Goal: Find specific page/section: Find specific page/section

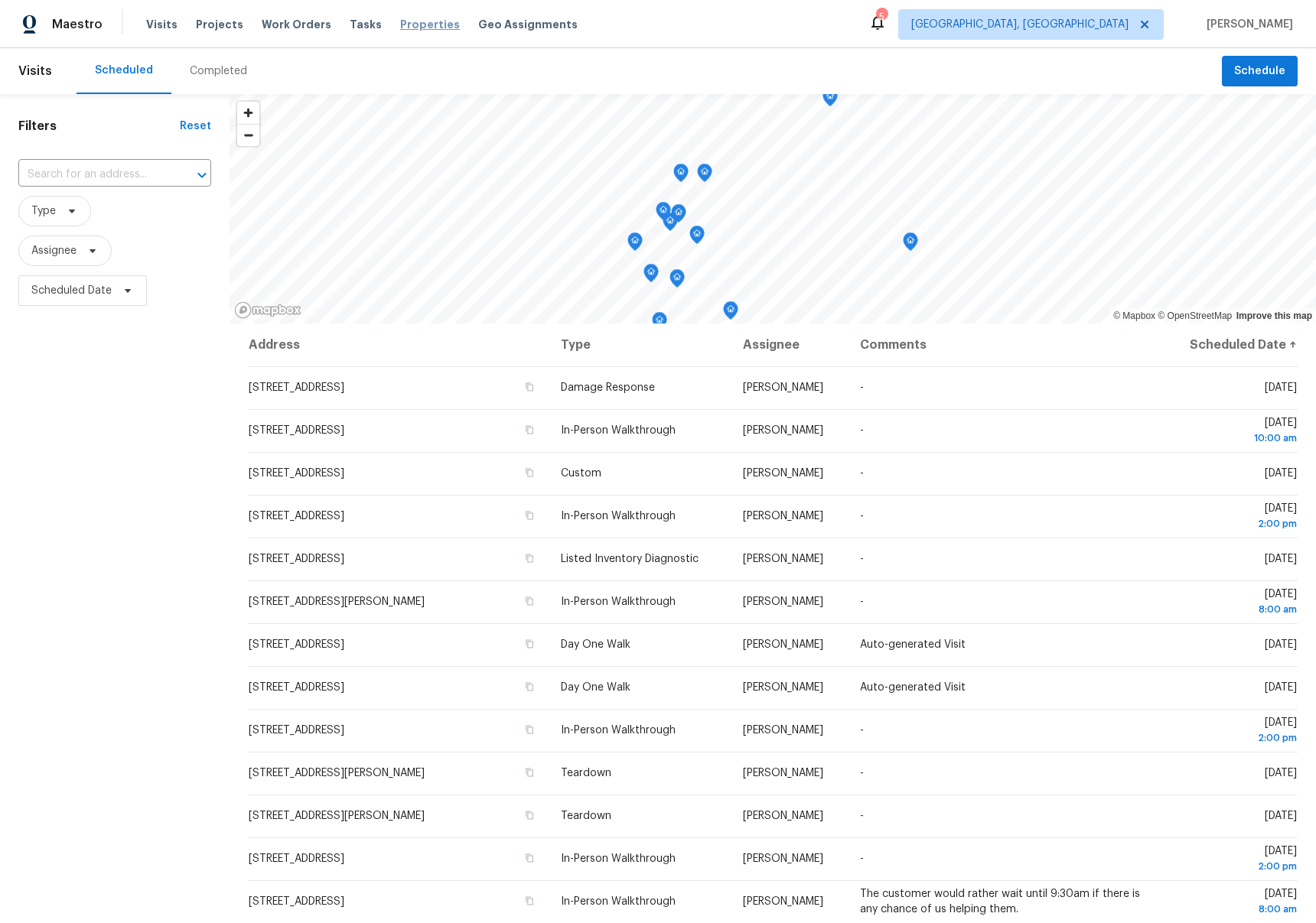
click at [413, 28] on span "Properties" at bounding box center [429, 25] width 59 height 15
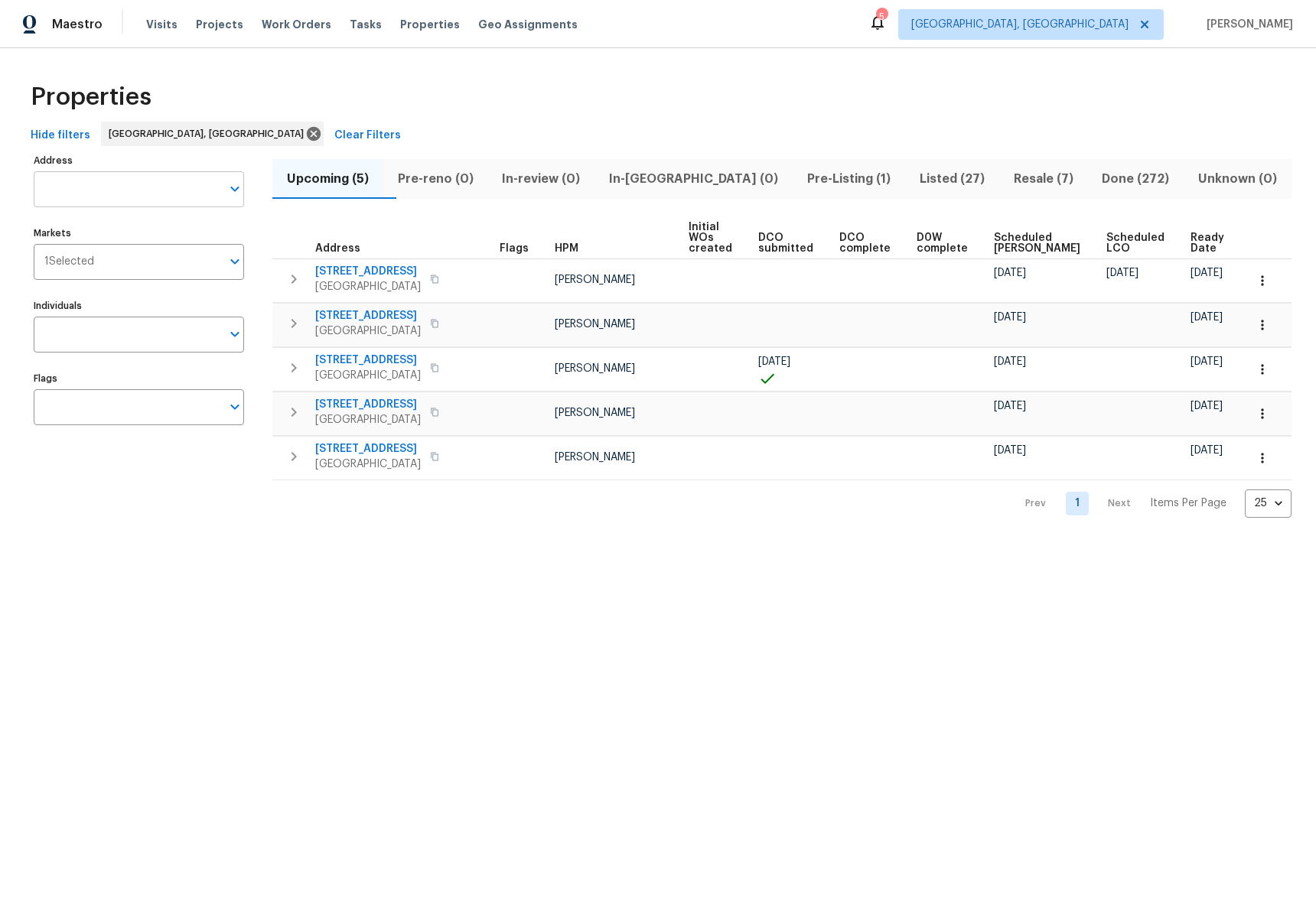
click at [118, 188] on input "Address" at bounding box center [127, 189] width 188 height 36
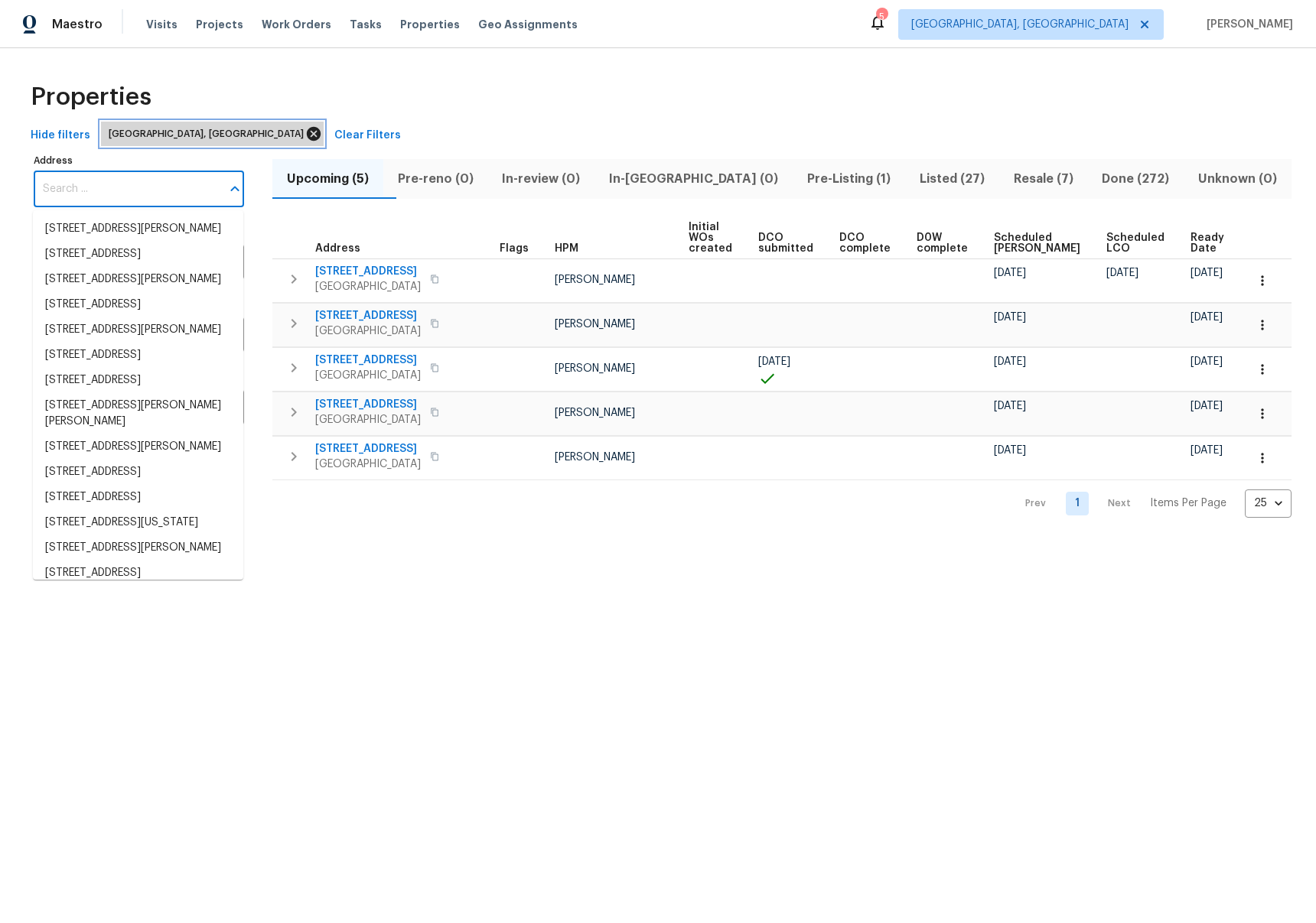
click at [305, 132] on icon at bounding box center [313, 134] width 17 height 17
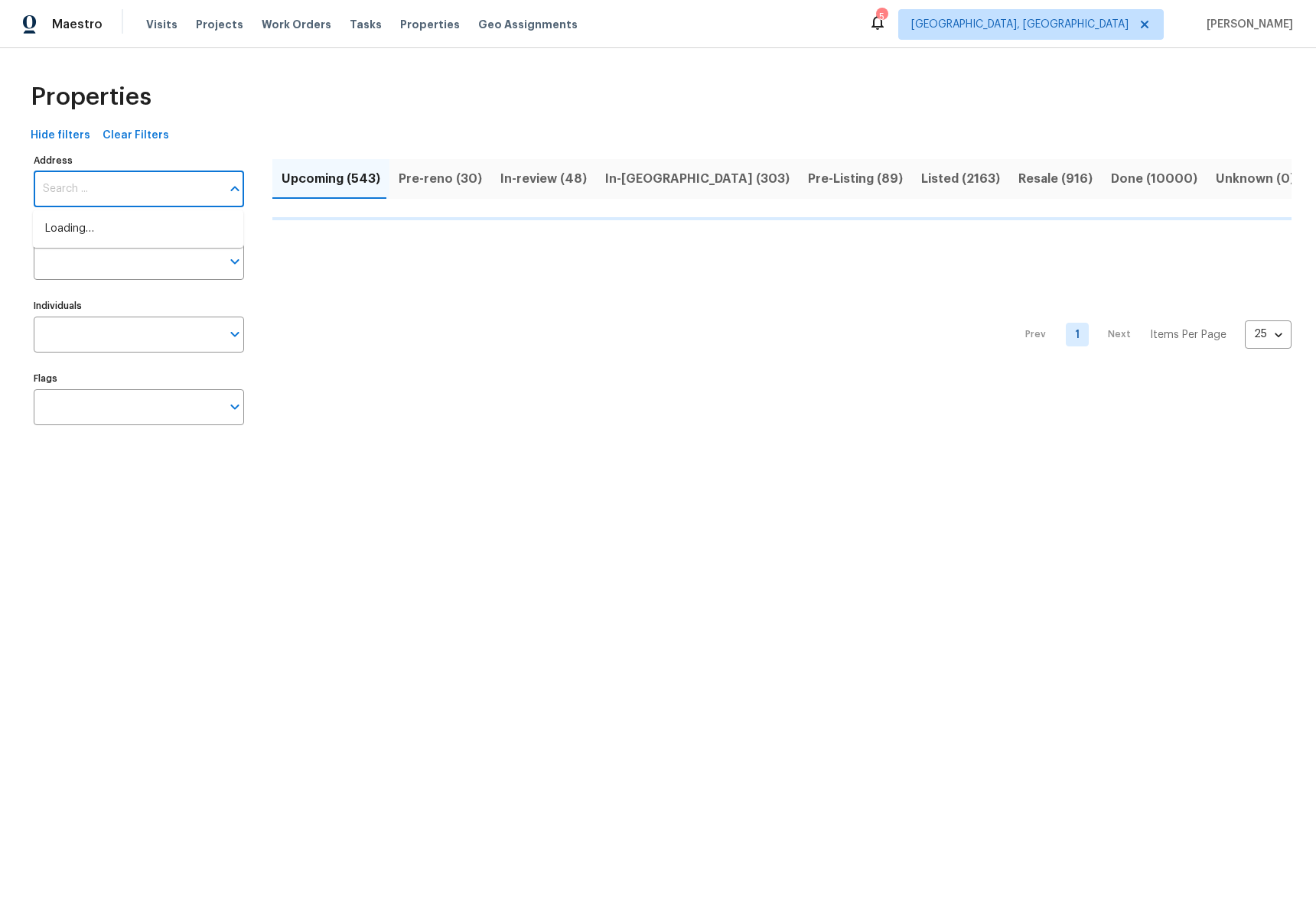
click at [127, 185] on input "Address" at bounding box center [127, 189] width 188 height 36
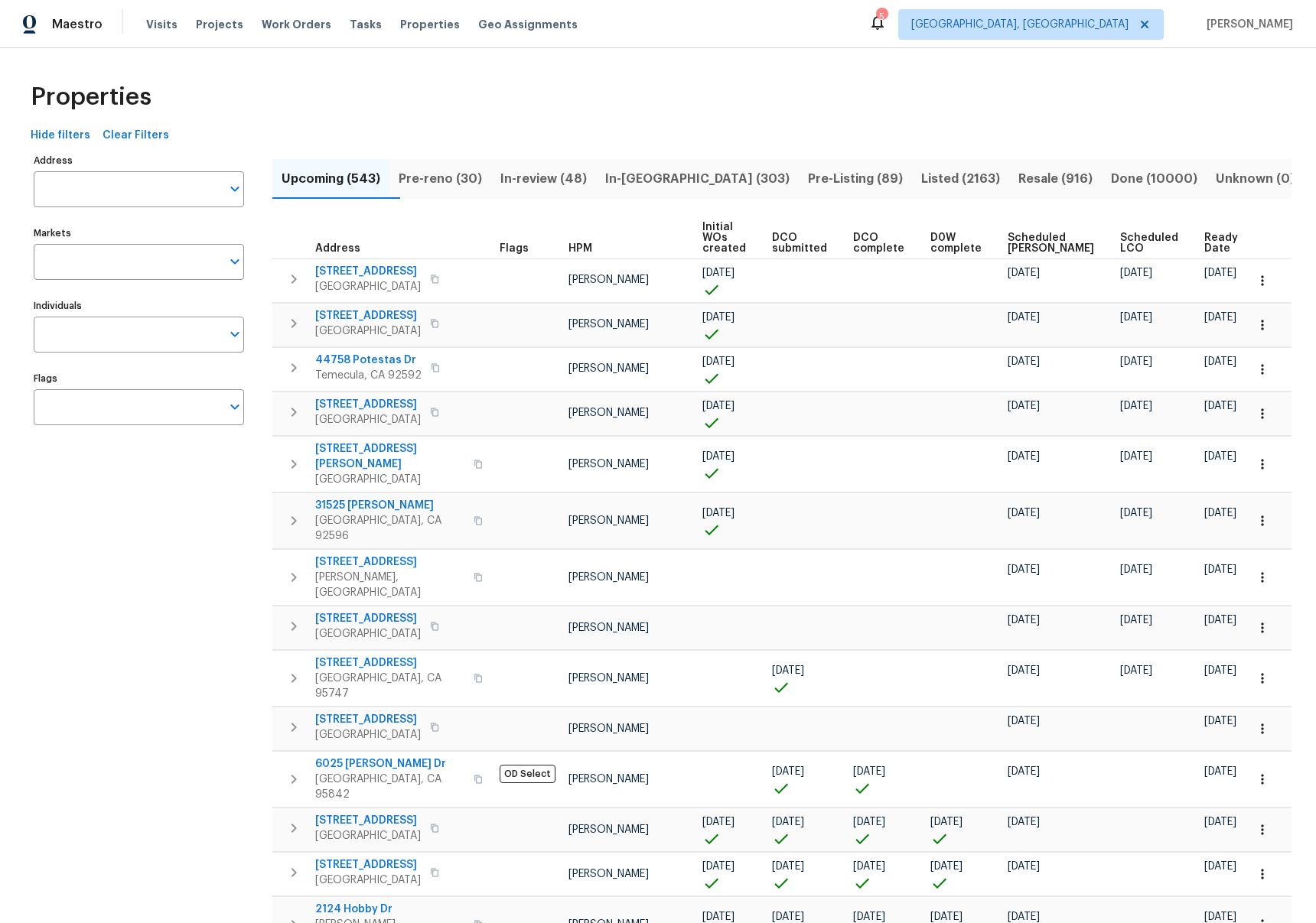
click at [127, 185] on input "Address" at bounding box center [127, 189] width 188 height 36
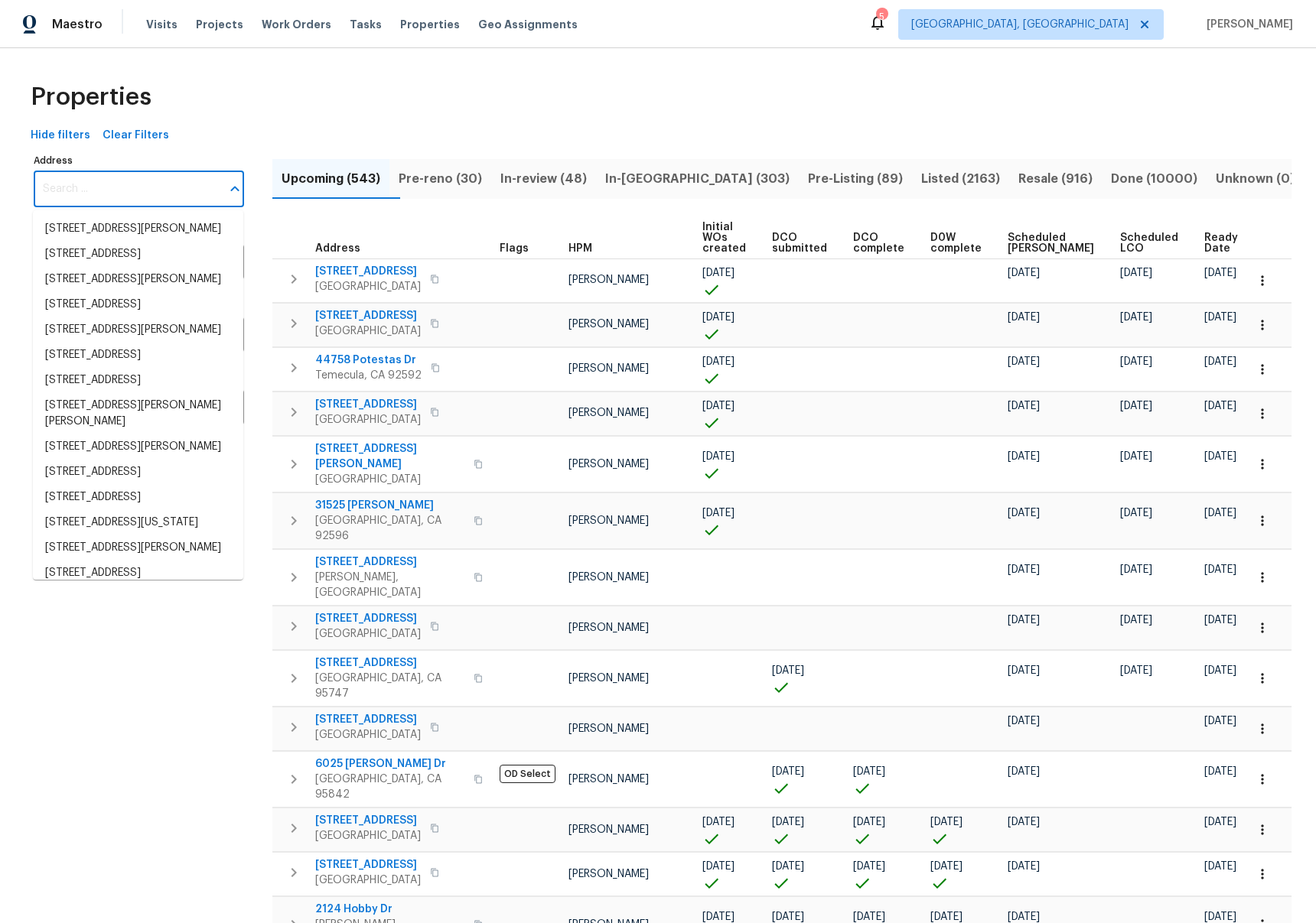
paste input "[STREET_ADDRESS]"
type input "[STREET_ADDRESS]"
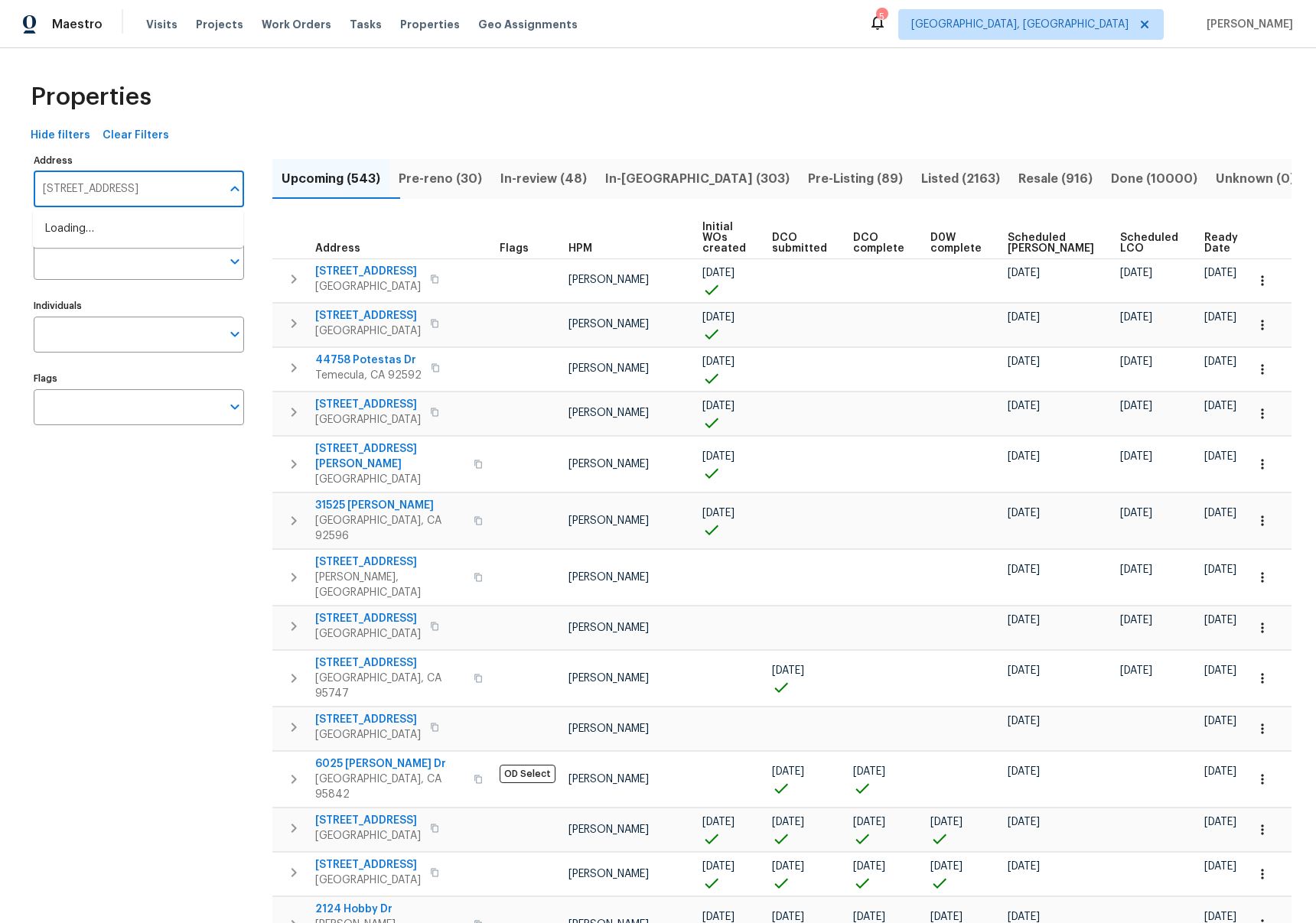
scroll to position [0, 33]
click at [118, 233] on li "[STREET_ADDRESS][PERSON_NAME]" at bounding box center [138, 228] width 210 height 25
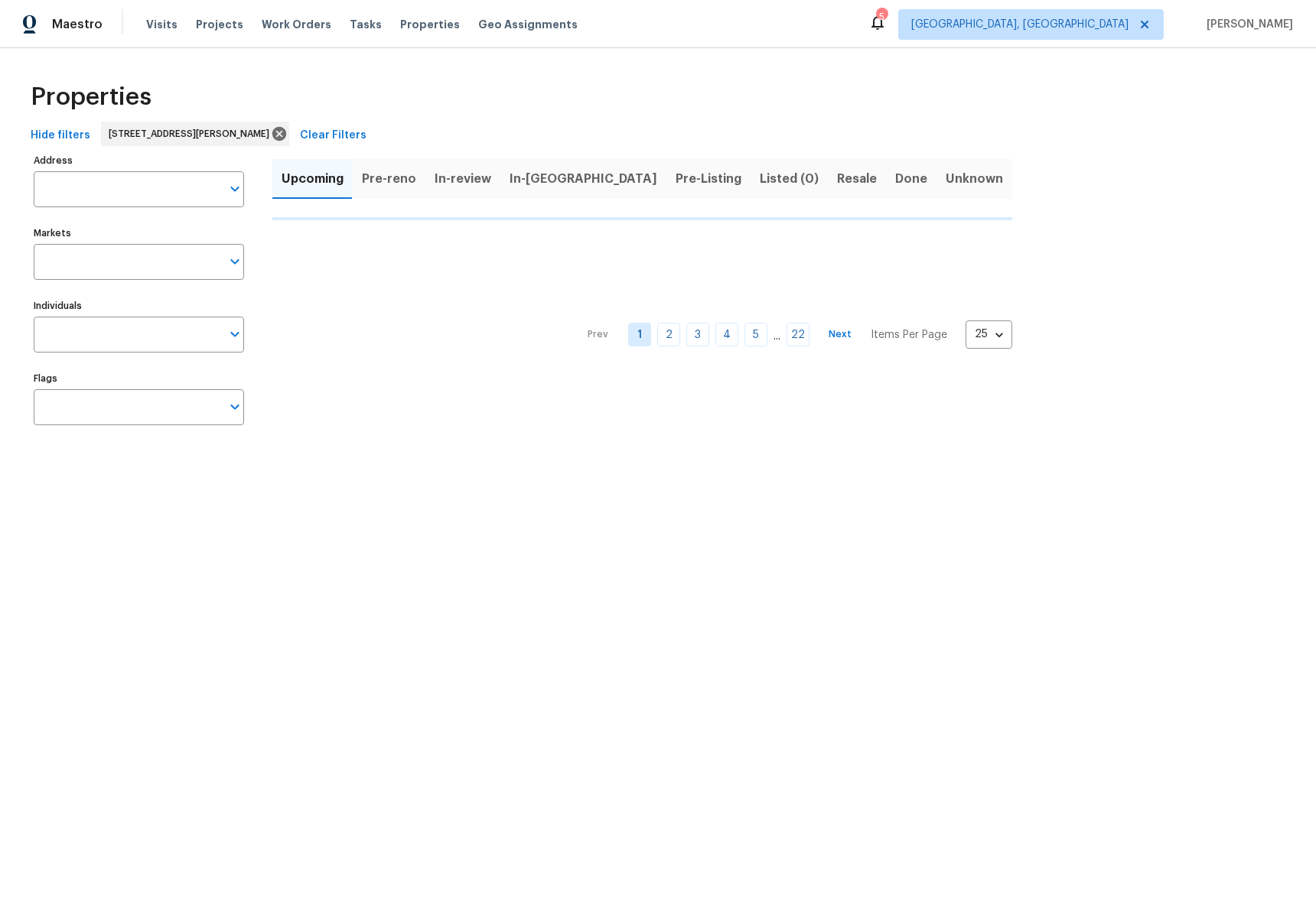
type input "[STREET_ADDRESS][PERSON_NAME]"
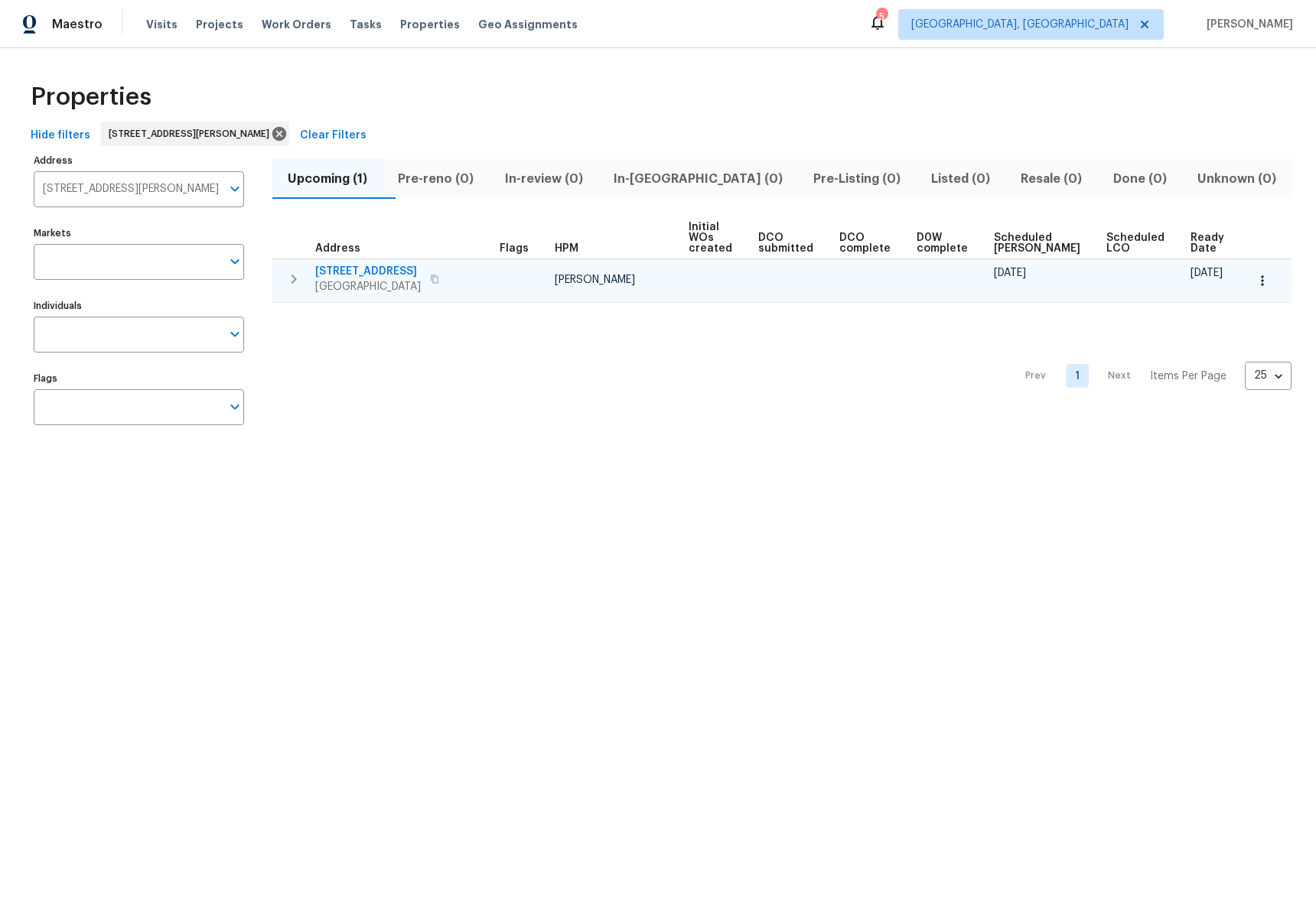
click at [301, 280] on icon "button" at bounding box center [293, 278] width 18 height 18
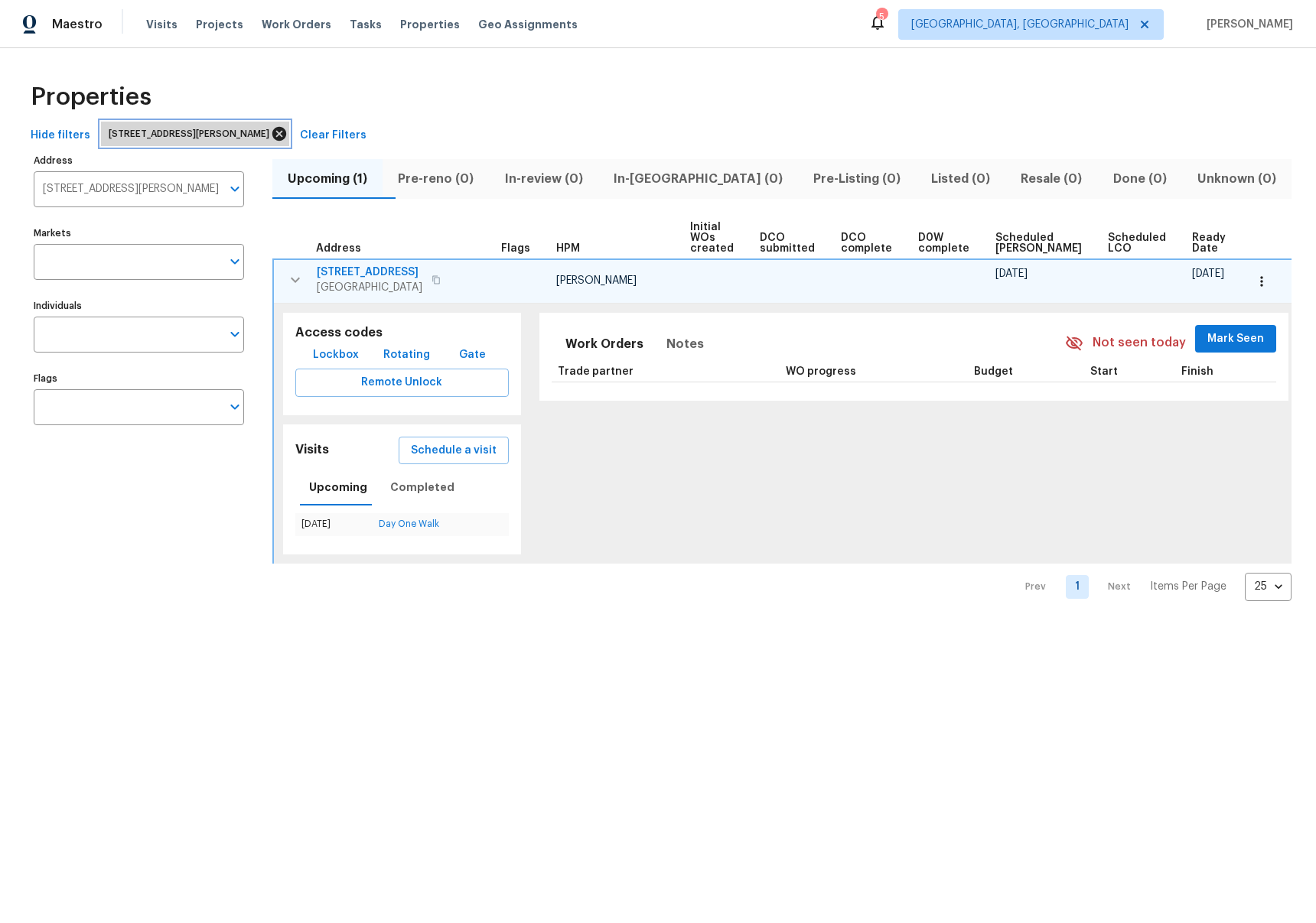
click at [286, 129] on icon at bounding box center [279, 133] width 14 height 14
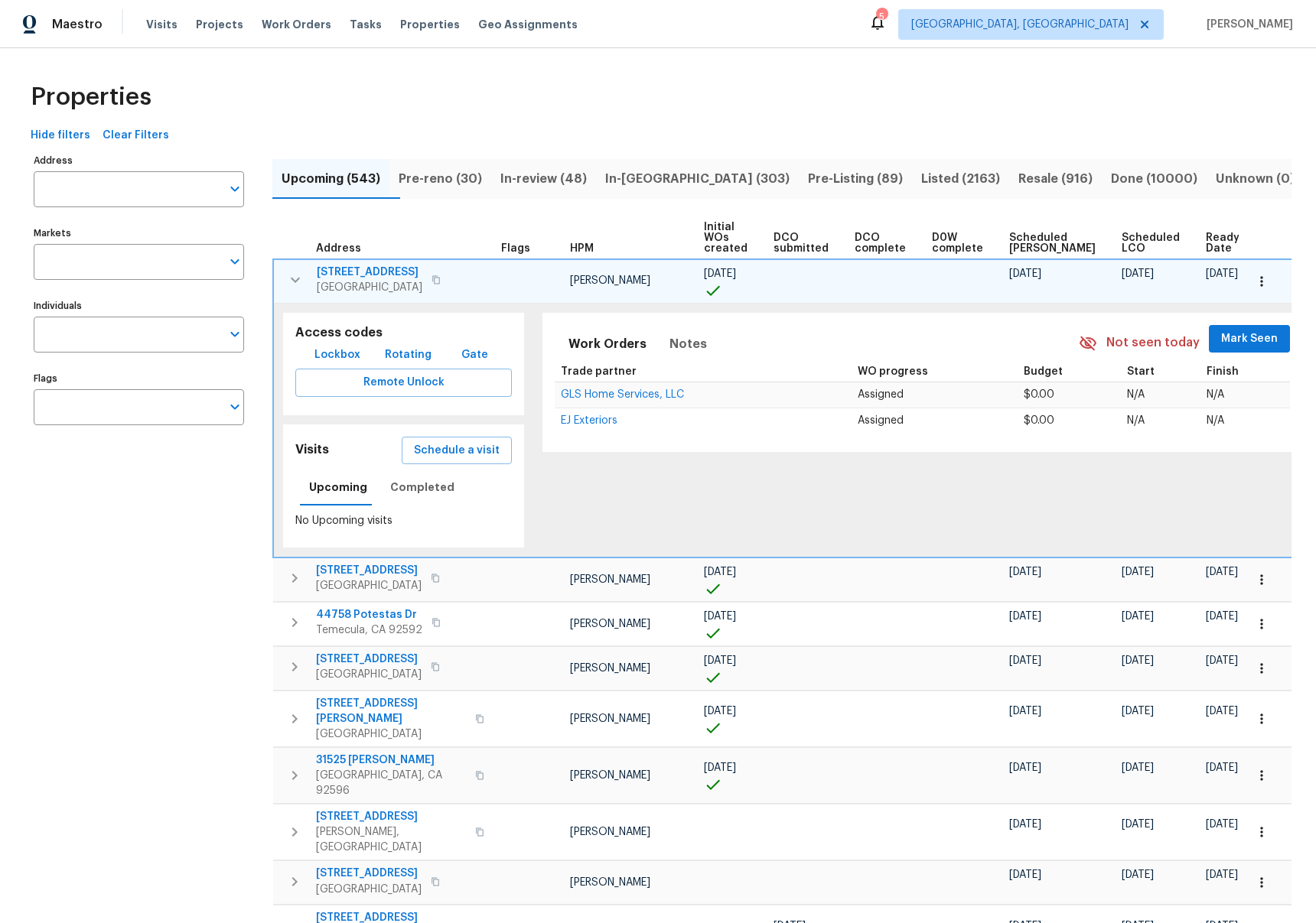
click at [463, 236] on th "Address" at bounding box center [384, 238] width 222 height 42
click at [299, 271] on icon "button" at bounding box center [295, 279] width 18 height 18
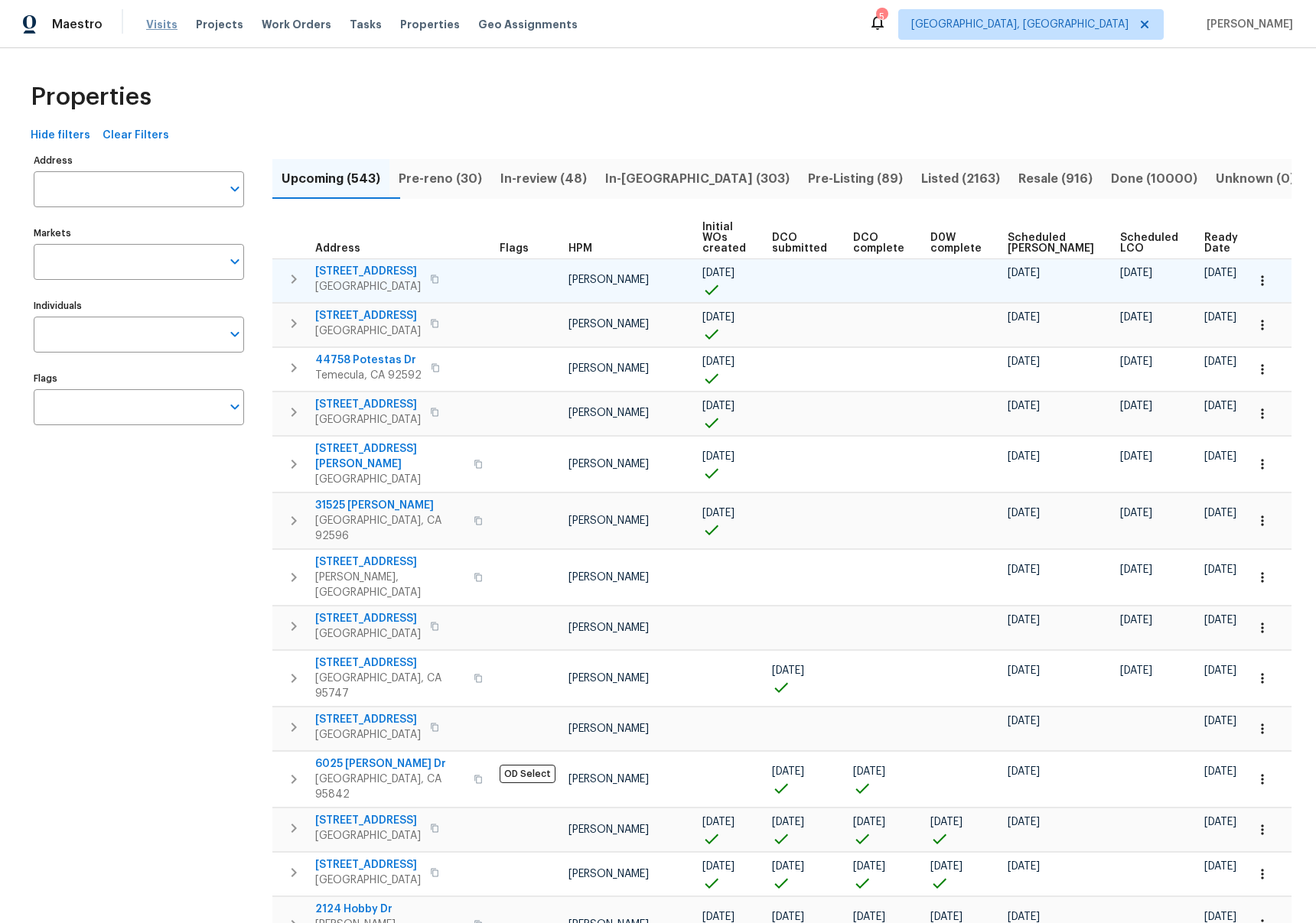
click at [161, 28] on span "Visits" at bounding box center [162, 25] width 31 height 15
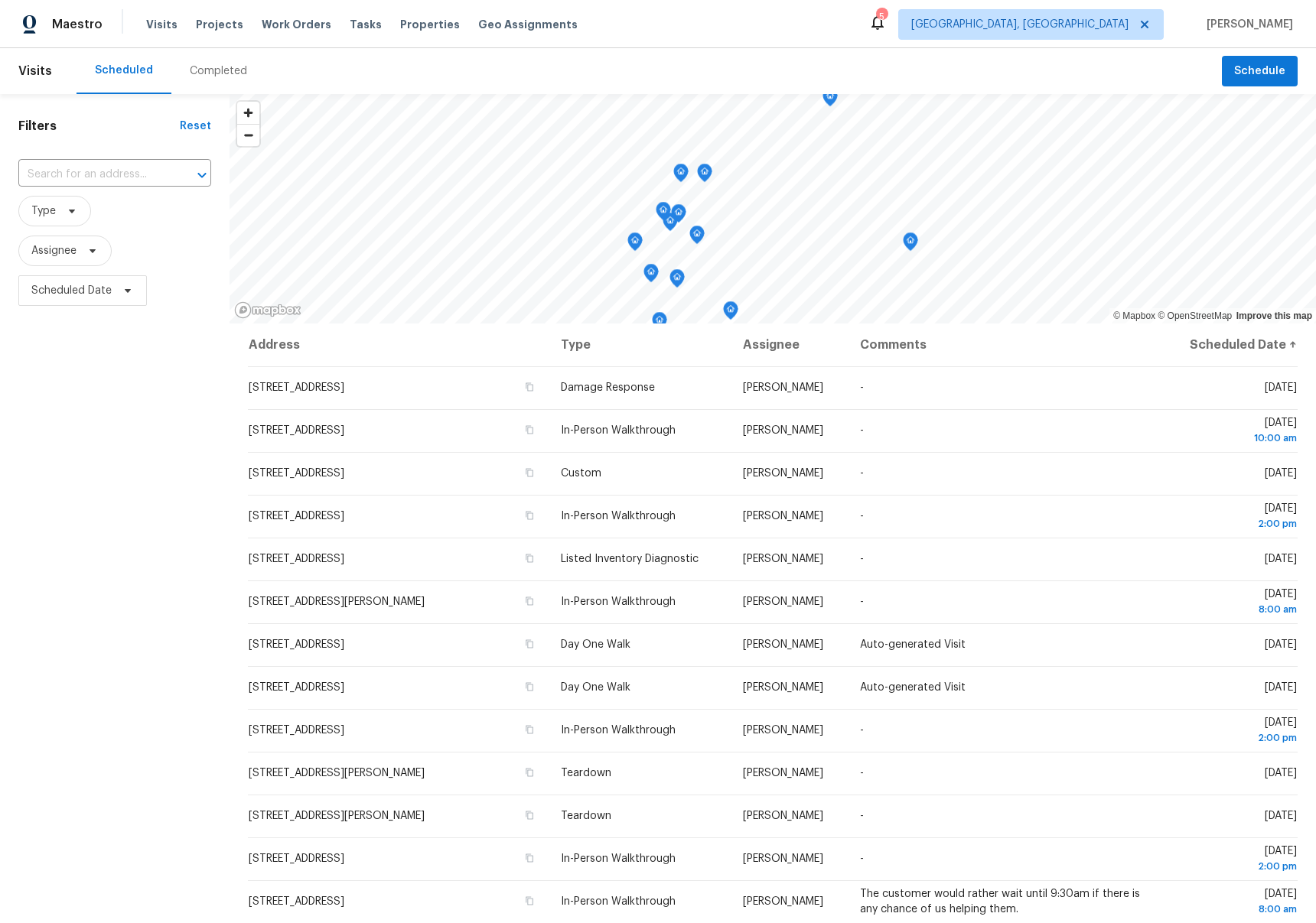
click at [217, 65] on div "Completed" at bounding box center [218, 71] width 58 height 15
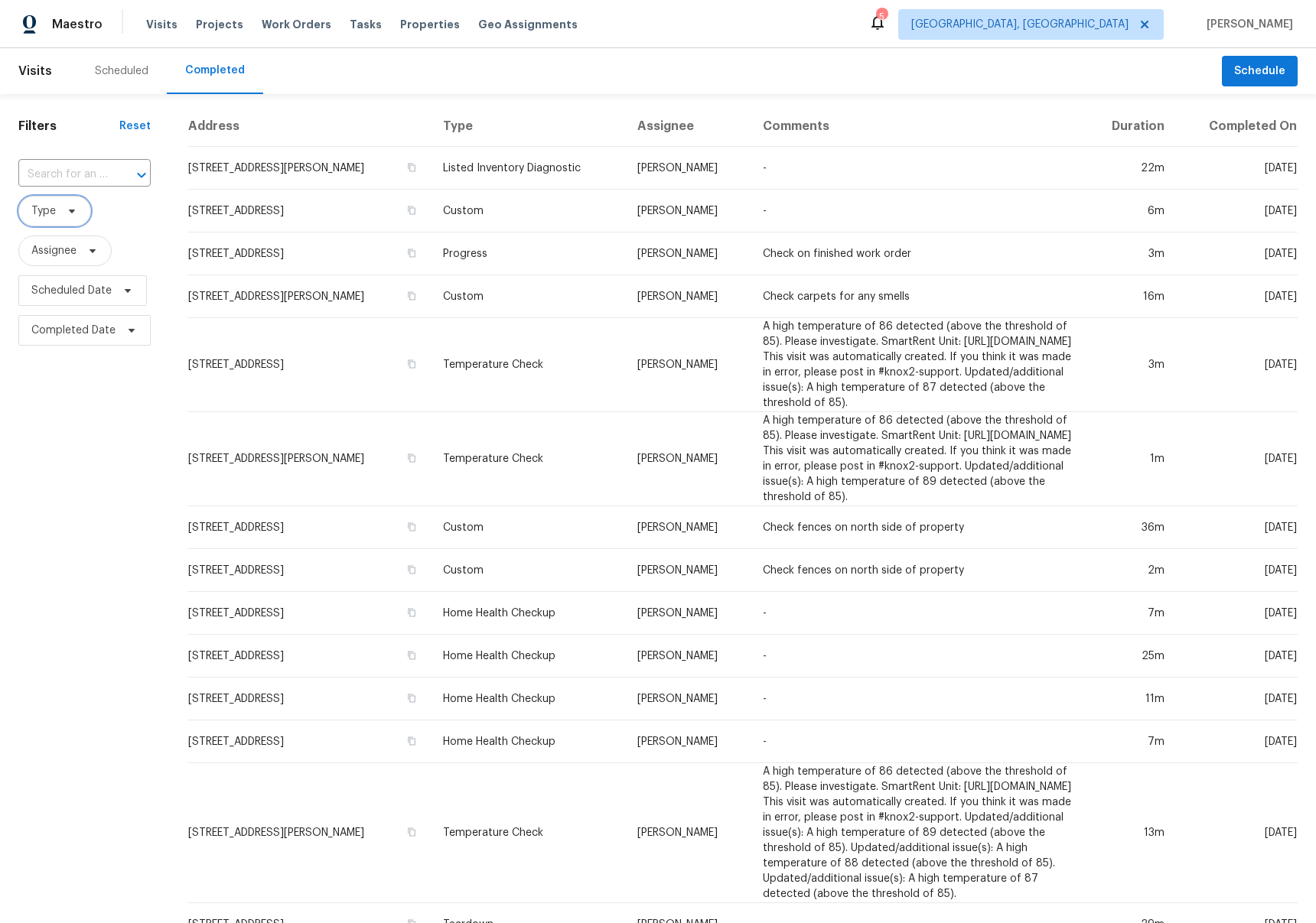
click at [59, 207] on span "Type" at bounding box center [54, 211] width 72 height 31
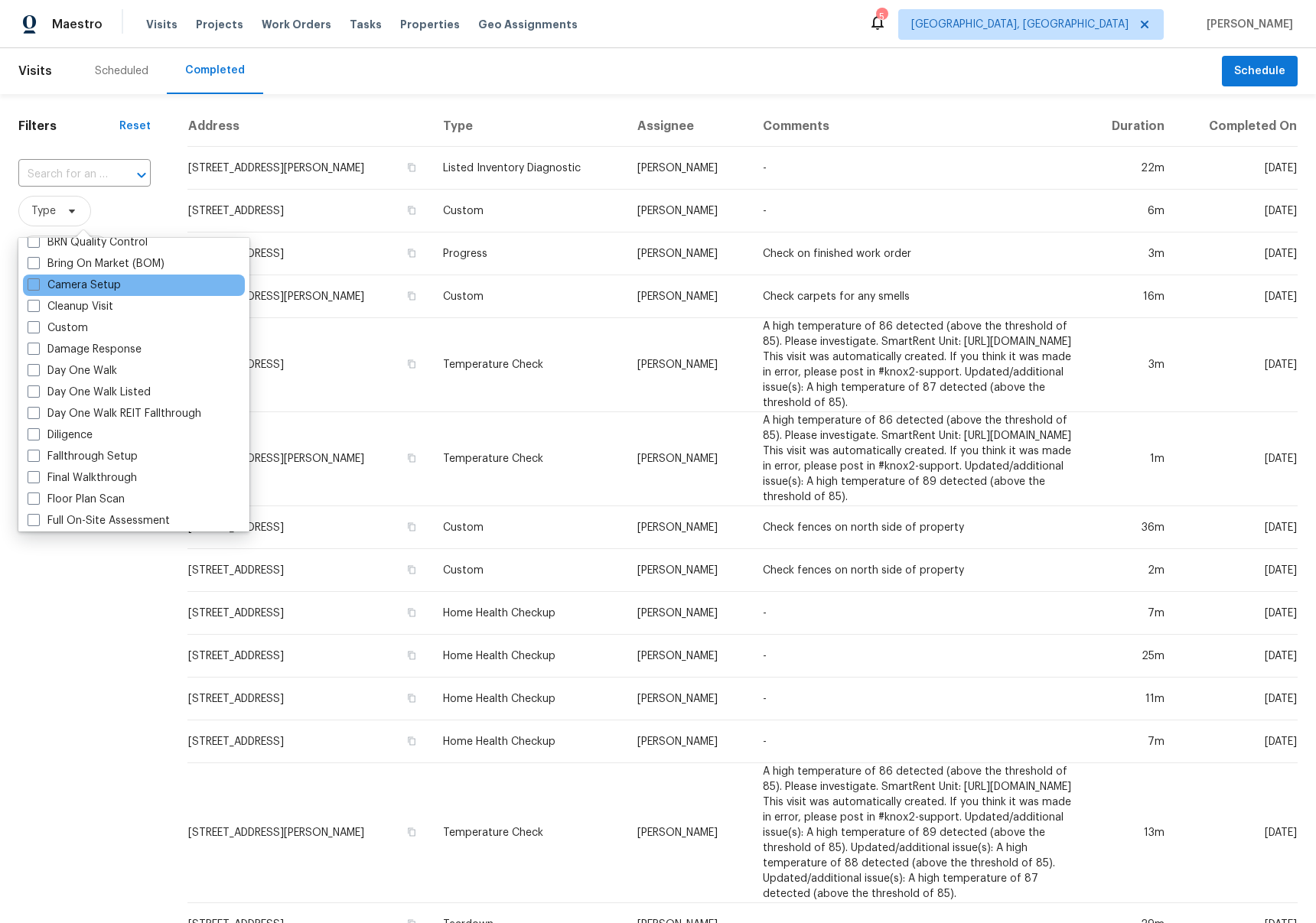
scroll to position [160, 0]
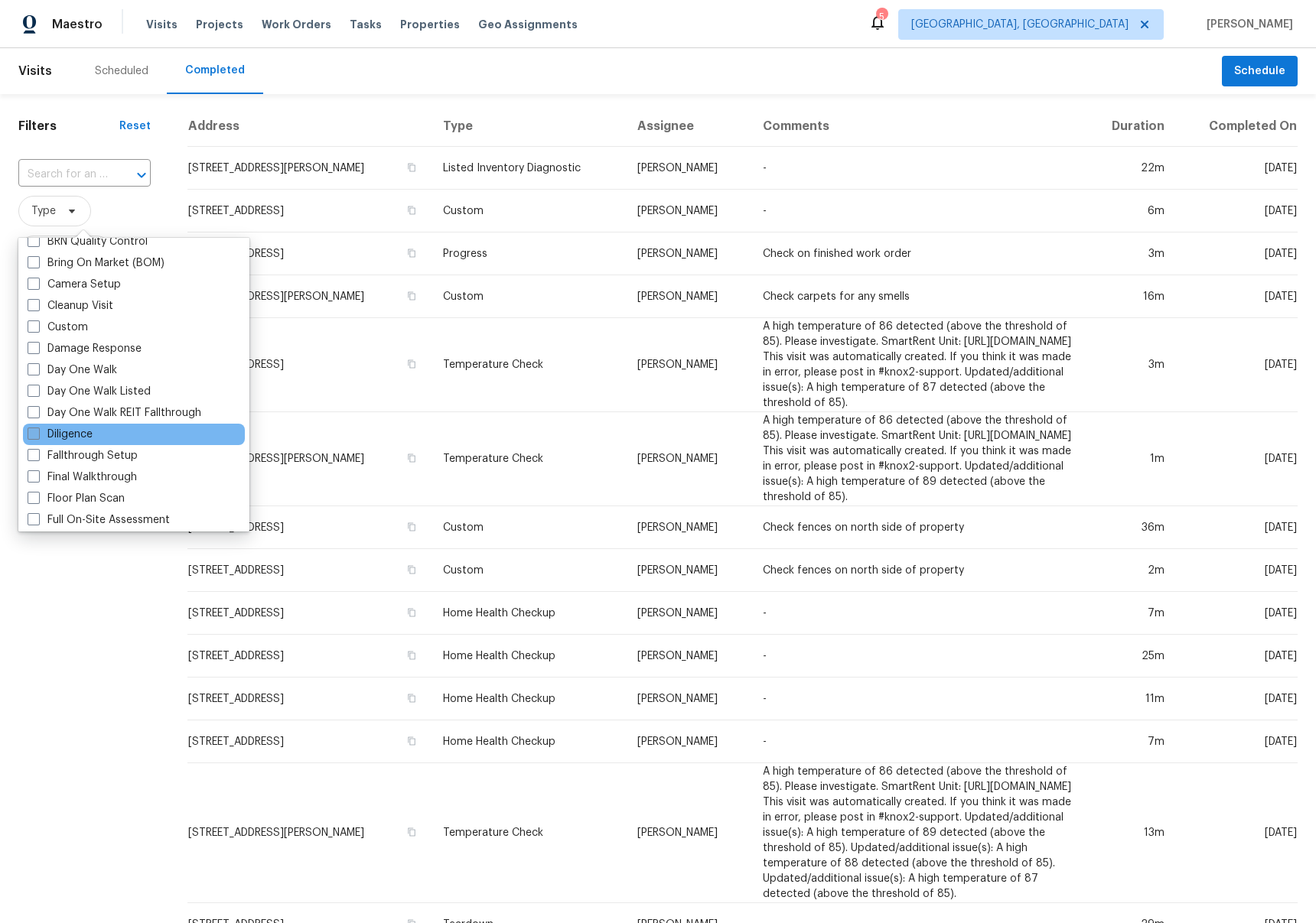
click at [85, 437] on label "Diligence" at bounding box center [59, 435] width 65 height 15
click at [38, 437] on input "Diligence" at bounding box center [33, 432] width 10 height 10
checkbox input "true"
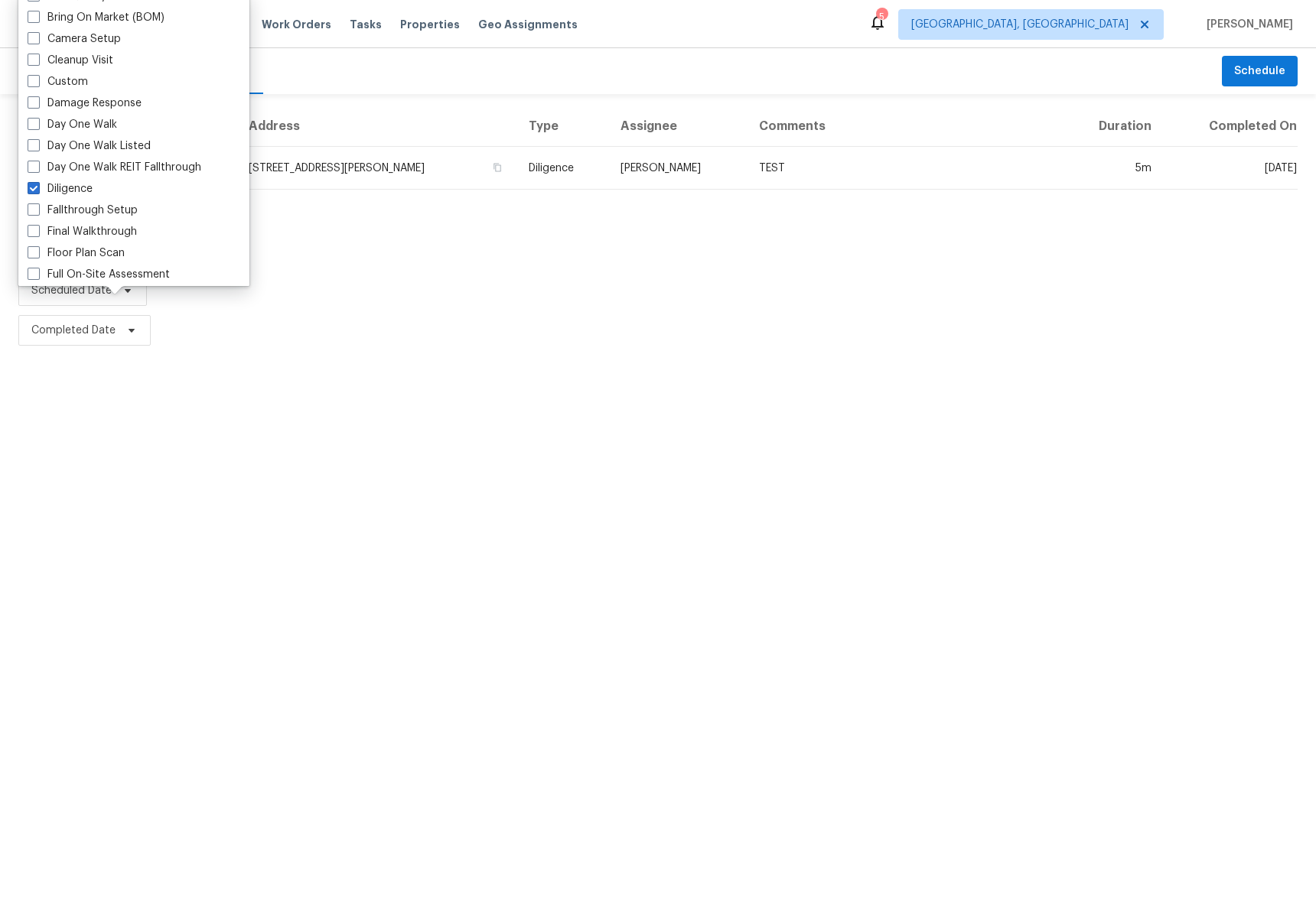
click at [117, 350] on html "Maestro Visits Projects Work Orders Tasks Properties Geo Assignments 5 [GEOGRAP…" at bounding box center [658, 175] width 1316 height 350
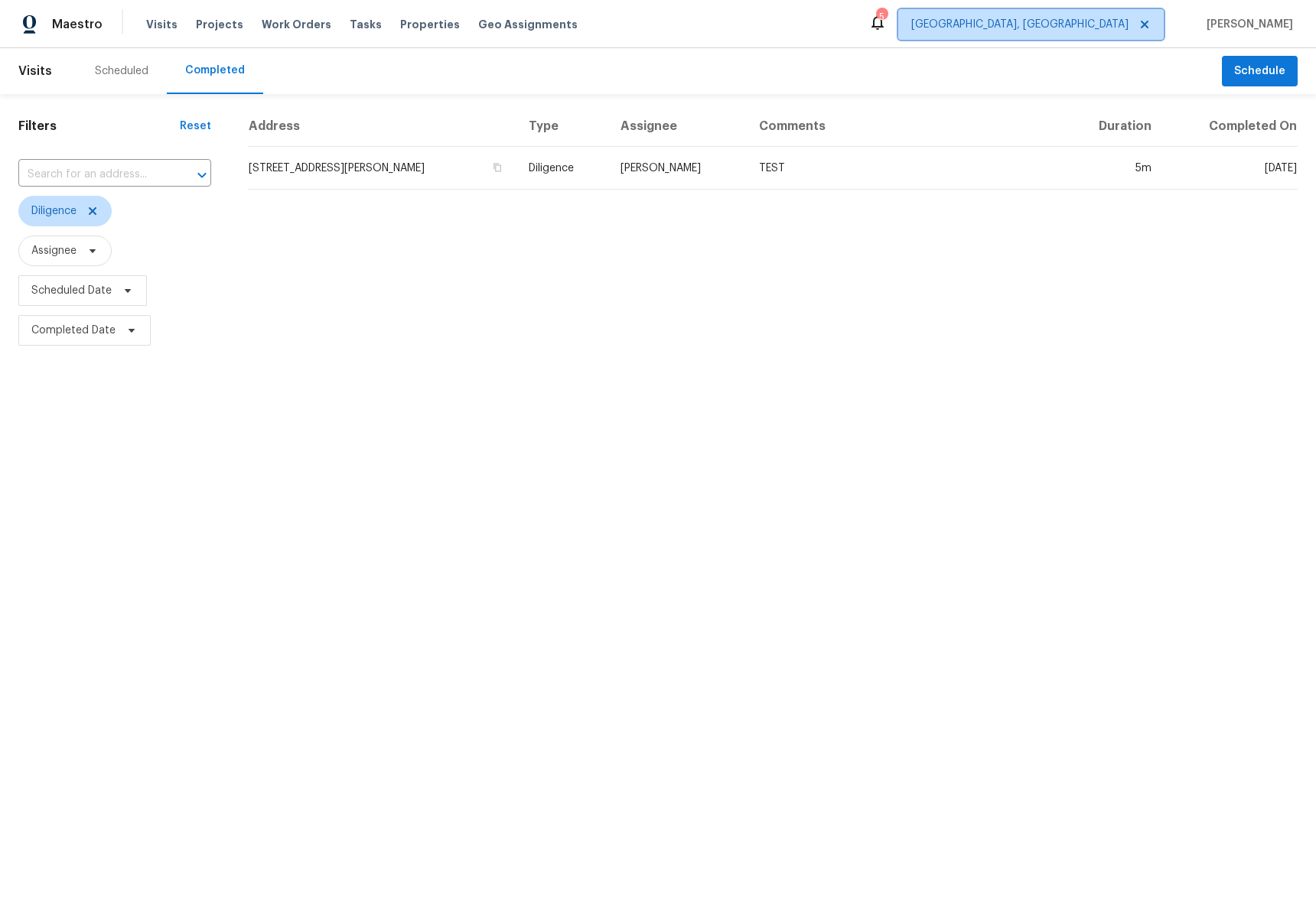
click at [1065, 20] on span "[GEOGRAPHIC_DATA], [GEOGRAPHIC_DATA]" at bounding box center [1020, 25] width 217 height 15
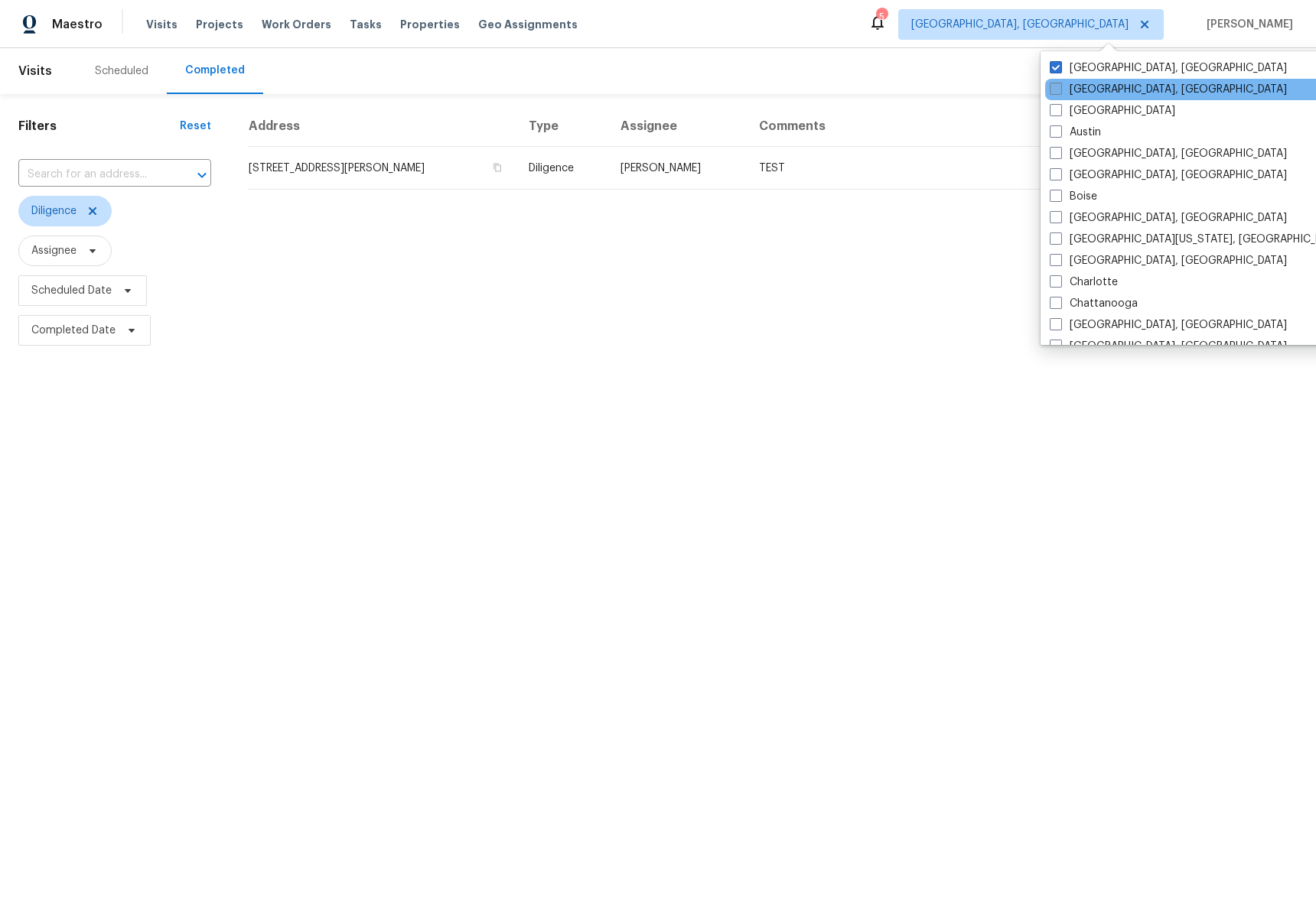
click at [1072, 85] on label "[GEOGRAPHIC_DATA], [GEOGRAPHIC_DATA]" at bounding box center [1167, 90] width 237 height 15
click at [1059, 85] on input "[GEOGRAPHIC_DATA], [GEOGRAPHIC_DATA]" at bounding box center [1054, 87] width 10 height 10
checkbox input "true"
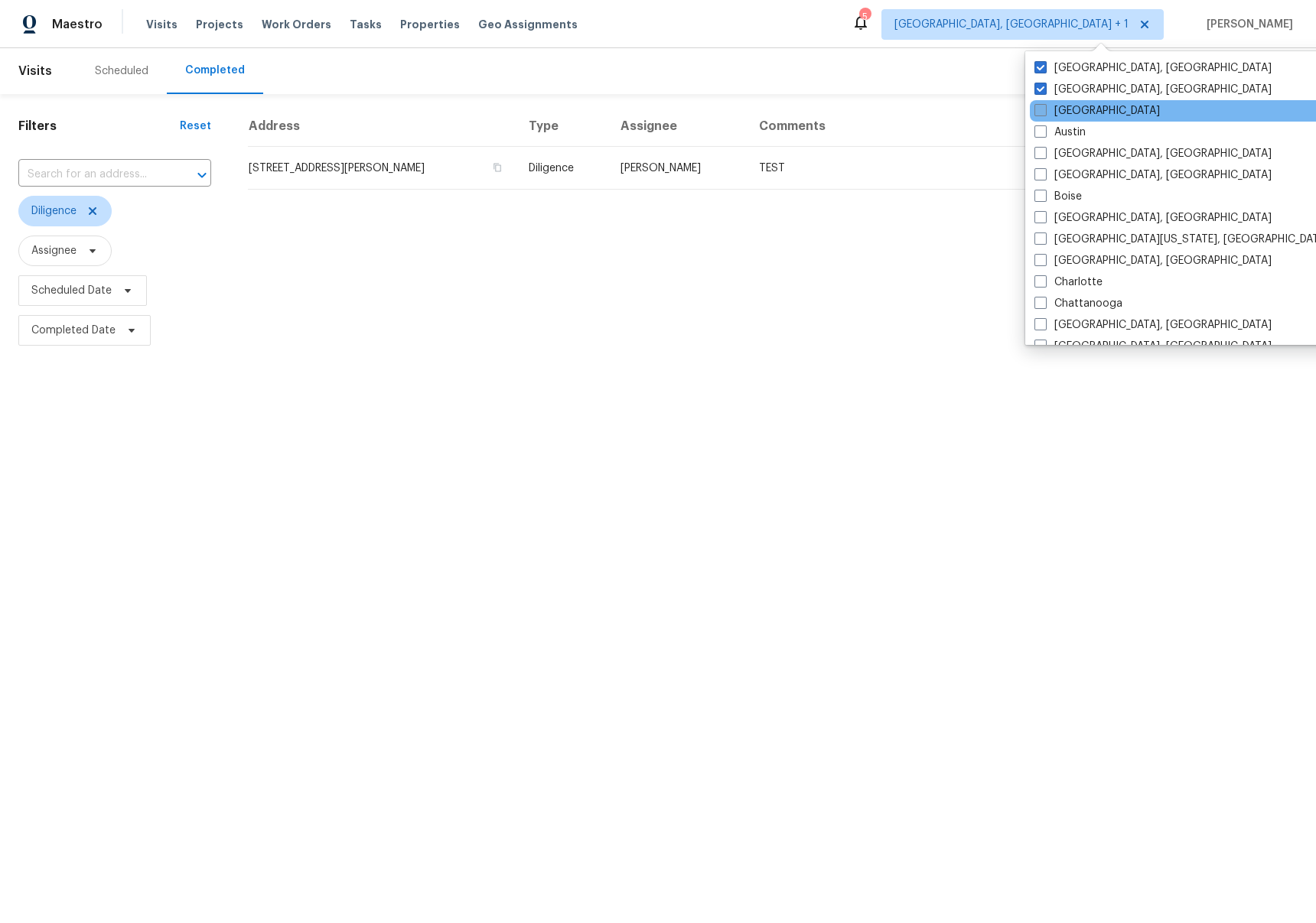
click at [1075, 113] on label "[GEOGRAPHIC_DATA]" at bounding box center [1097, 111] width 126 height 15
click at [1044, 113] on input "[GEOGRAPHIC_DATA]" at bounding box center [1040, 108] width 10 height 10
checkbox input "true"
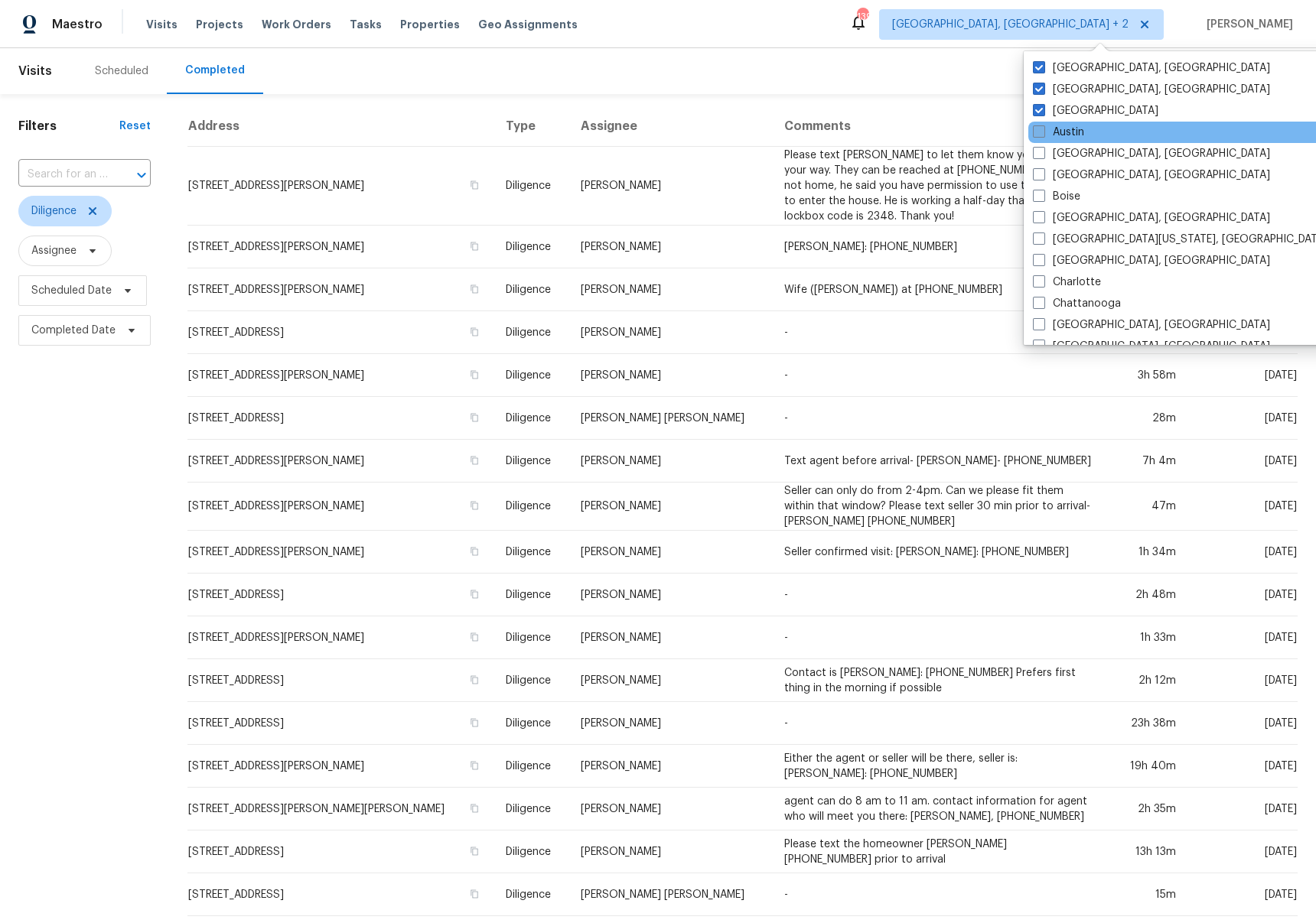
click at [1067, 133] on label "Austin" at bounding box center [1058, 133] width 52 height 15
click at [1042, 133] on input "Austin" at bounding box center [1038, 130] width 10 height 10
checkbox input "true"
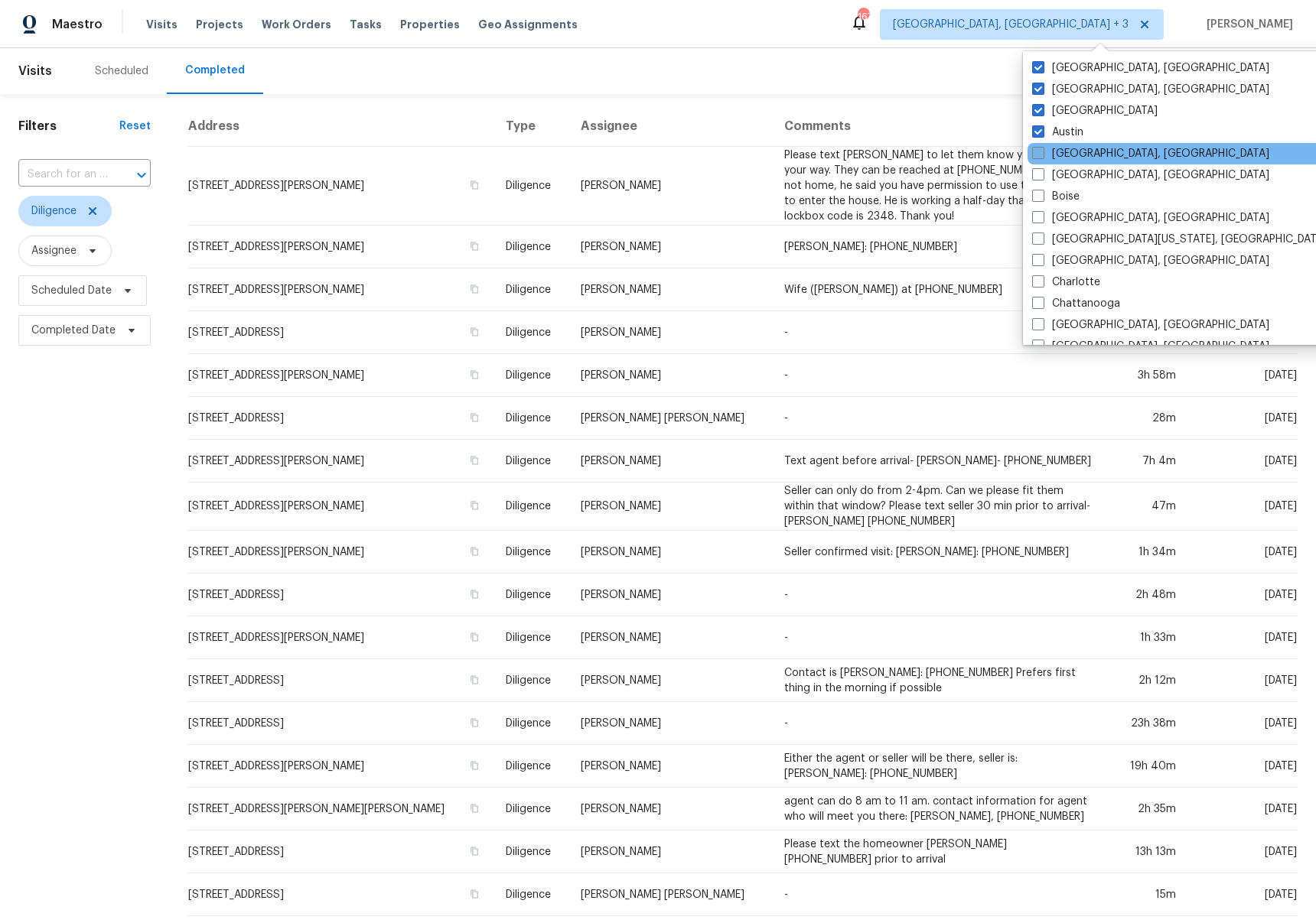
click at [1065, 154] on label "[GEOGRAPHIC_DATA], [GEOGRAPHIC_DATA]" at bounding box center [1150, 154] width 237 height 15
click at [1042, 154] on input "[GEOGRAPHIC_DATA], [GEOGRAPHIC_DATA]" at bounding box center [1037, 152] width 10 height 10
checkbox input "true"
click at [1063, 174] on label "[GEOGRAPHIC_DATA], [GEOGRAPHIC_DATA]" at bounding box center [1150, 175] width 237 height 15
click at [1042, 174] on input "[GEOGRAPHIC_DATA], [GEOGRAPHIC_DATA]" at bounding box center [1037, 172] width 10 height 10
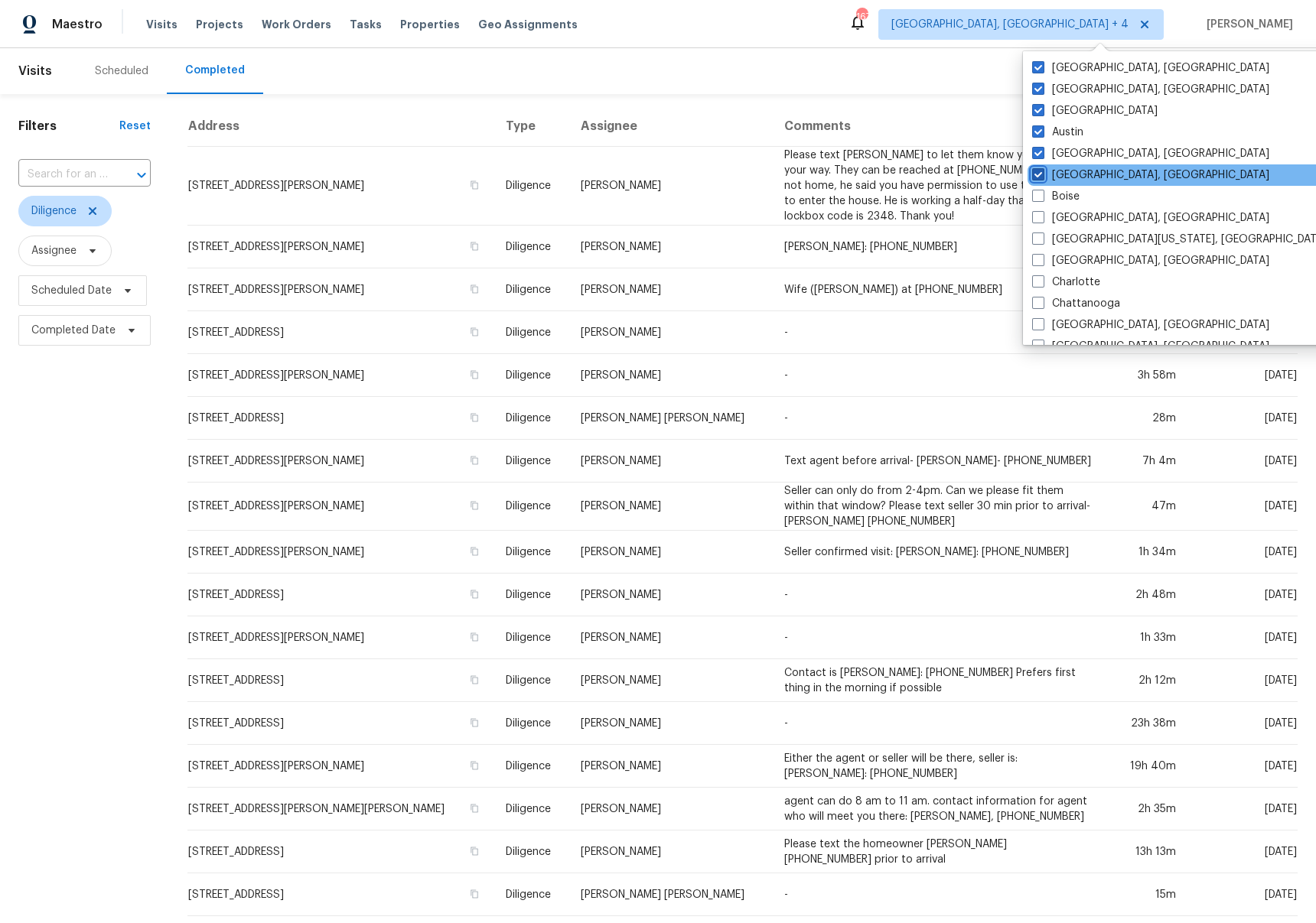
checkbox input "true"
click at [1058, 194] on label "Boise" at bounding box center [1055, 196] width 47 height 15
click at [1042, 194] on input "Boise" at bounding box center [1037, 194] width 10 height 10
checkbox input "true"
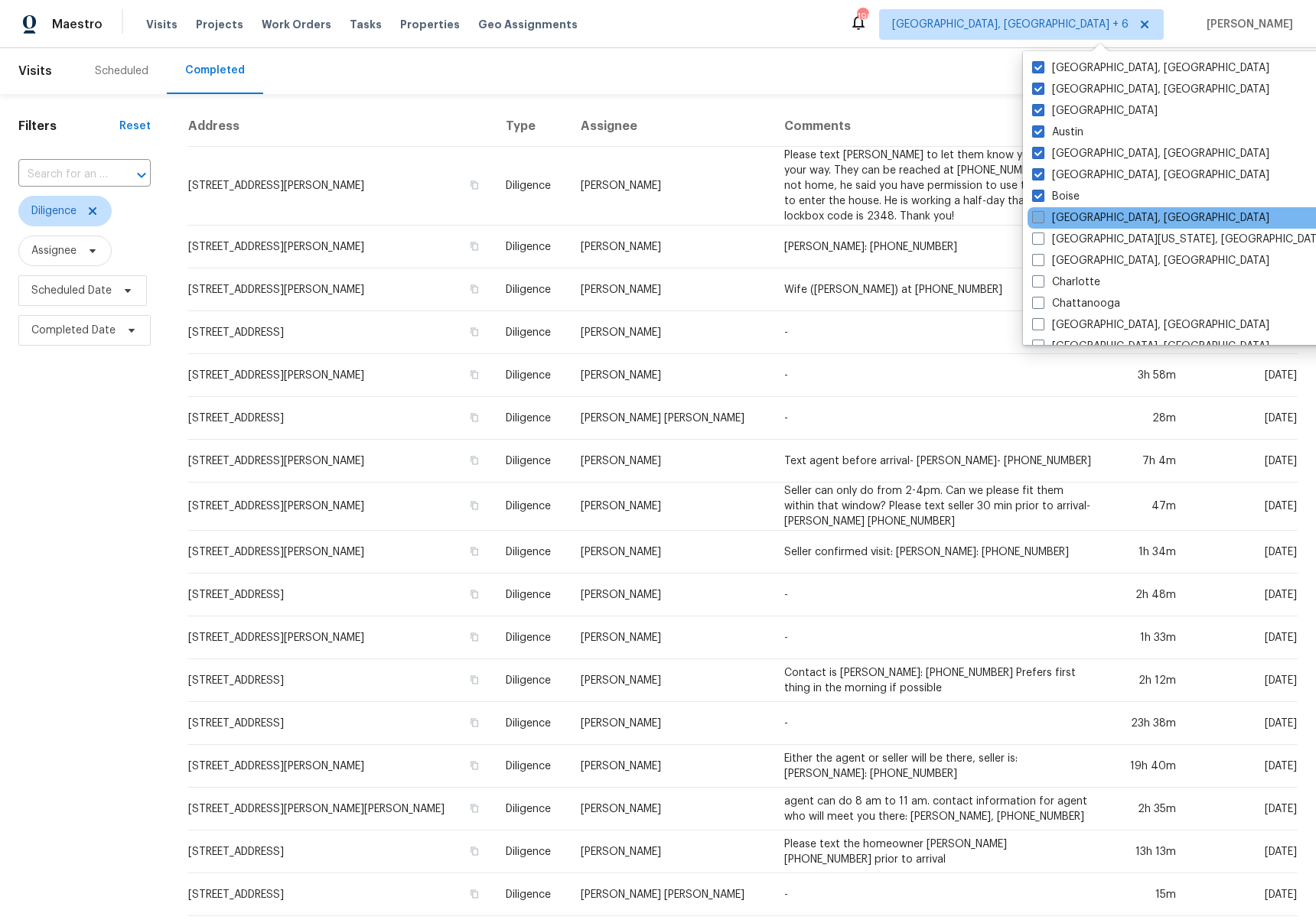
click at [1061, 214] on label "[GEOGRAPHIC_DATA], [GEOGRAPHIC_DATA]" at bounding box center [1150, 218] width 237 height 15
click at [1042, 214] on input "[GEOGRAPHIC_DATA], [GEOGRAPHIC_DATA]" at bounding box center [1037, 215] width 10 height 10
checkbox input "true"
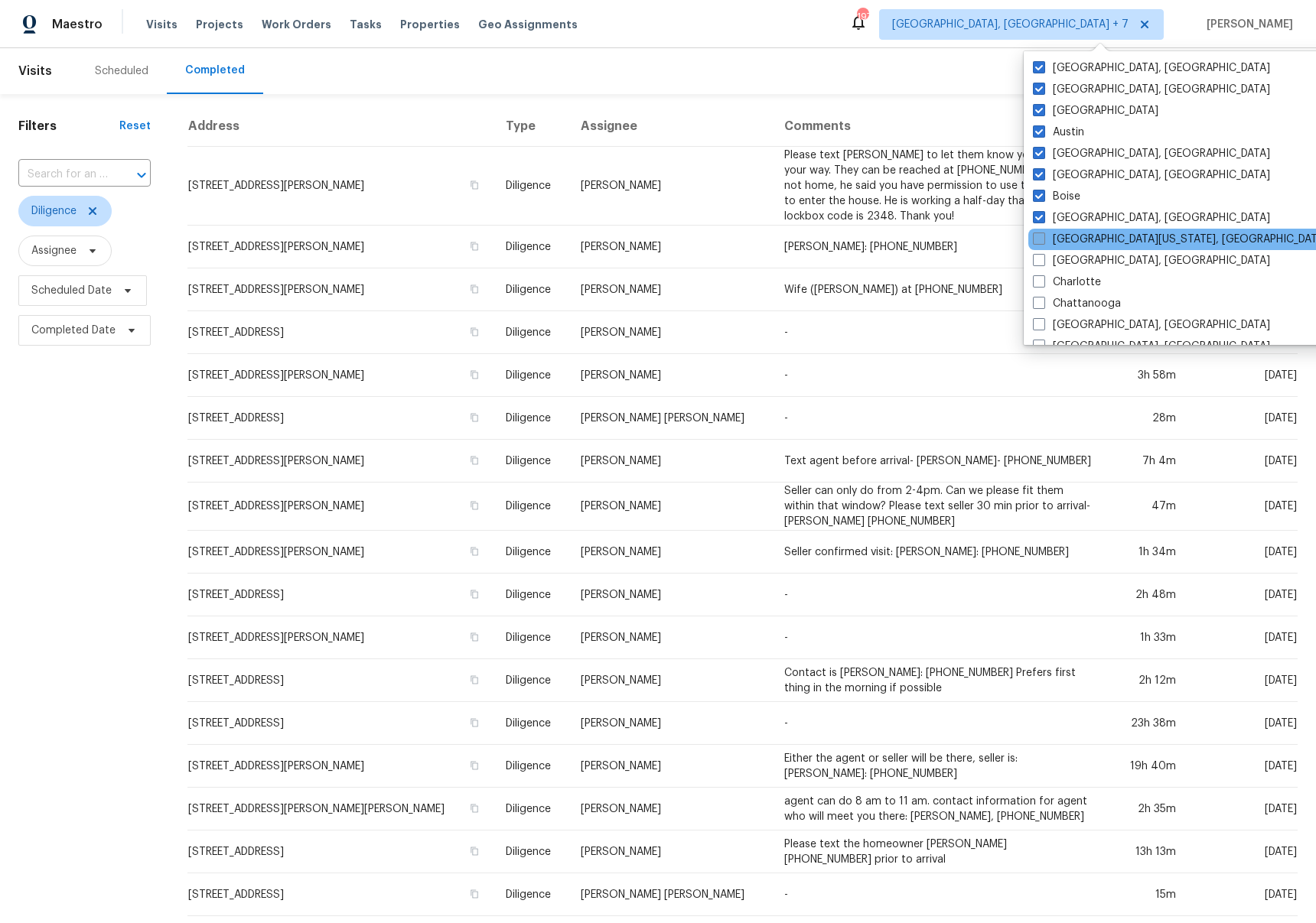
click at [1060, 237] on label "[GEOGRAPHIC_DATA][US_STATE], [GEOGRAPHIC_DATA]" at bounding box center [1180, 239] width 295 height 15
click at [1042, 237] on input "[GEOGRAPHIC_DATA][US_STATE], [GEOGRAPHIC_DATA]" at bounding box center [1038, 237] width 10 height 10
checkbox input "true"
click at [1065, 257] on label "[GEOGRAPHIC_DATA], [GEOGRAPHIC_DATA]" at bounding box center [1150, 261] width 237 height 15
click at [1042, 257] on input "[GEOGRAPHIC_DATA], [GEOGRAPHIC_DATA]" at bounding box center [1037, 258] width 10 height 10
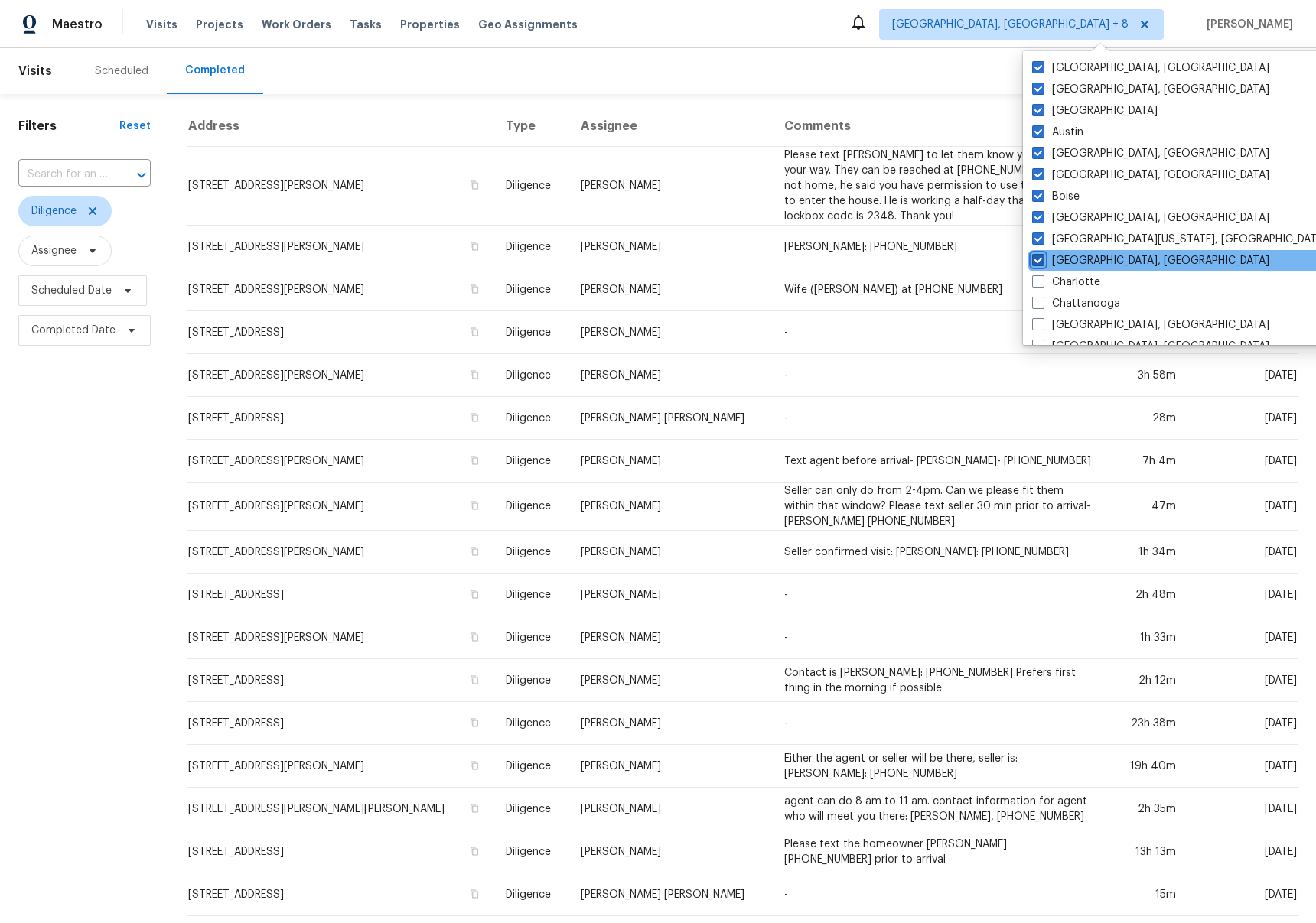
checkbox input "true"
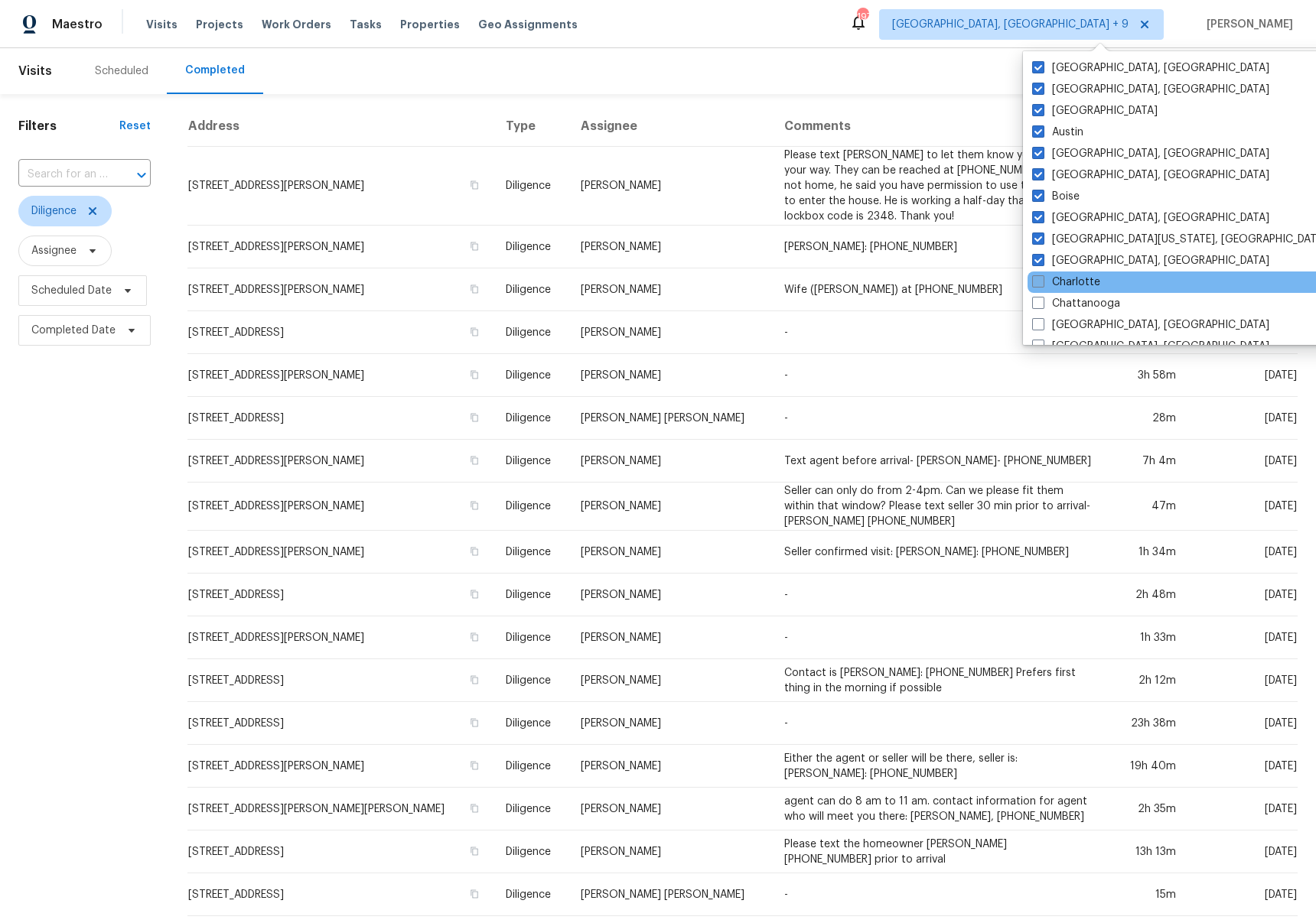
click at [1063, 288] on label "Charlotte" at bounding box center [1065, 282] width 68 height 15
click at [1042, 284] on input "Charlotte" at bounding box center [1037, 280] width 10 height 10
checkbox input "true"
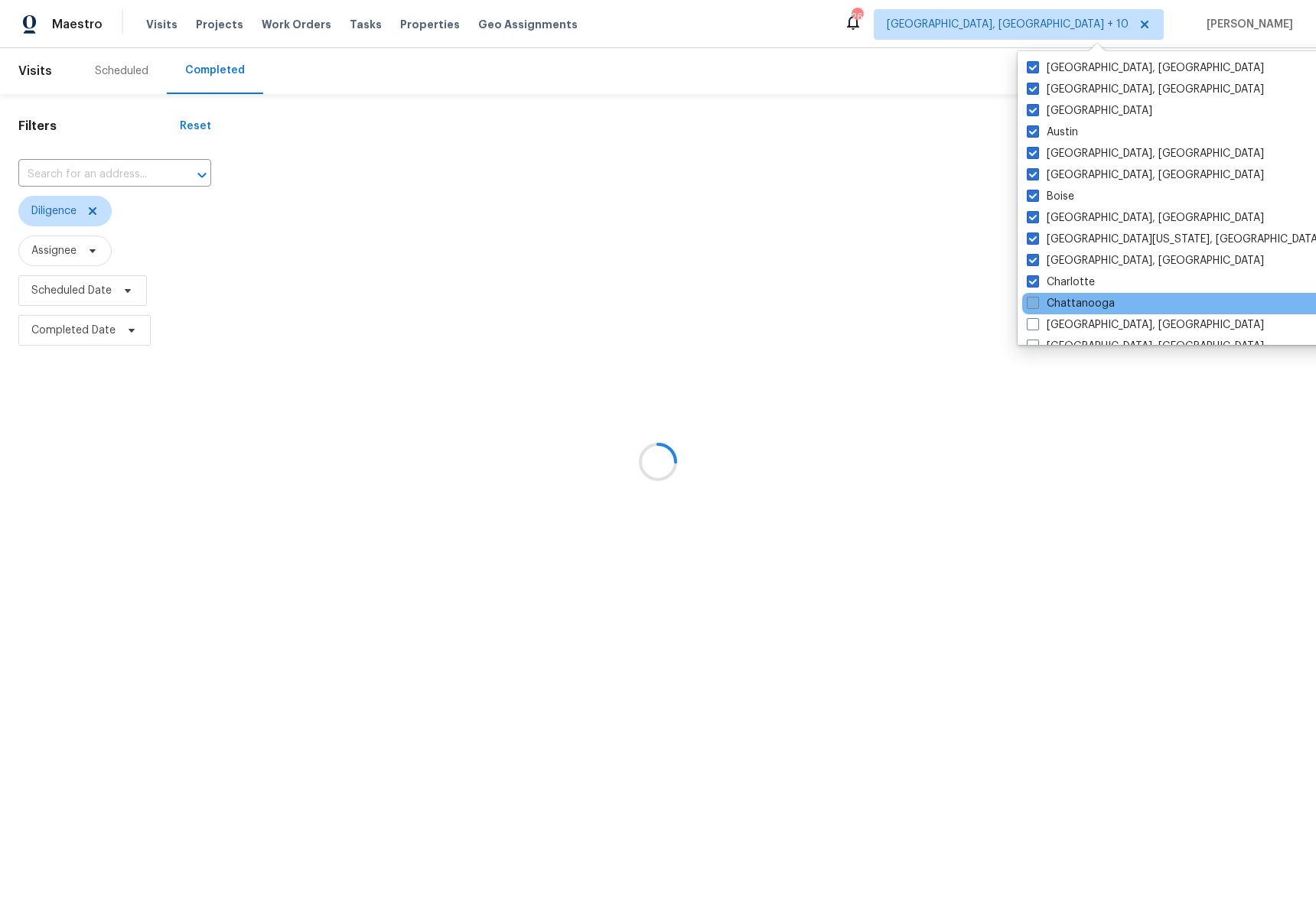
click at [1060, 304] on label "Chattanooga" at bounding box center [1071, 304] width 88 height 15
click at [1036, 304] on input "Chattanooga" at bounding box center [1032, 301] width 10 height 10
checkbox input "true"
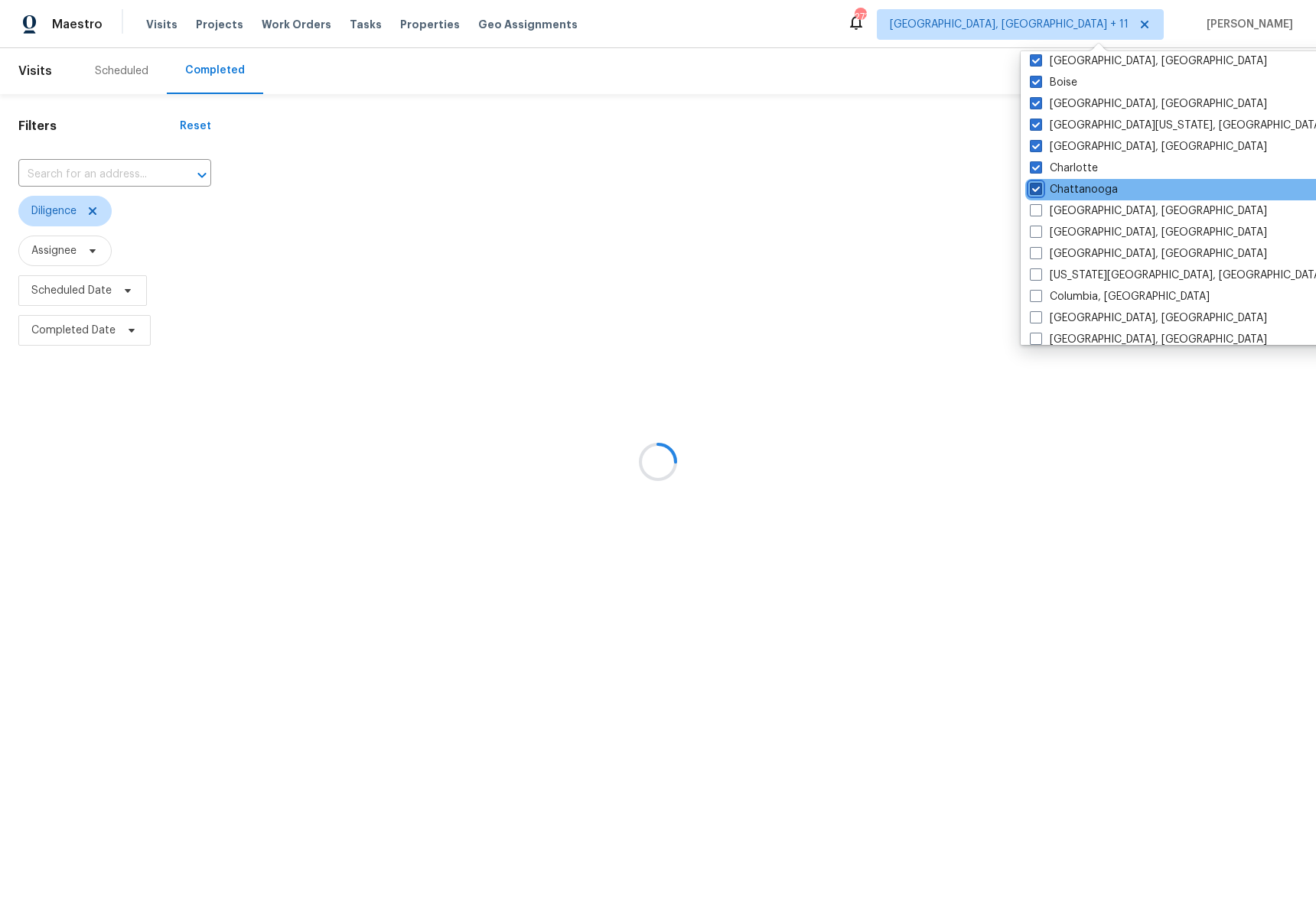
scroll to position [131, 0]
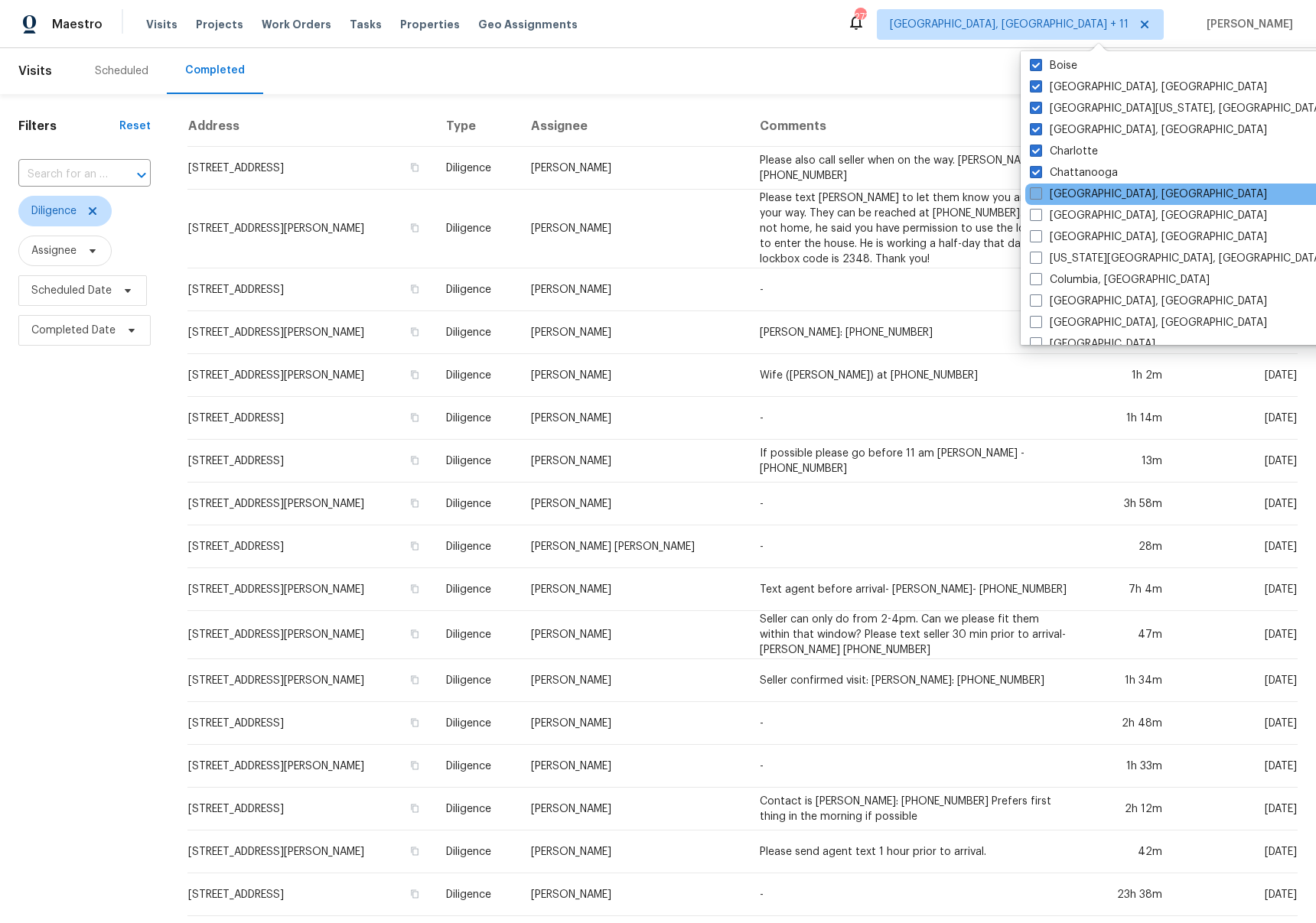
click at [1083, 191] on label "[GEOGRAPHIC_DATA], [GEOGRAPHIC_DATA]" at bounding box center [1147, 195] width 237 height 15
click at [1040, 191] on input "[GEOGRAPHIC_DATA], [GEOGRAPHIC_DATA]" at bounding box center [1034, 192] width 10 height 10
checkbox input "true"
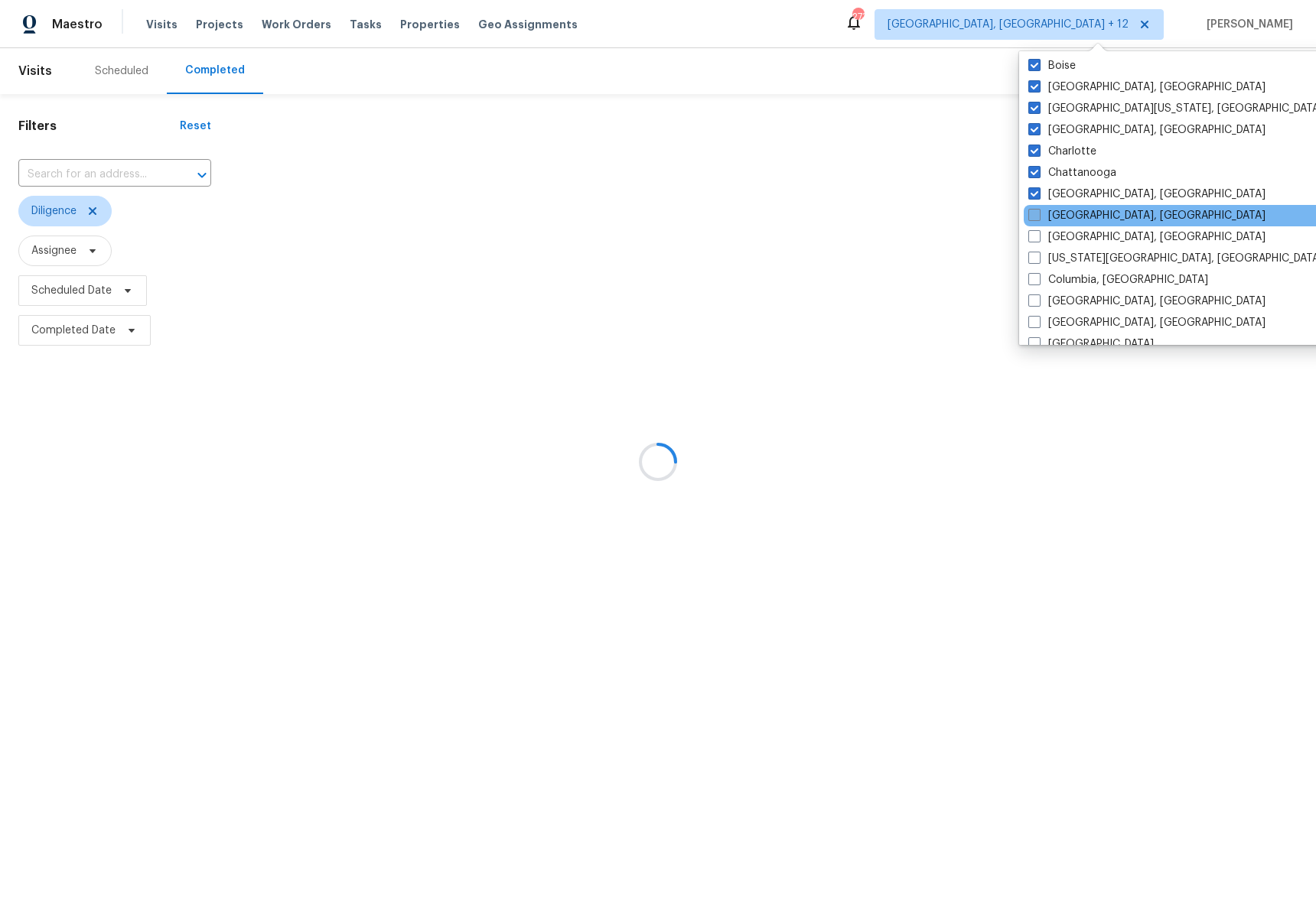
click at [1081, 208] on label "[GEOGRAPHIC_DATA], [GEOGRAPHIC_DATA]" at bounding box center [1146, 216] width 237 height 15
click at [1038, 208] on input "[GEOGRAPHIC_DATA], [GEOGRAPHIC_DATA]" at bounding box center [1034, 214] width 10 height 10
checkbox input "true"
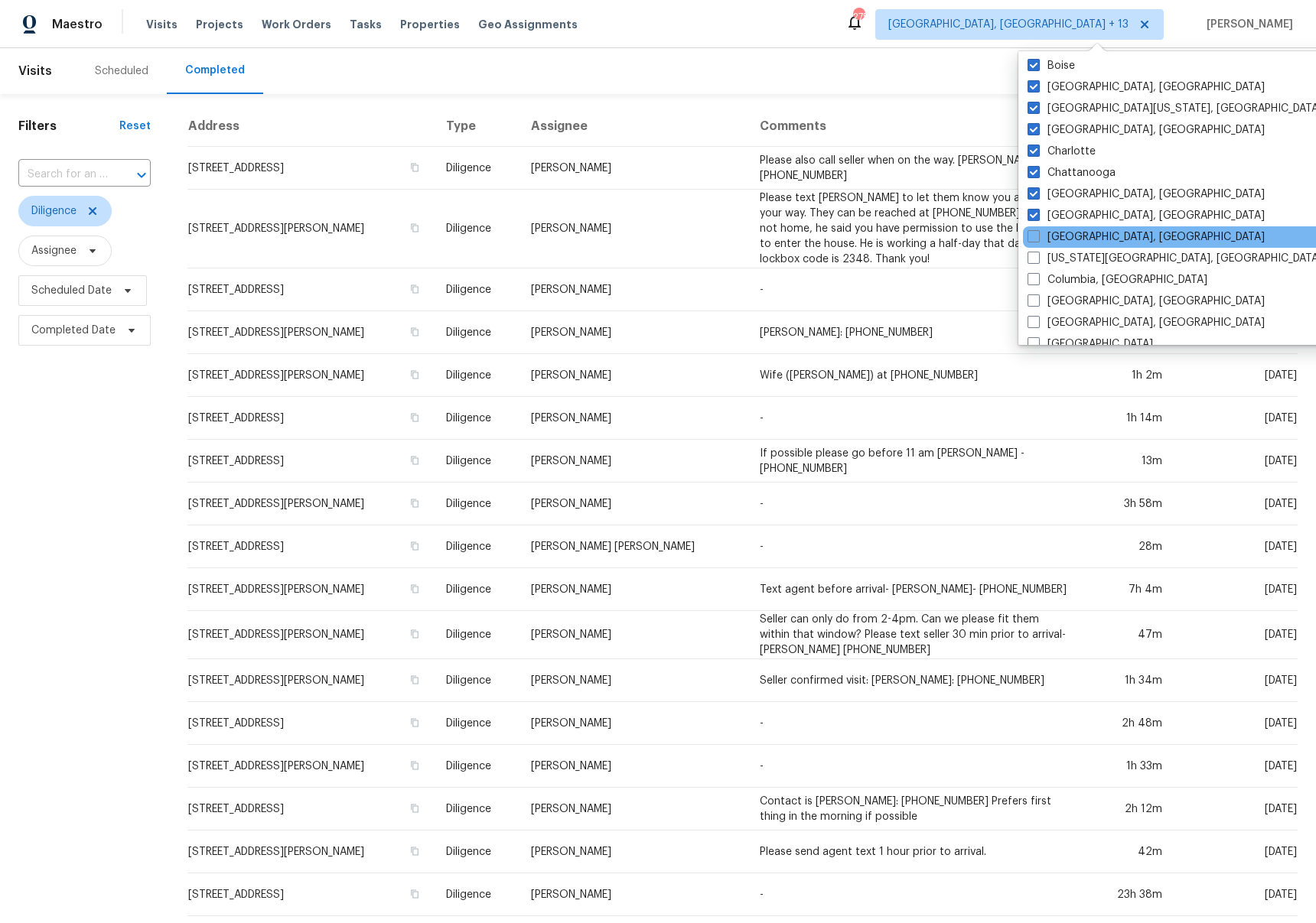
click at [1077, 245] on div "[GEOGRAPHIC_DATA], [GEOGRAPHIC_DATA]" at bounding box center [1176, 237] width 308 height 22
click at [1077, 236] on label "[GEOGRAPHIC_DATA], [GEOGRAPHIC_DATA]" at bounding box center [1145, 237] width 237 height 15
click at [1037, 236] on input "[GEOGRAPHIC_DATA], [GEOGRAPHIC_DATA]" at bounding box center [1033, 234] width 10 height 10
checkbox input "true"
click at [1077, 263] on label "[US_STATE][GEOGRAPHIC_DATA], [GEOGRAPHIC_DATA]" at bounding box center [1175, 258] width 295 height 15
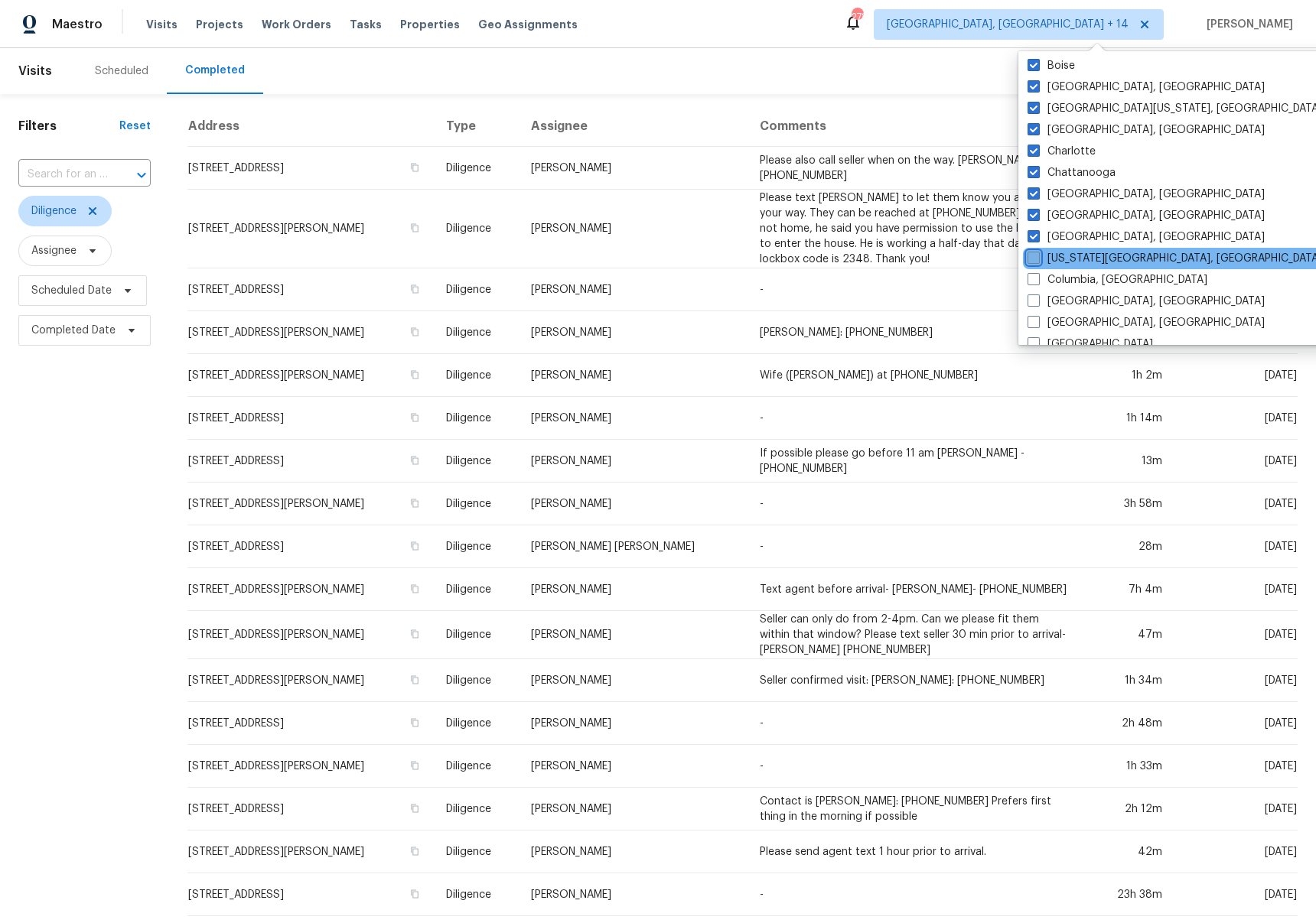
click at [1037, 261] on input "[US_STATE][GEOGRAPHIC_DATA], [GEOGRAPHIC_DATA]" at bounding box center [1033, 256] width 10 height 10
checkbox input "true"
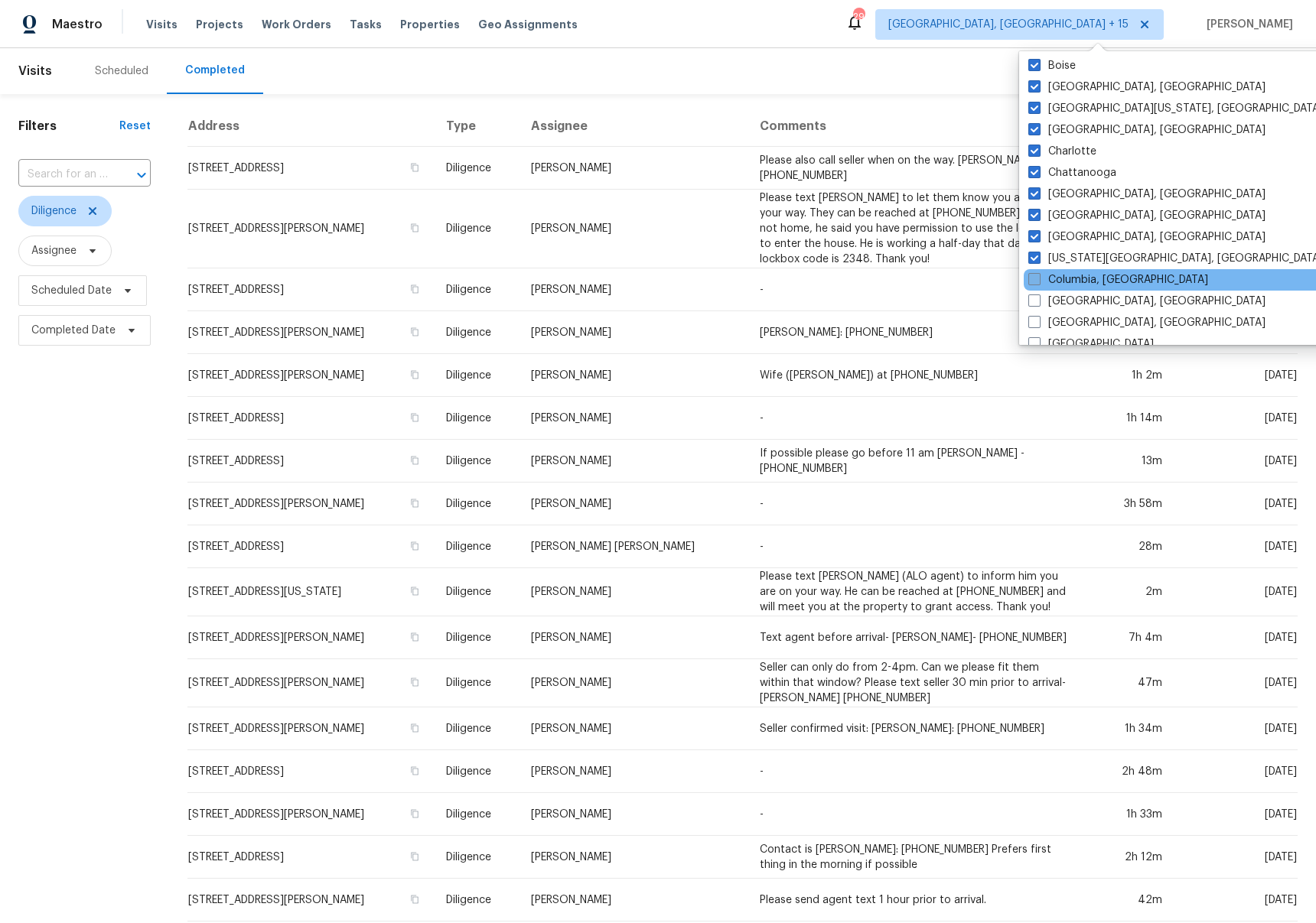
click at [1074, 282] on label "Columbia, [GEOGRAPHIC_DATA]" at bounding box center [1118, 280] width 180 height 15
click at [1038, 282] on input "Columbia, [GEOGRAPHIC_DATA]" at bounding box center [1034, 277] width 10 height 10
checkbox input "true"
click at [1078, 295] on label "[GEOGRAPHIC_DATA], [GEOGRAPHIC_DATA]" at bounding box center [1145, 301] width 237 height 15
click at [1037, 295] on input "[GEOGRAPHIC_DATA], [GEOGRAPHIC_DATA]" at bounding box center [1033, 299] width 10 height 10
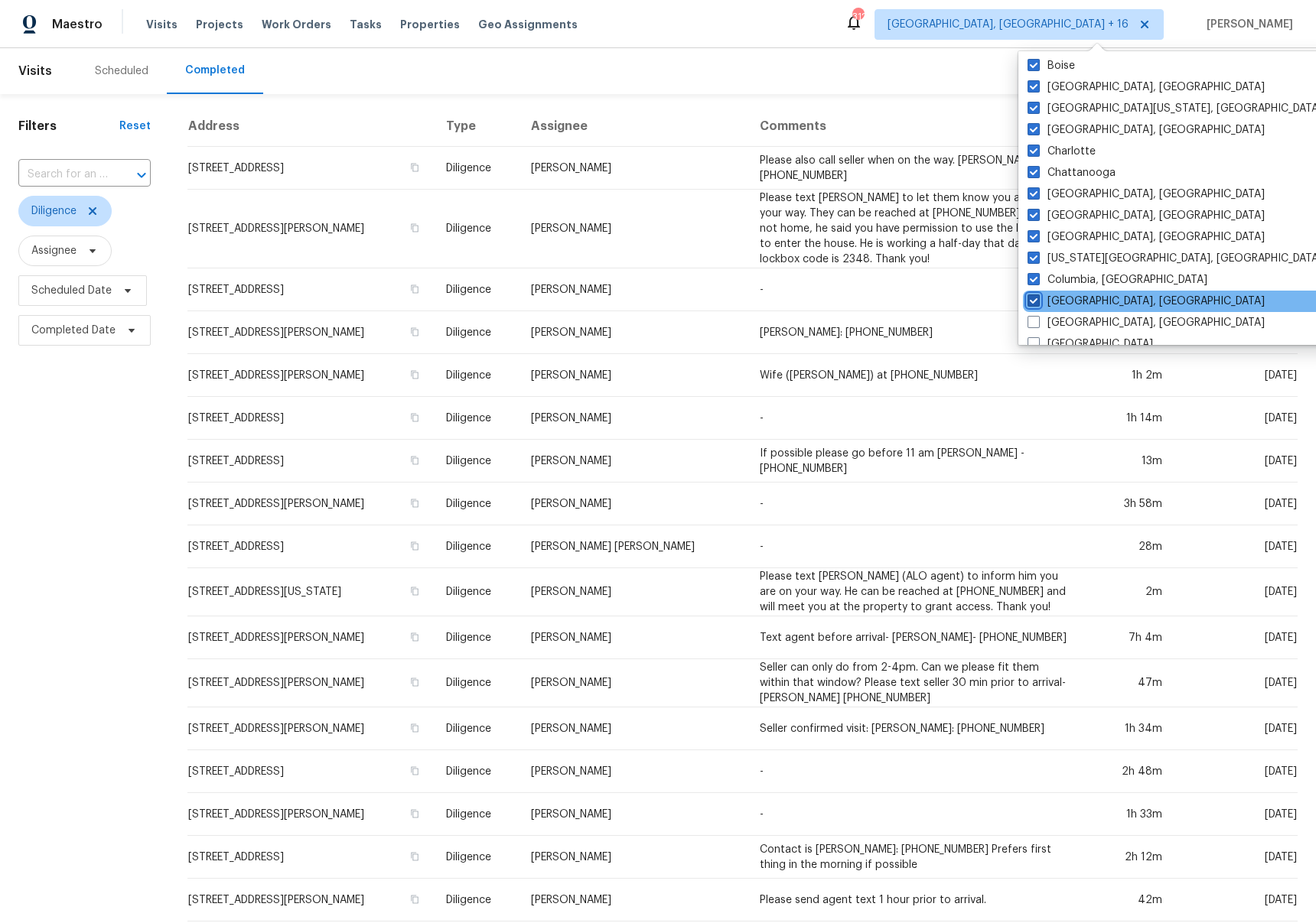
checkbox input "true"
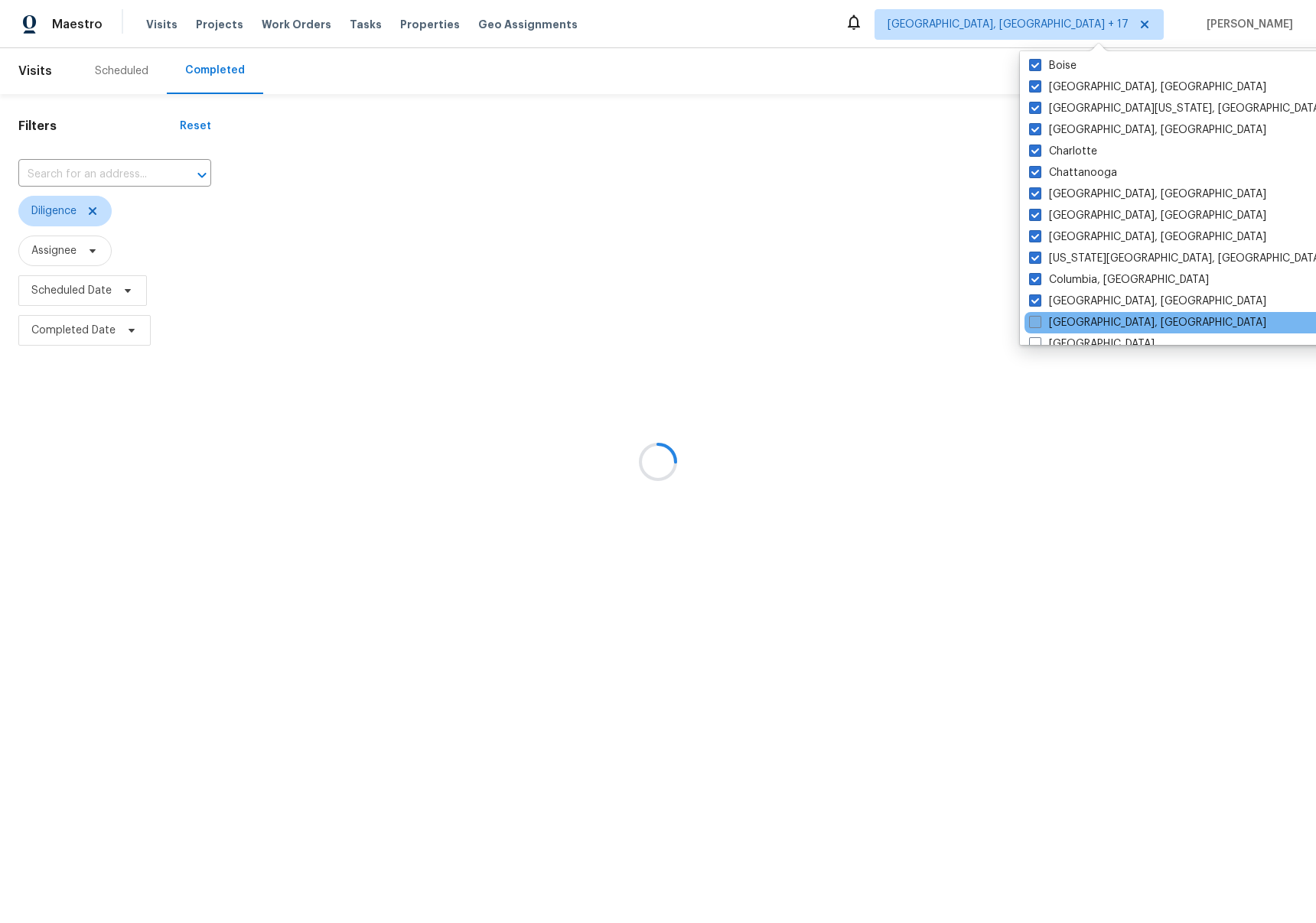
click at [1073, 325] on label "[GEOGRAPHIC_DATA], [GEOGRAPHIC_DATA]" at bounding box center [1146, 323] width 237 height 15
click at [1039, 325] on input "[GEOGRAPHIC_DATA], [GEOGRAPHIC_DATA]" at bounding box center [1034, 320] width 10 height 10
checkbox input "true"
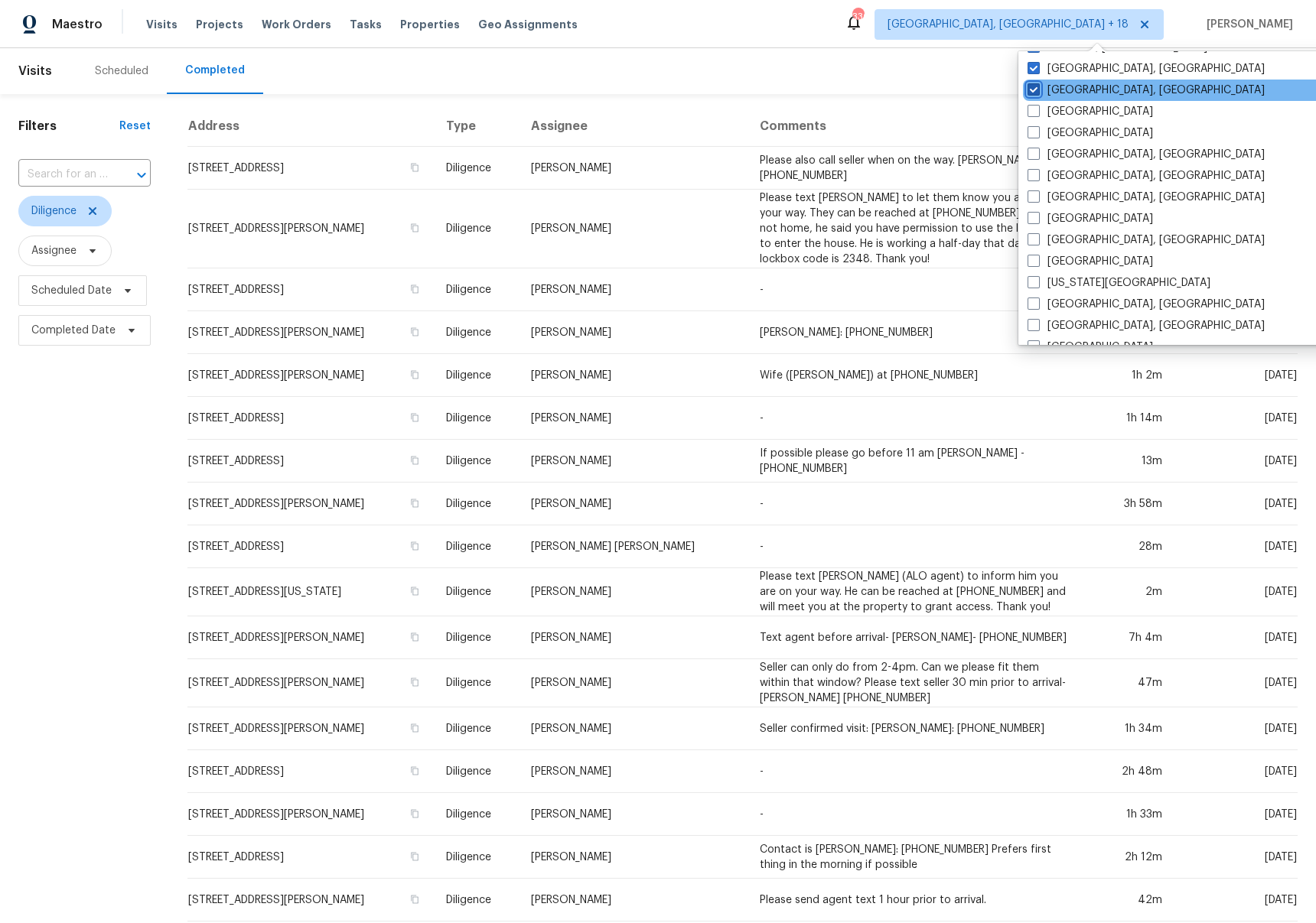
scroll to position [365, 0]
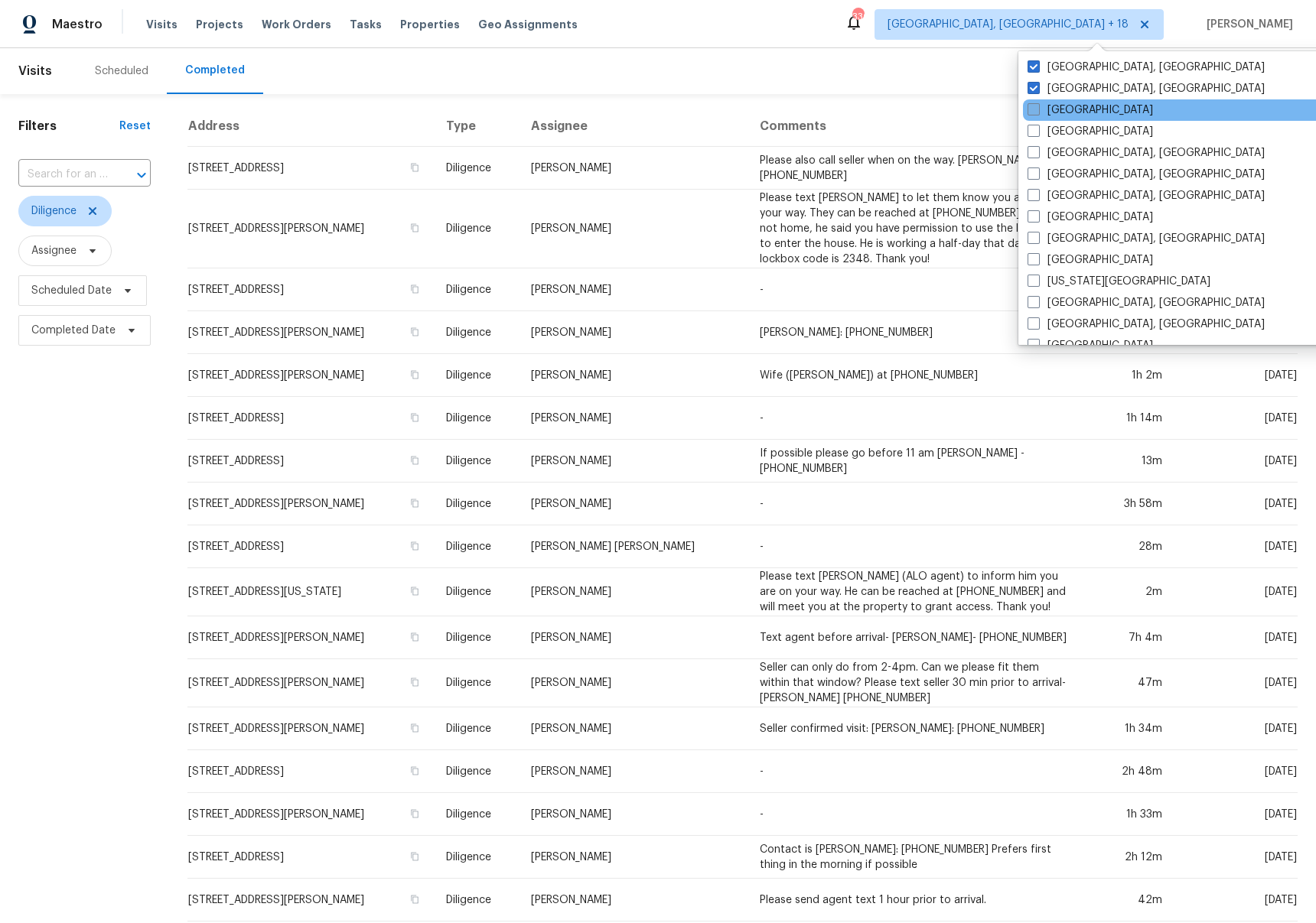
click at [1064, 111] on label "[GEOGRAPHIC_DATA]" at bounding box center [1090, 110] width 126 height 15
click at [1037, 111] on input "[GEOGRAPHIC_DATA]" at bounding box center [1033, 108] width 10 height 10
checkbox input "true"
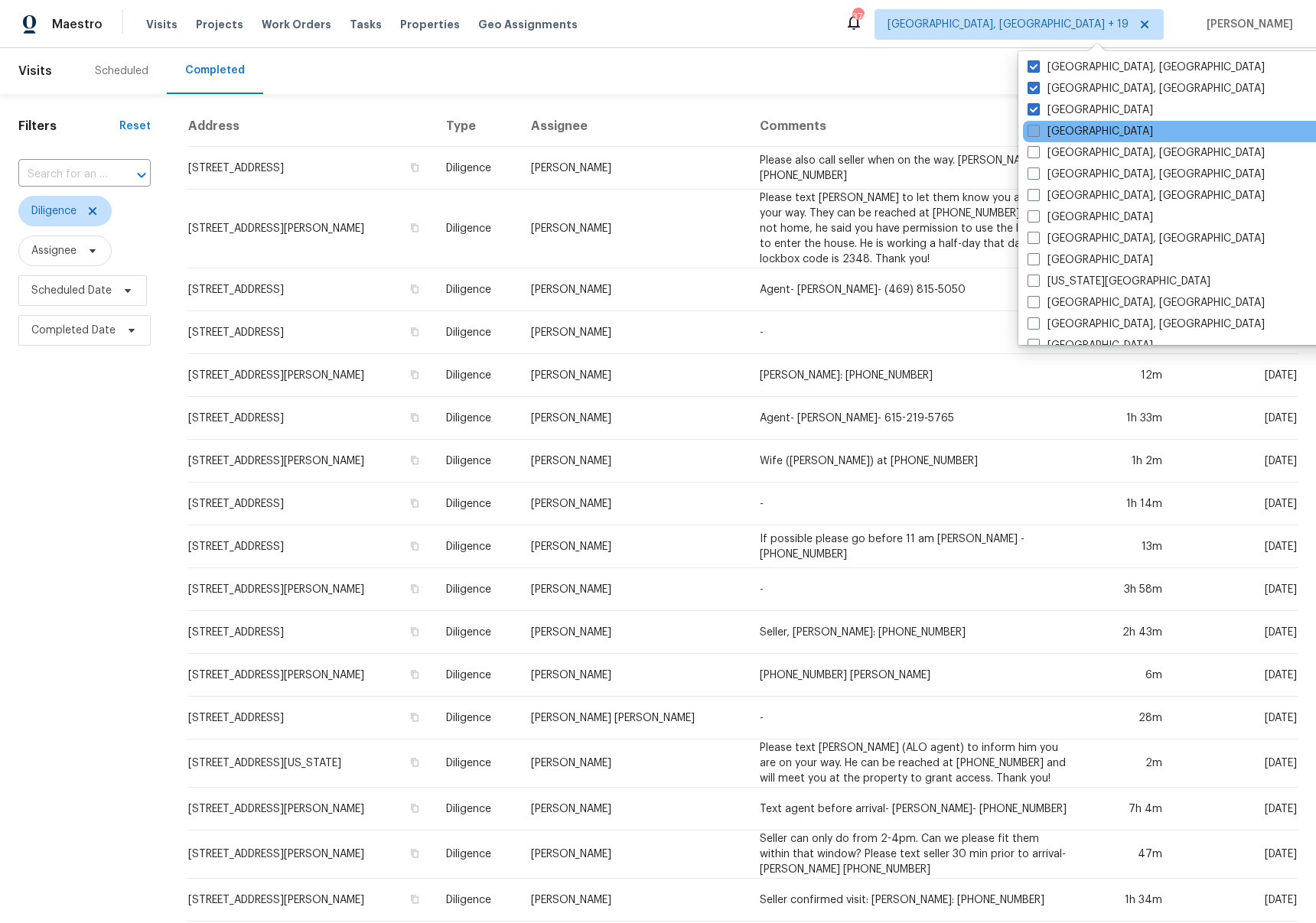
click at [1064, 132] on label "[GEOGRAPHIC_DATA]" at bounding box center [1090, 132] width 126 height 15
click at [1037, 132] on input "[GEOGRAPHIC_DATA]" at bounding box center [1033, 129] width 10 height 10
checkbox input "true"
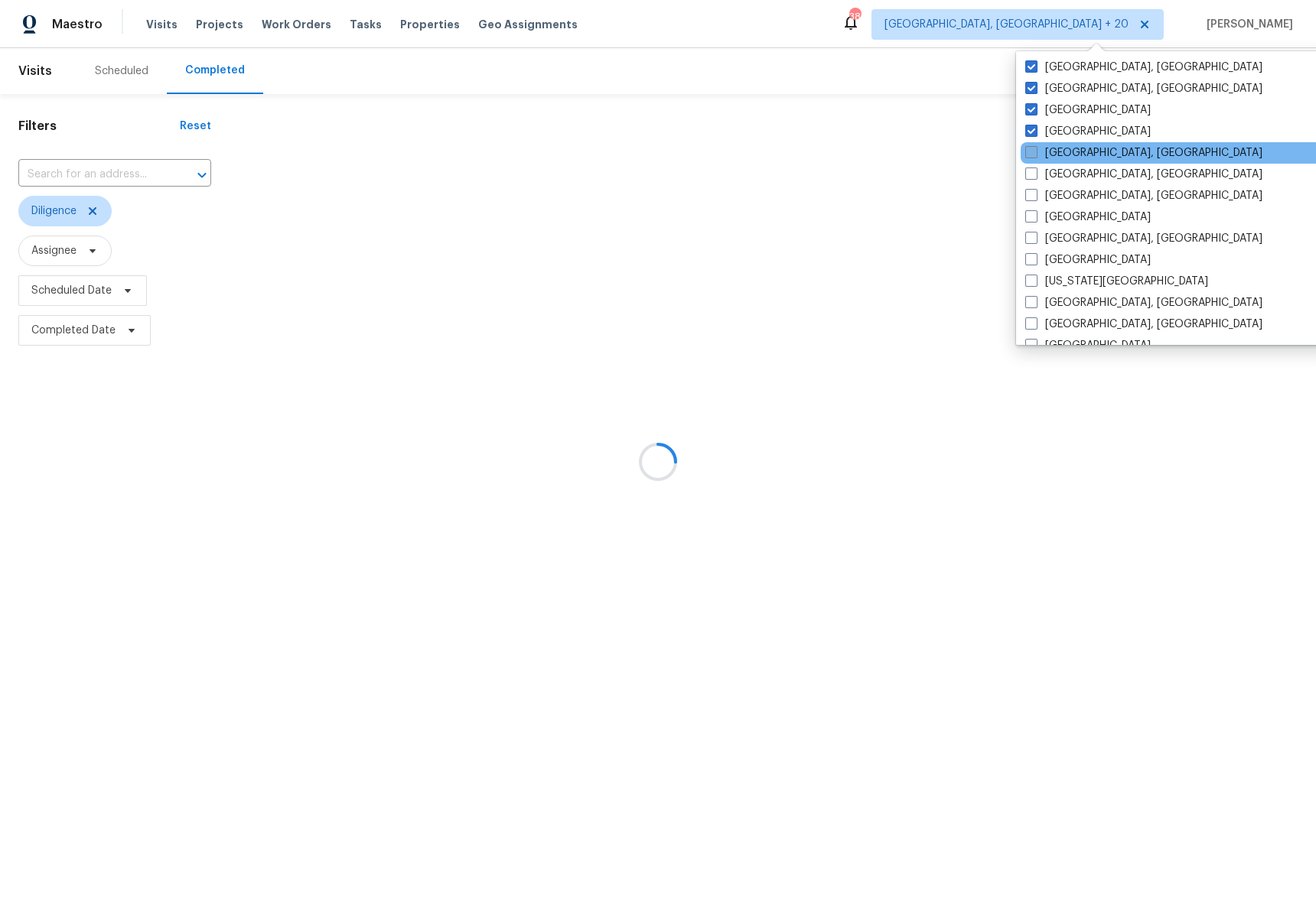
click at [1061, 153] on label "[GEOGRAPHIC_DATA], [GEOGRAPHIC_DATA]" at bounding box center [1143, 153] width 237 height 15
click at [1035, 153] on input "[GEOGRAPHIC_DATA], [GEOGRAPHIC_DATA]" at bounding box center [1030, 151] width 10 height 10
checkbox input "true"
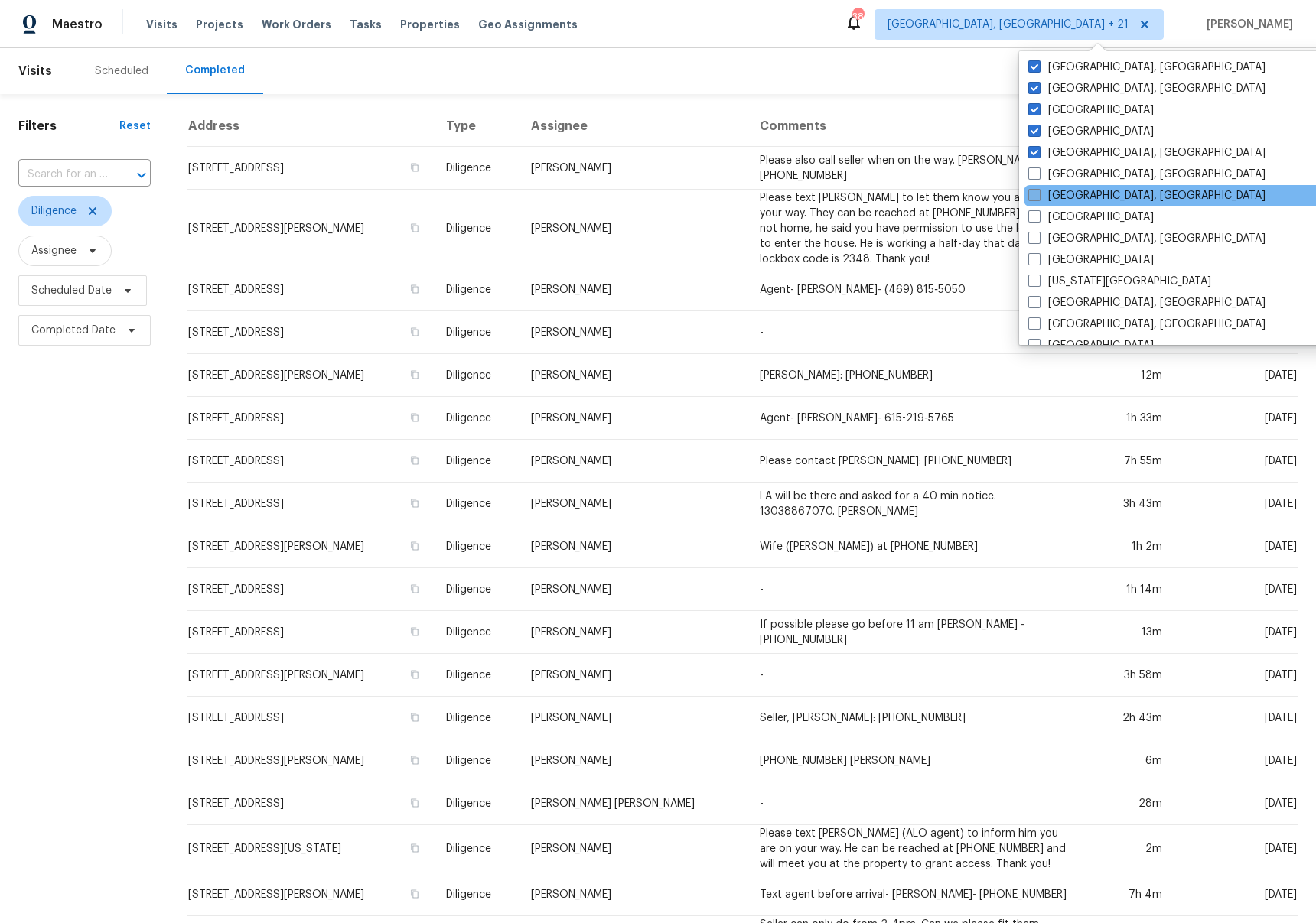
click at [1060, 188] on label "[GEOGRAPHIC_DATA], [GEOGRAPHIC_DATA]" at bounding box center [1146, 195] width 237 height 15
click at [1038, 188] on input "[GEOGRAPHIC_DATA], [GEOGRAPHIC_DATA]" at bounding box center [1034, 193] width 10 height 10
checkbox input "true"
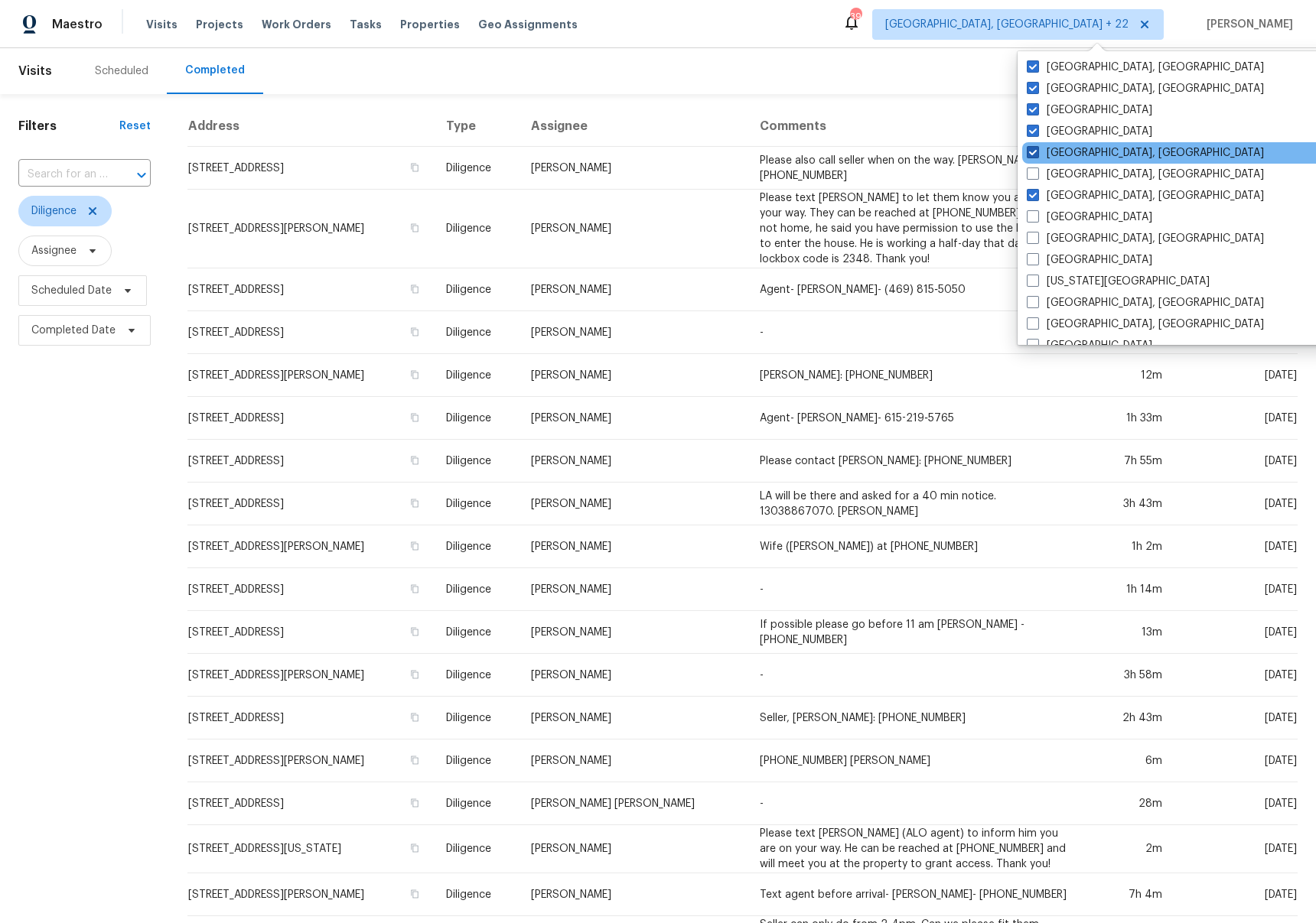
click at [1063, 160] on label "[GEOGRAPHIC_DATA], [GEOGRAPHIC_DATA]" at bounding box center [1145, 153] width 237 height 15
click at [1036, 155] on input "[GEOGRAPHIC_DATA], [GEOGRAPHIC_DATA]" at bounding box center [1032, 151] width 10 height 10
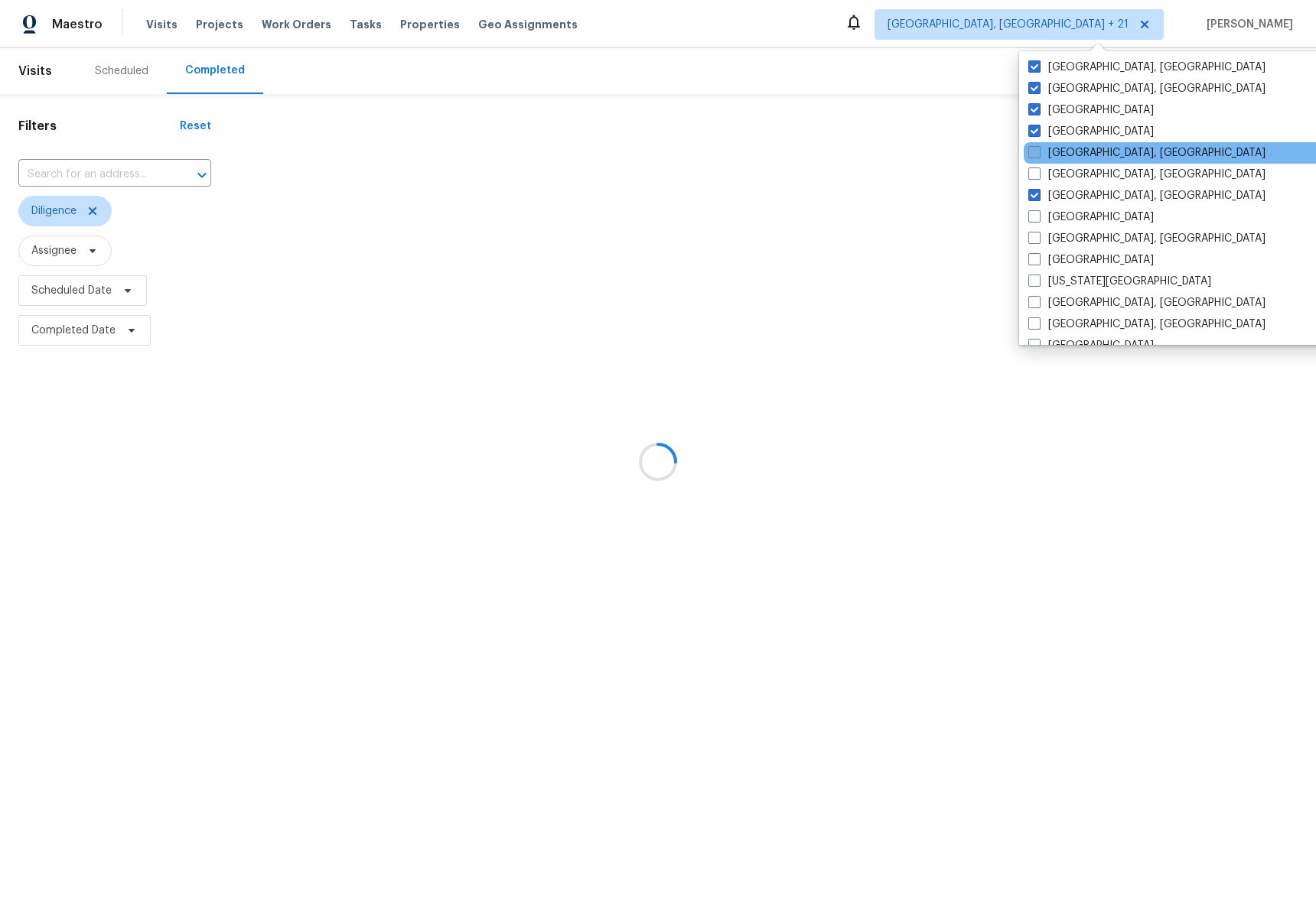
click at [1063, 152] on label "[GEOGRAPHIC_DATA], [GEOGRAPHIC_DATA]" at bounding box center [1146, 153] width 237 height 15
click at [1038, 152] on input "[GEOGRAPHIC_DATA], [GEOGRAPHIC_DATA]" at bounding box center [1034, 151] width 10 height 10
checkbox input "true"
click at [1063, 172] on label "[GEOGRAPHIC_DATA], [GEOGRAPHIC_DATA]" at bounding box center [1145, 175] width 237 height 15
click at [1036, 172] on input "[GEOGRAPHIC_DATA], [GEOGRAPHIC_DATA]" at bounding box center [1032, 172] width 10 height 10
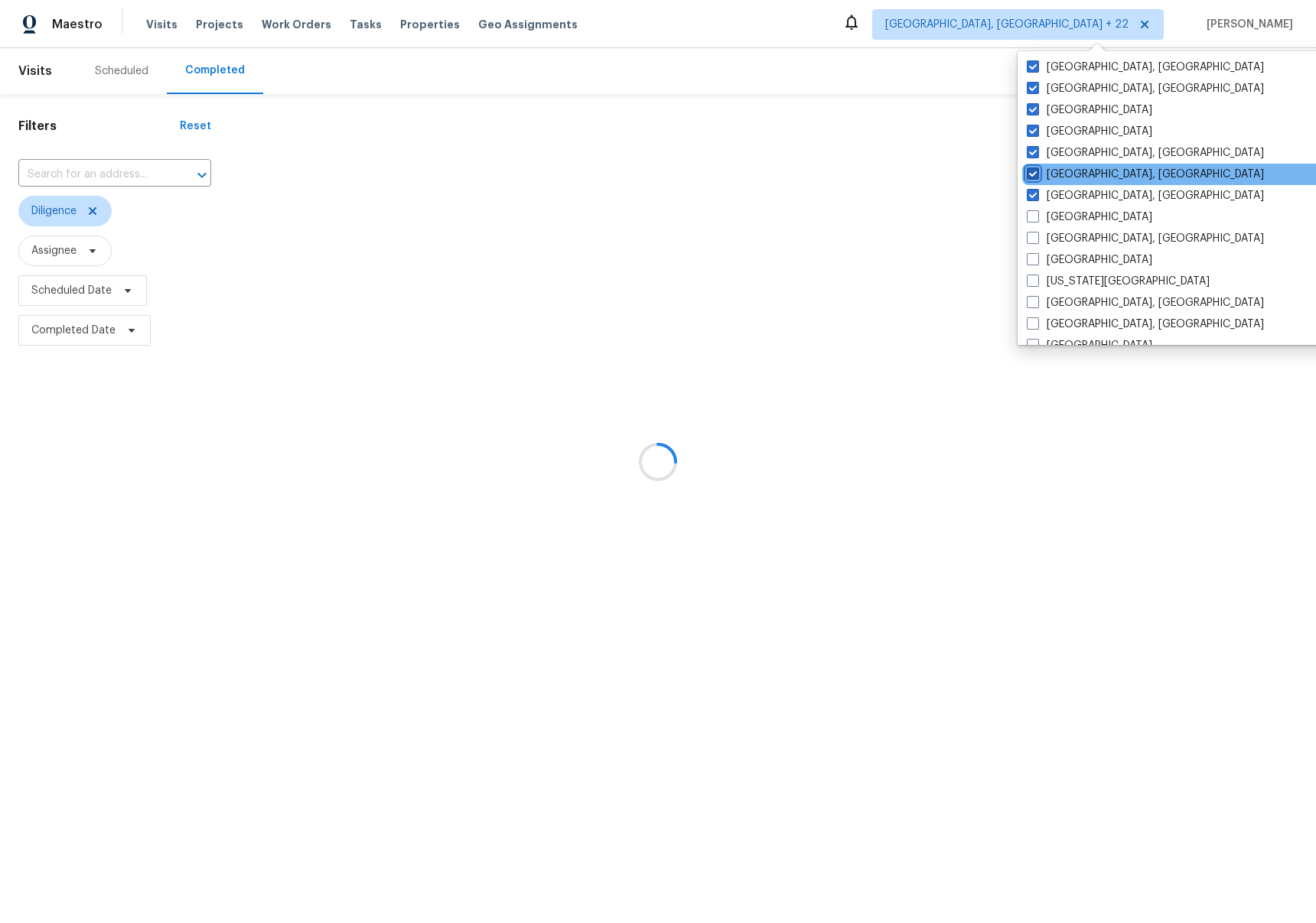
checkbox input "true"
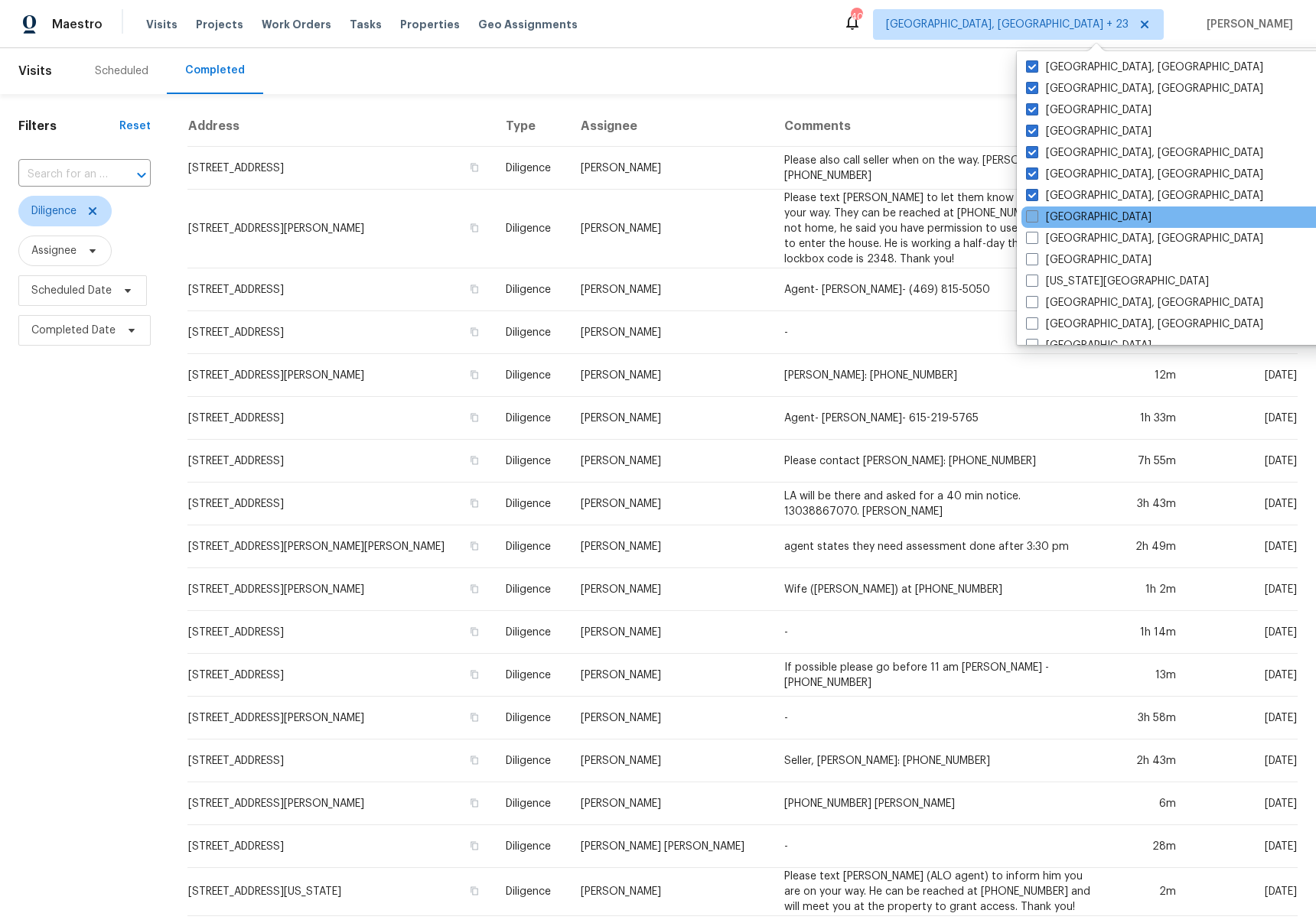
click at [1056, 220] on label "[GEOGRAPHIC_DATA]" at bounding box center [1089, 217] width 126 height 15
click at [1035, 220] on input "[GEOGRAPHIC_DATA]" at bounding box center [1031, 214] width 10 height 10
checkbox input "true"
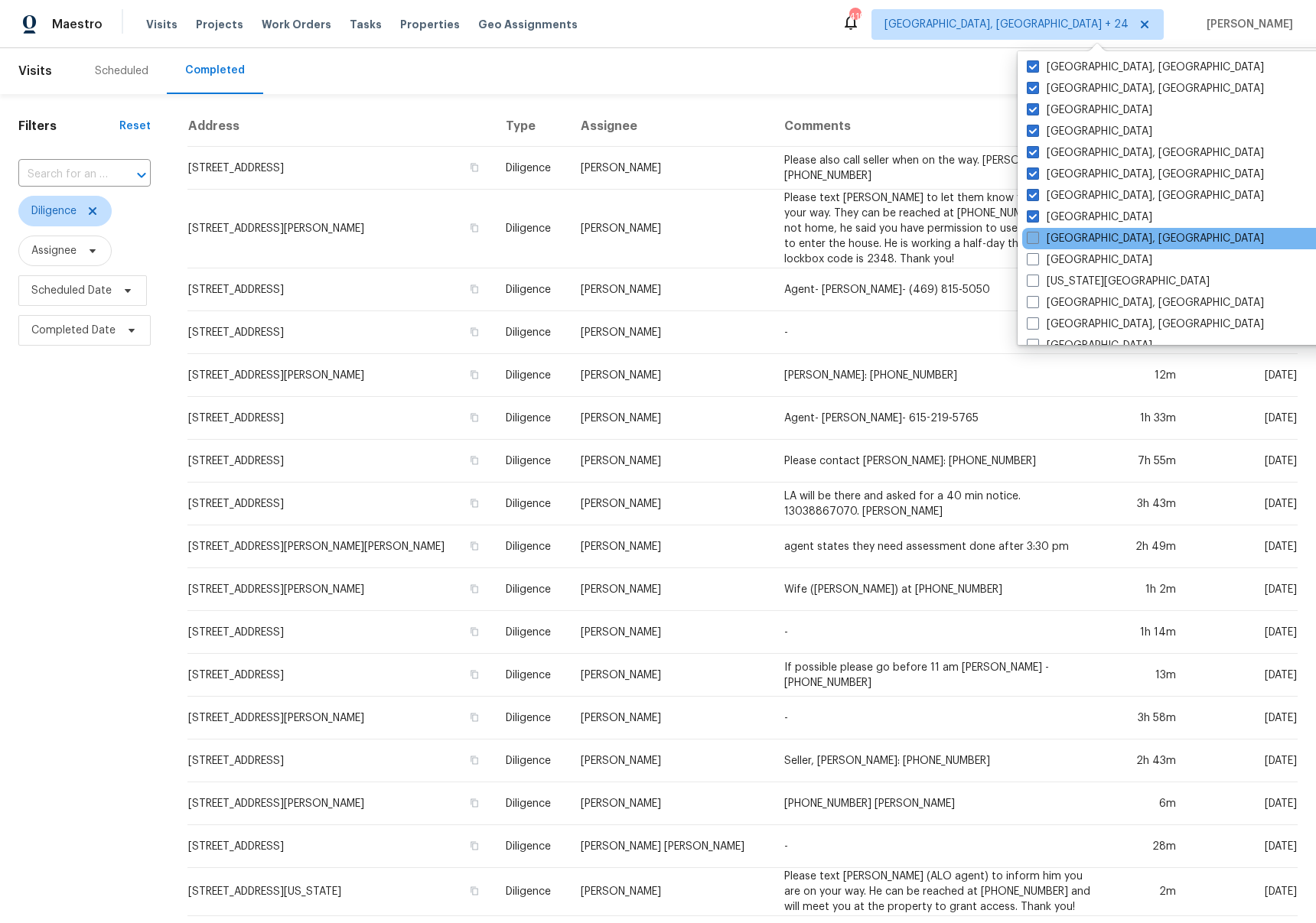
click at [1056, 232] on label "[GEOGRAPHIC_DATA], [GEOGRAPHIC_DATA]" at bounding box center [1145, 238] width 237 height 15
click at [1036, 232] on input "[GEOGRAPHIC_DATA], [GEOGRAPHIC_DATA]" at bounding box center [1032, 236] width 10 height 10
checkbox input "true"
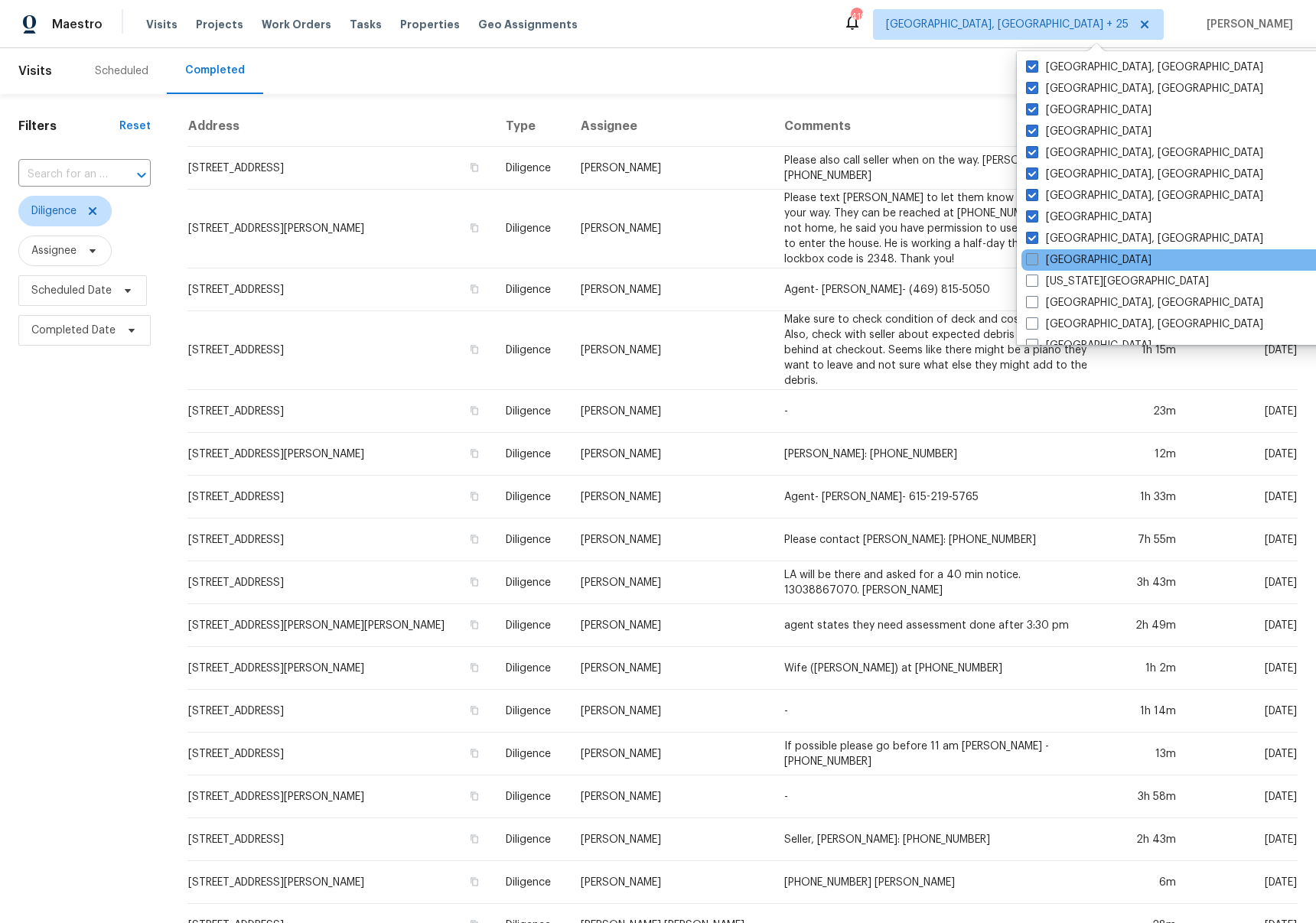
click at [1055, 256] on label "[GEOGRAPHIC_DATA]" at bounding box center [1089, 260] width 126 height 15
click at [1035, 256] on input "[GEOGRAPHIC_DATA]" at bounding box center [1031, 257] width 10 height 10
checkbox input "true"
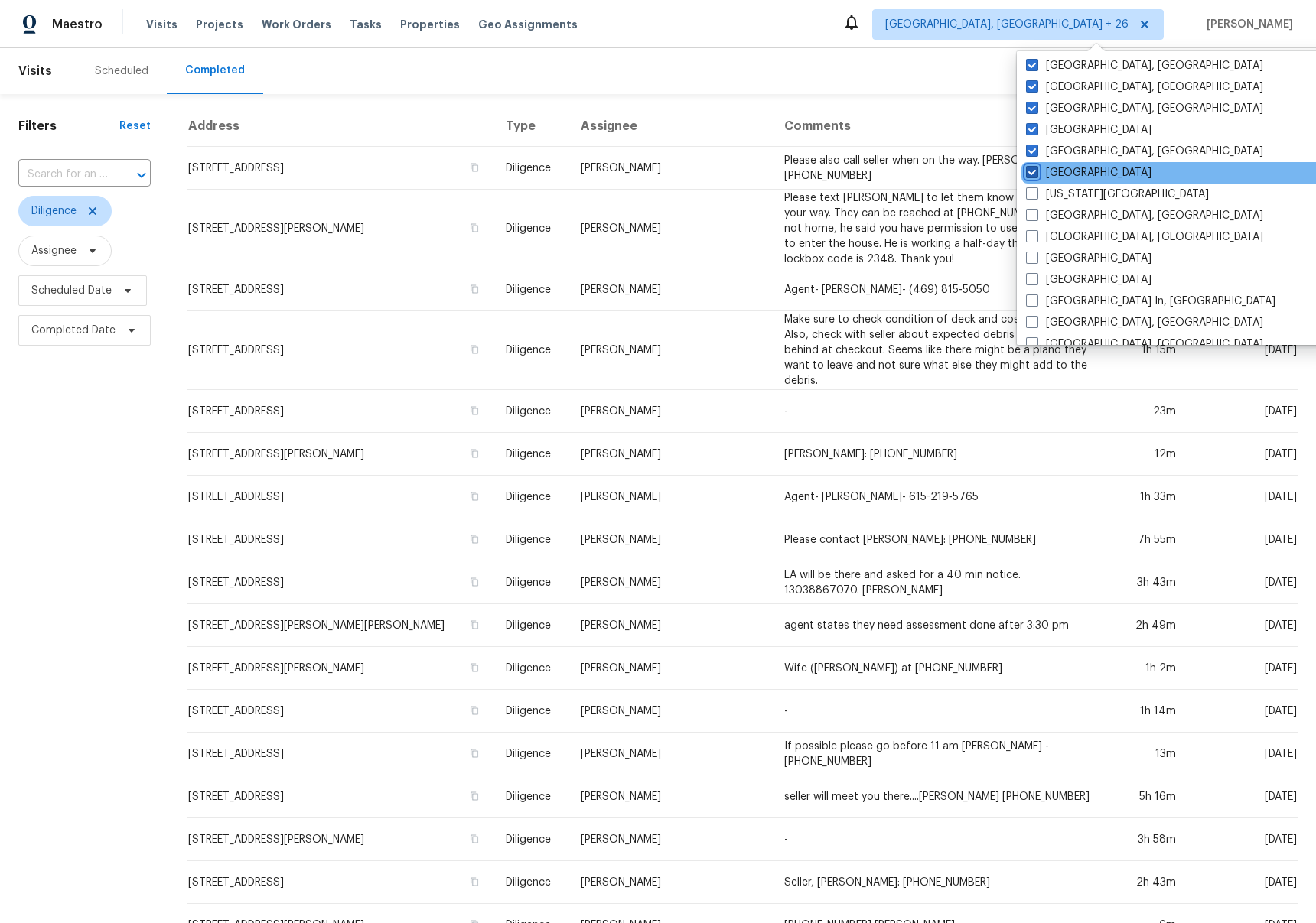
scroll to position [464, 0]
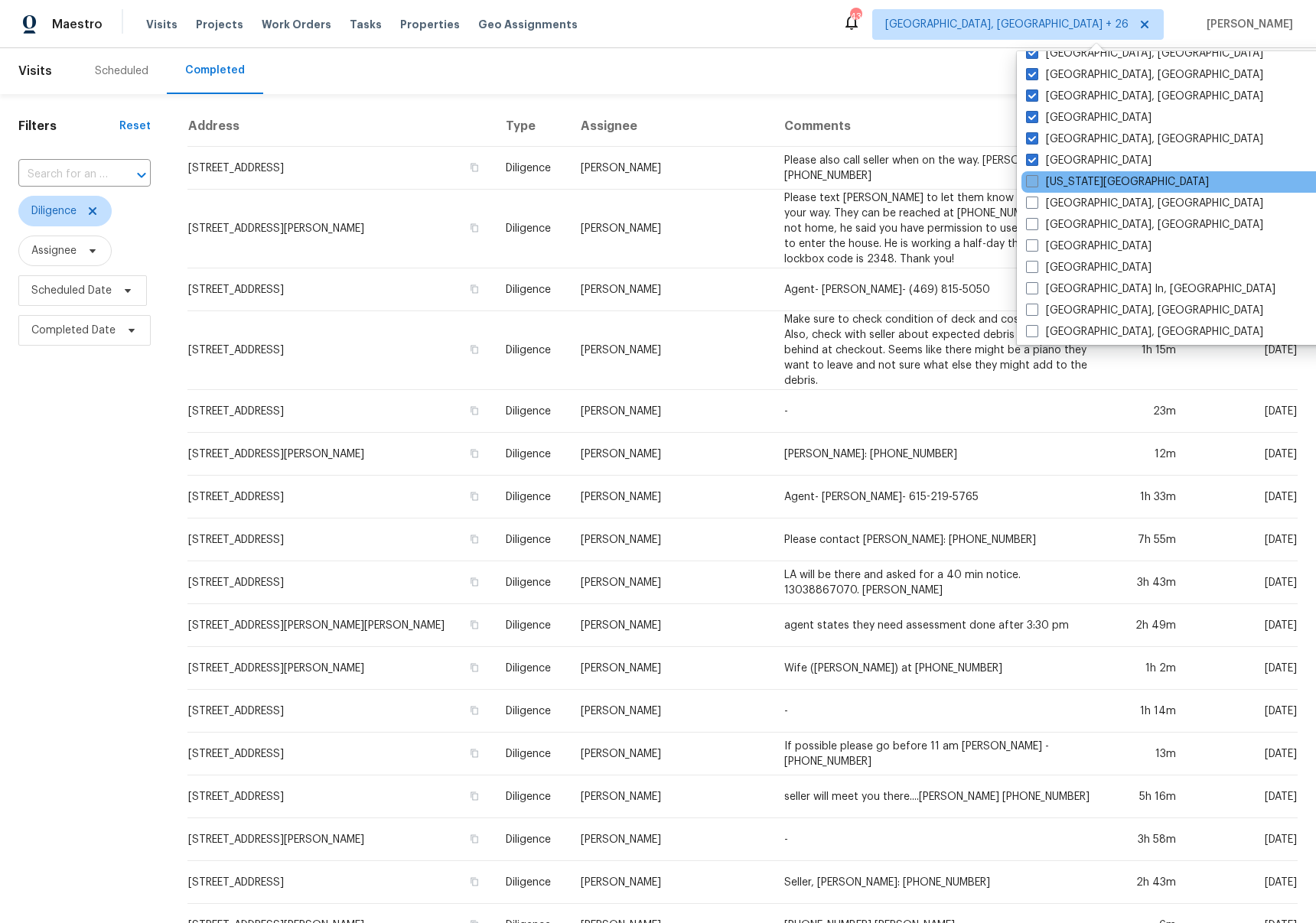
click at [1070, 181] on label "[US_STATE][GEOGRAPHIC_DATA]" at bounding box center [1117, 182] width 183 height 15
click at [1035, 181] on input "[US_STATE][GEOGRAPHIC_DATA]" at bounding box center [1031, 179] width 10 height 10
checkbox input "true"
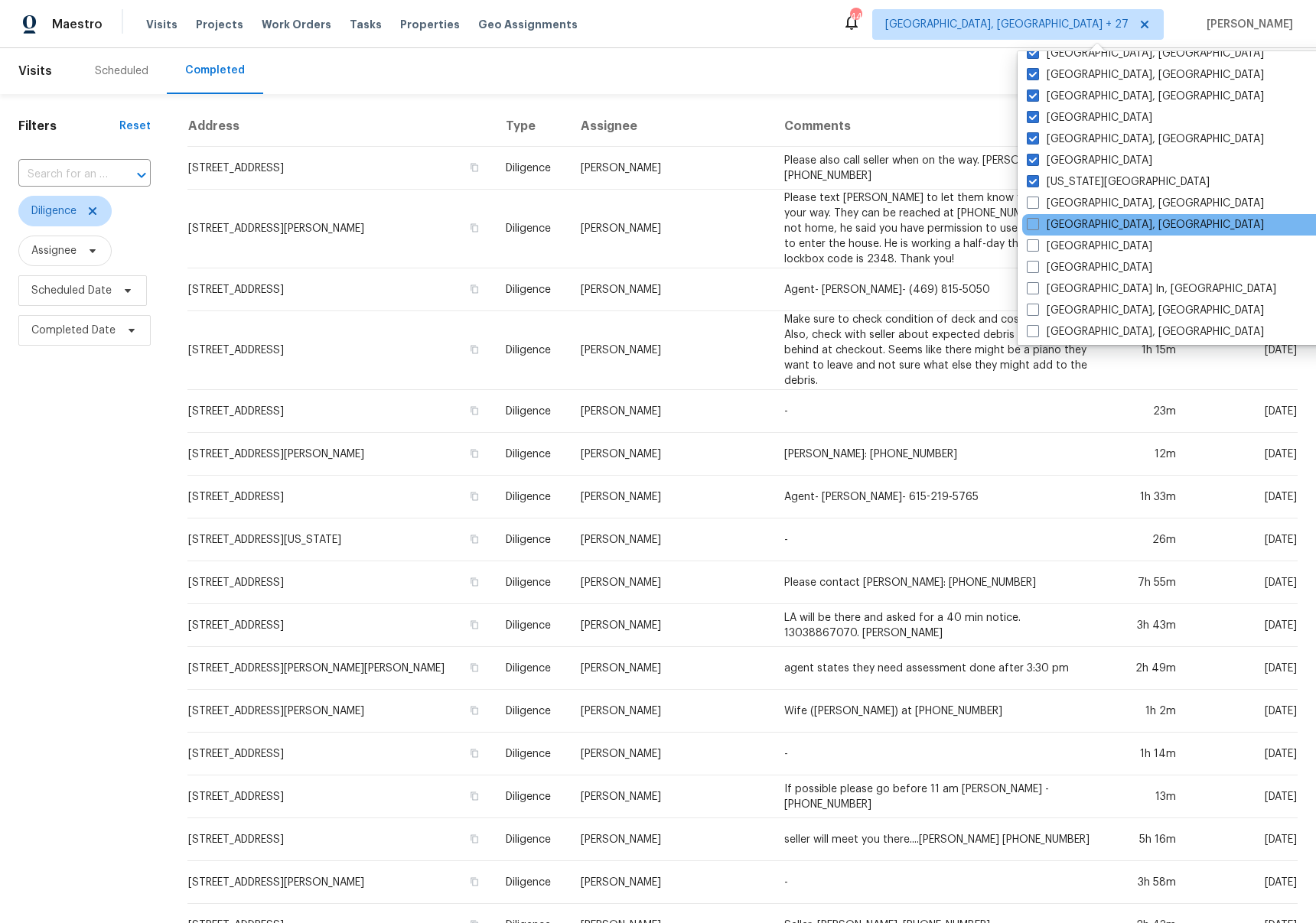
click at [1070, 215] on div "[GEOGRAPHIC_DATA], [GEOGRAPHIC_DATA]" at bounding box center [1176, 225] width 308 height 22
click at [1070, 220] on label "[GEOGRAPHIC_DATA], [GEOGRAPHIC_DATA]" at bounding box center [1145, 225] width 237 height 15
click at [1036, 220] on input "[GEOGRAPHIC_DATA], [GEOGRAPHIC_DATA]" at bounding box center [1032, 222] width 10 height 10
checkbox input "true"
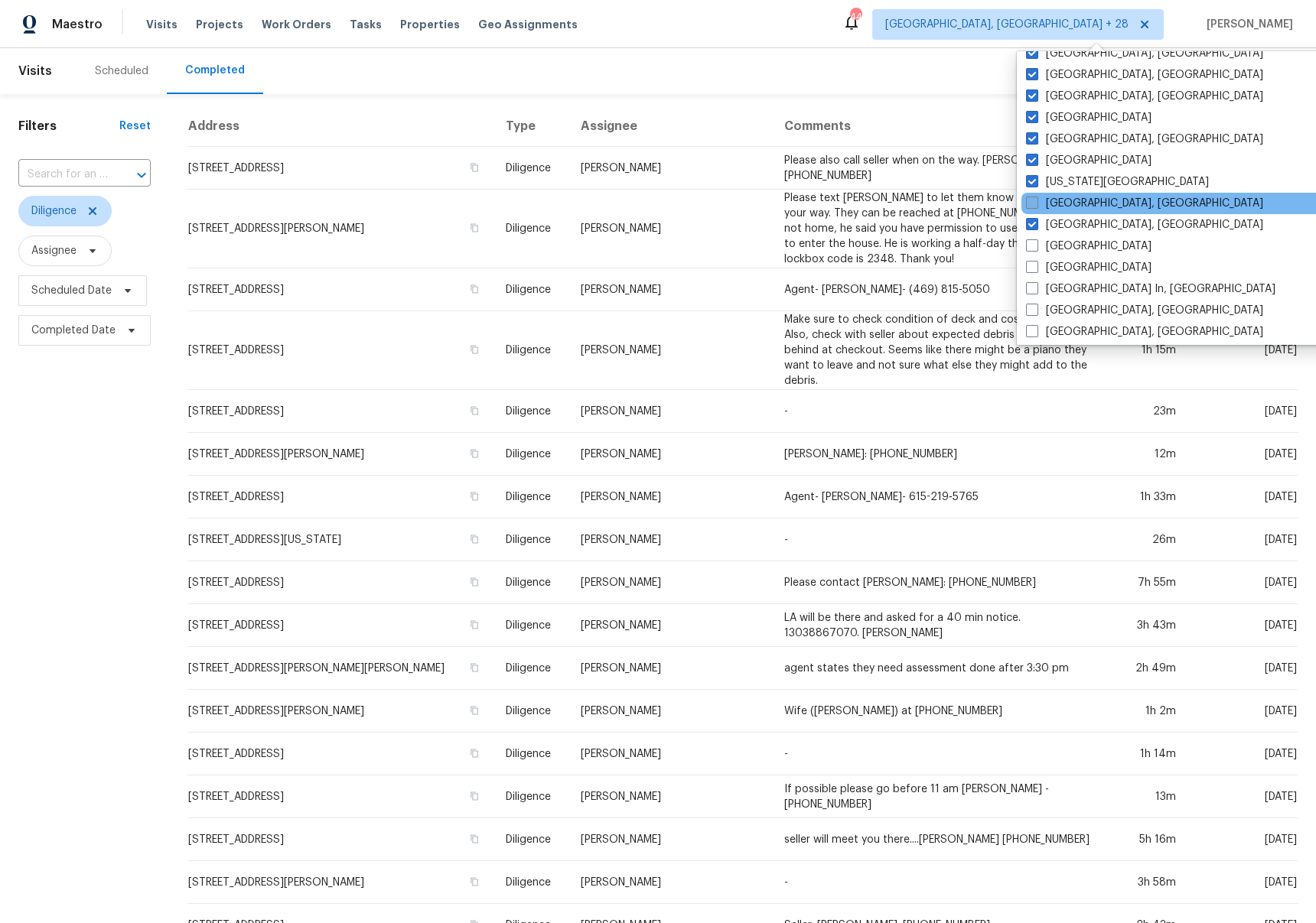
click at [1077, 195] on label "[GEOGRAPHIC_DATA], [GEOGRAPHIC_DATA]" at bounding box center [1144, 203] width 237 height 15
click at [1035, 195] on input "[GEOGRAPHIC_DATA], [GEOGRAPHIC_DATA]" at bounding box center [1031, 201] width 10 height 10
checkbox input "true"
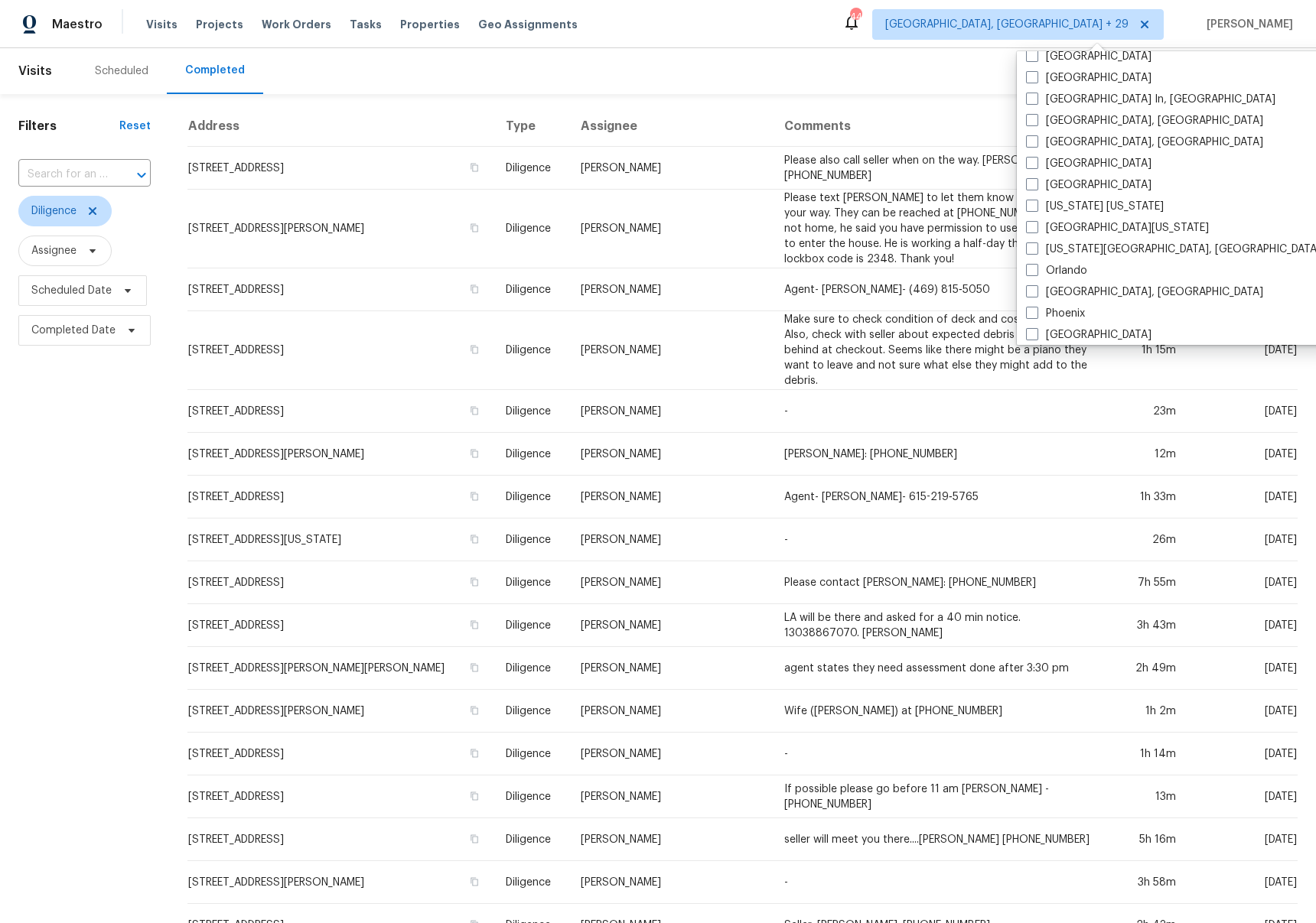
scroll to position [588, 0]
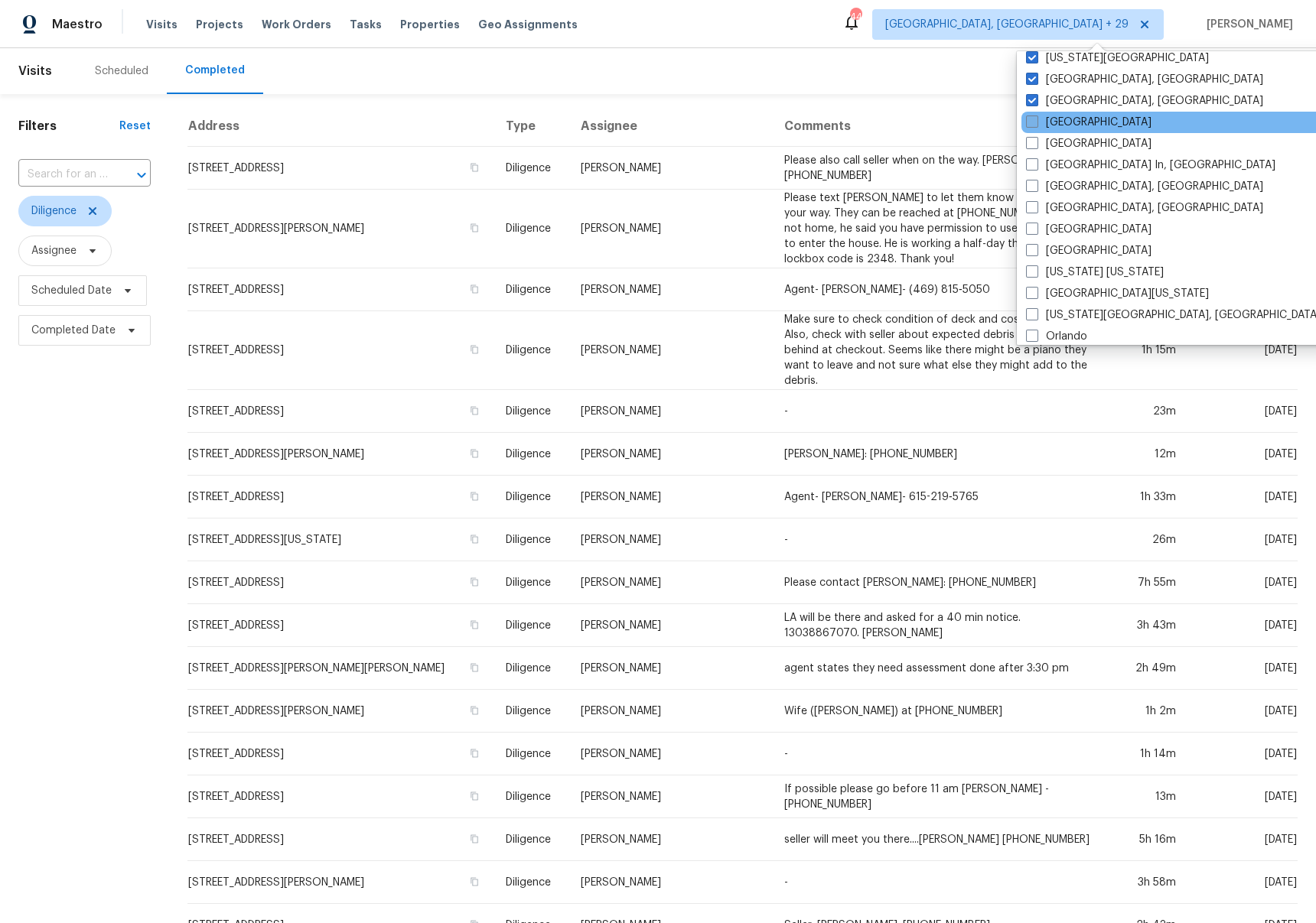
click at [1071, 117] on label "[GEOGRAPHIC_DATA]" at bounding box center [1089, 122] width 126 height 15
click at [1035, 117] on input "[GEOGRAPHIC_DATA]" at bounding box center [1031, 120] width 10 height 10
checkbox input "true"
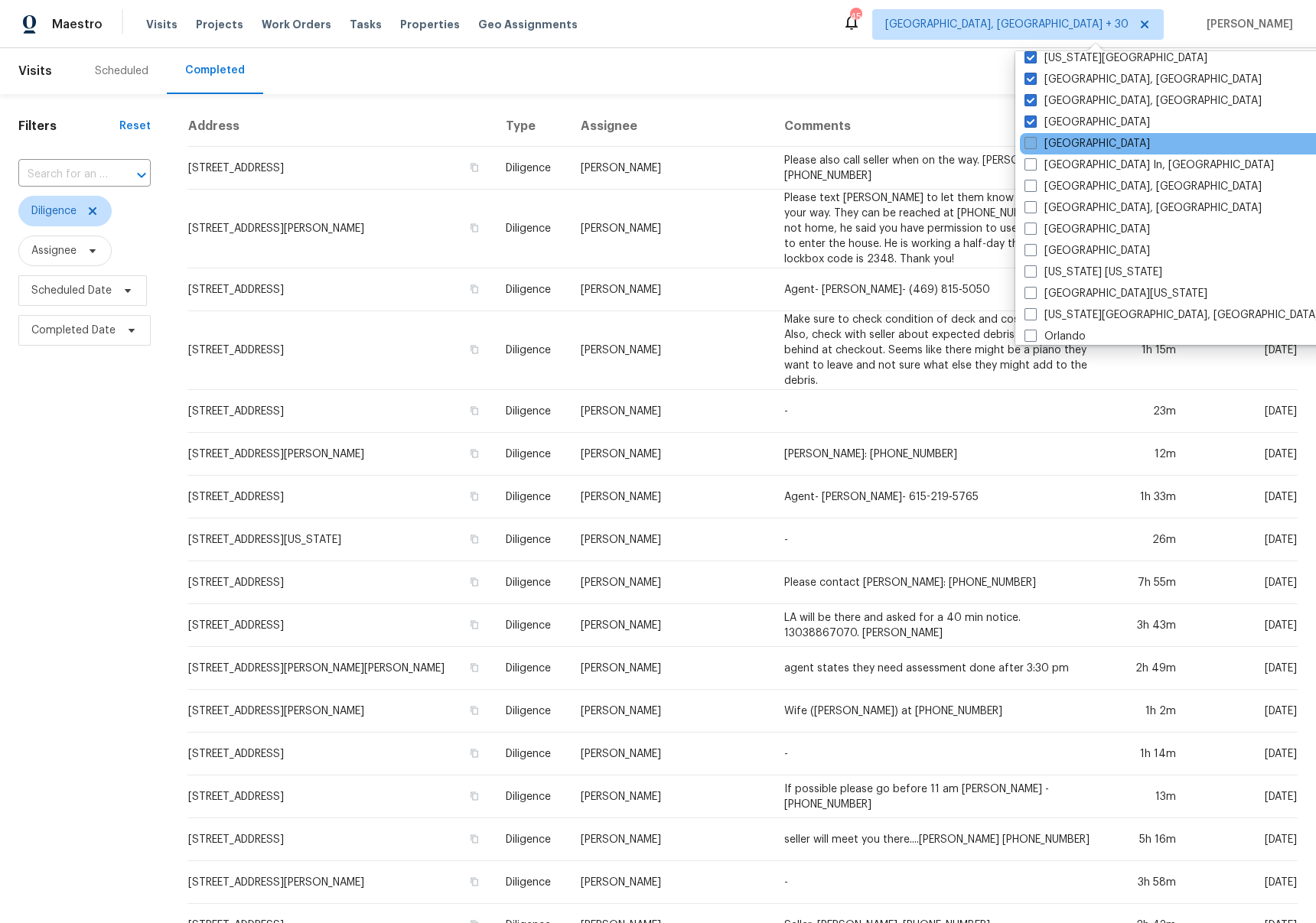
click at [1067, 146] on label "[GEOGRAPHIC_DATA]" at bounding box center [1087, 144] width 126 height 15
click at [1034, 146] on input "[GEOGRAPHIC_DATA]" at bounding box center [1029, 141] width 10 height 10
checkbox input "true"
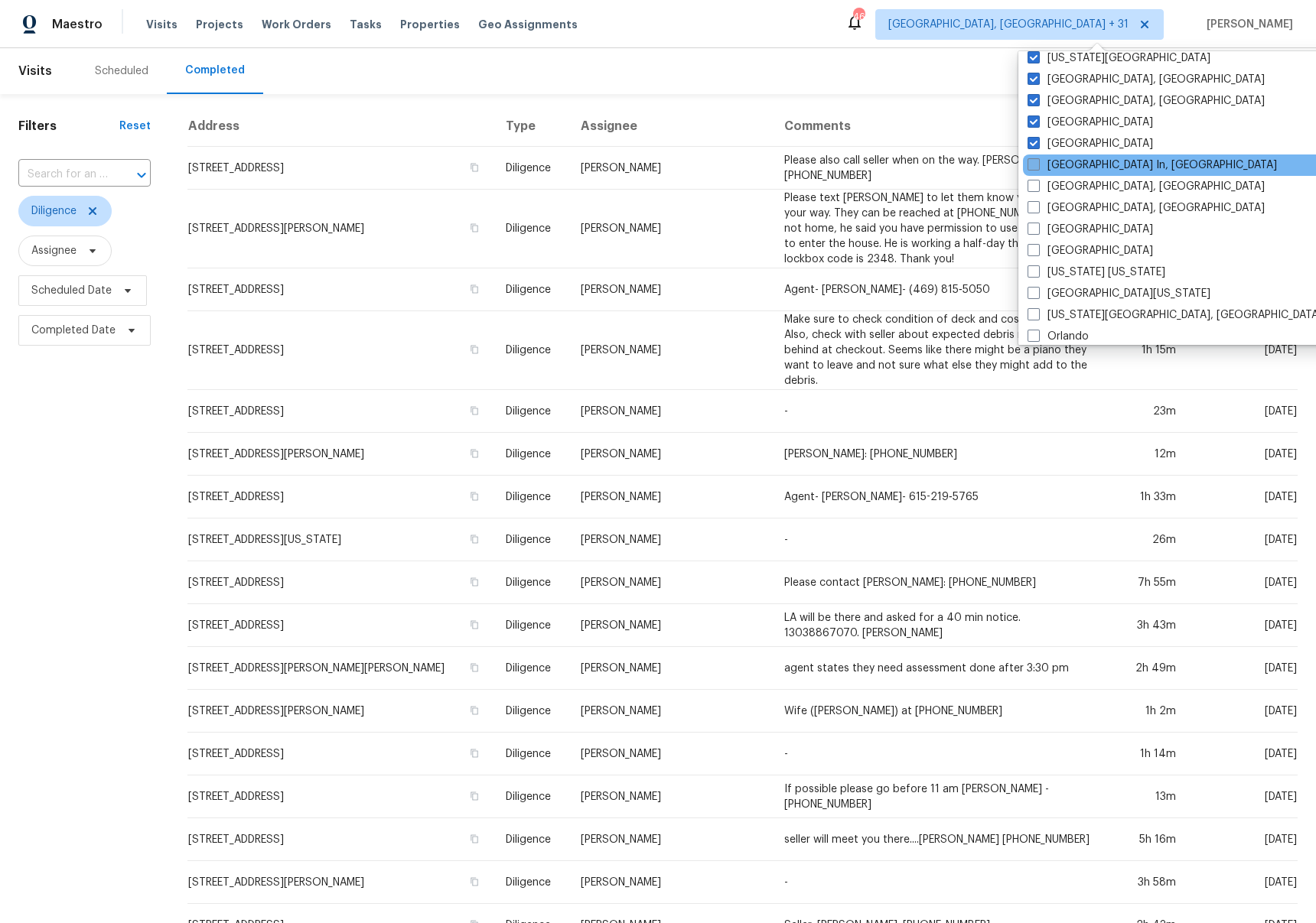
click at [1067, 166] on label "[GEOGRAPHIC_DATA] In, [GEOGRAPHIC_DATA]" at bounding box center [1152, 165] width 250 height 15
click at [1037, 166] on input "[GEOGRAPHIC_DATA] In, [GEOGRAPHIC_DATA]" at bounding box center [1033, 163] width 10 height 10
checkbox input "true"
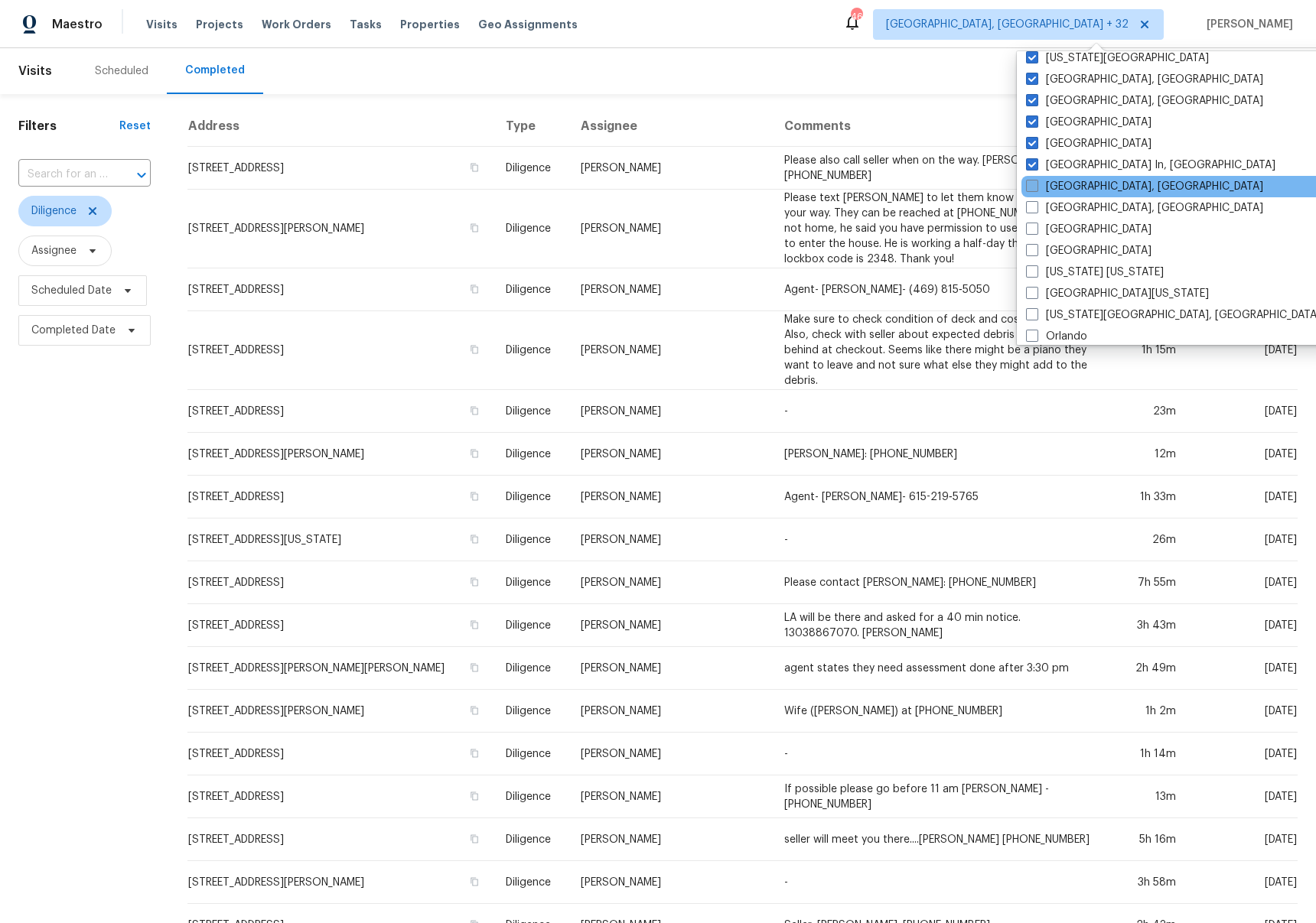
click at [1067, 186] on label "[GEOGRAPHIC_DATA], [GEOGRAPHIC_DATA]" at bounding box center [1144, 187] width 237 height 15
click at [1035, 186] on input "[GEOGRAPHIC_DATA], [GEOGRAPHIC_DATA]" at bounding box center [1031, 184] width 10 height 10
checkbox input "true"
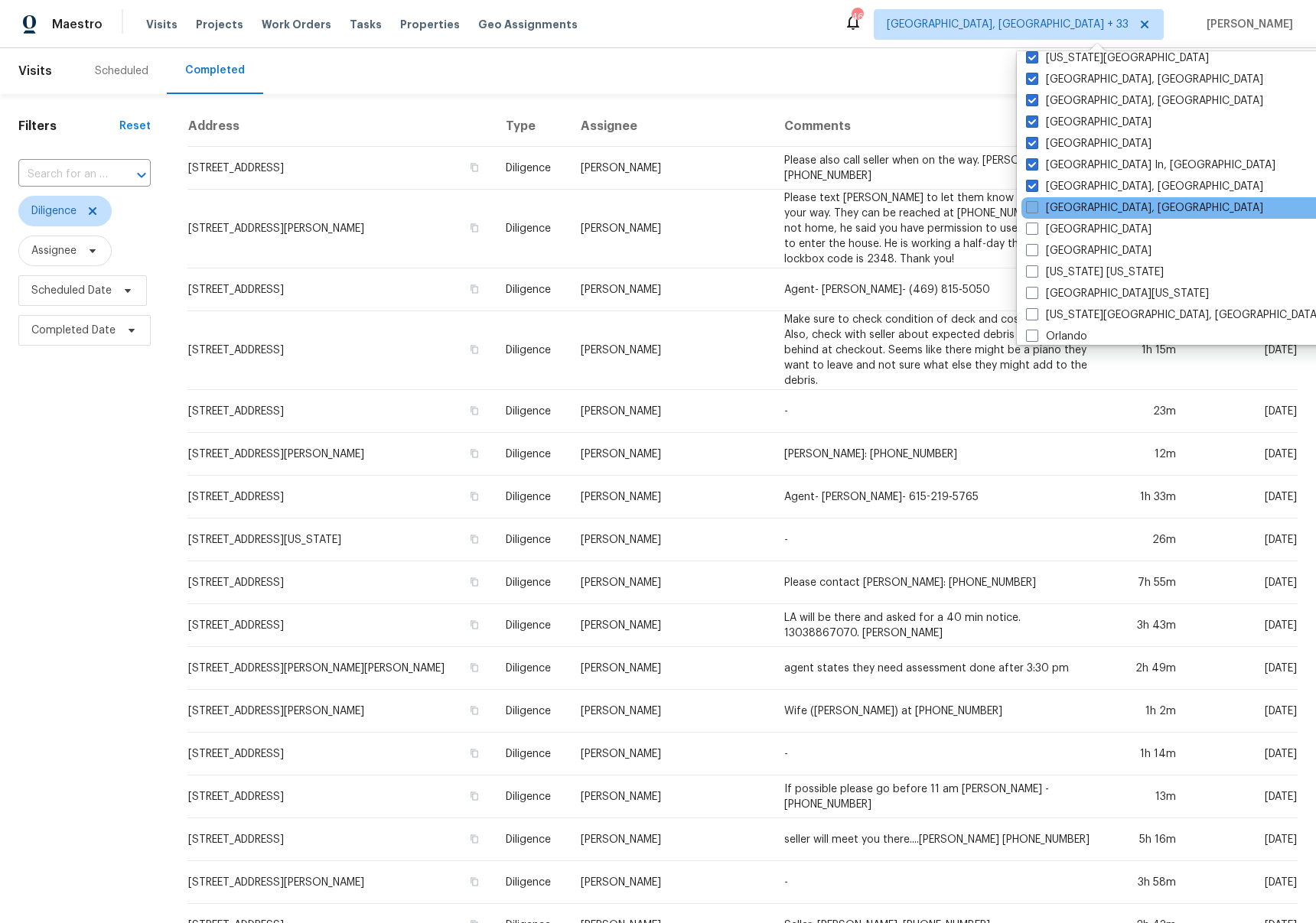
click at [1063, 208] on label "[GEOGRAPHIC_DATA], [GEOGRAPHIC_DATA]" at bounding box center [1144, 208] width 237 height 15
click at [1035, 208] on input "[GEOGRAPHIC_DATA], [GEOGRAPHIC_DATA]" at bounding box center [1031, 206] width 10 height 10
checkbox input "true"
click at [1062, 238] on div "[GEOGRAPHIC_DATA]" at bounding box center [1175, 229] width 308 height 22
click at [1062, 232] on label "[GEOGRAPHIC_DATA]" at bounding box center [1088, 230] width 126 height 15
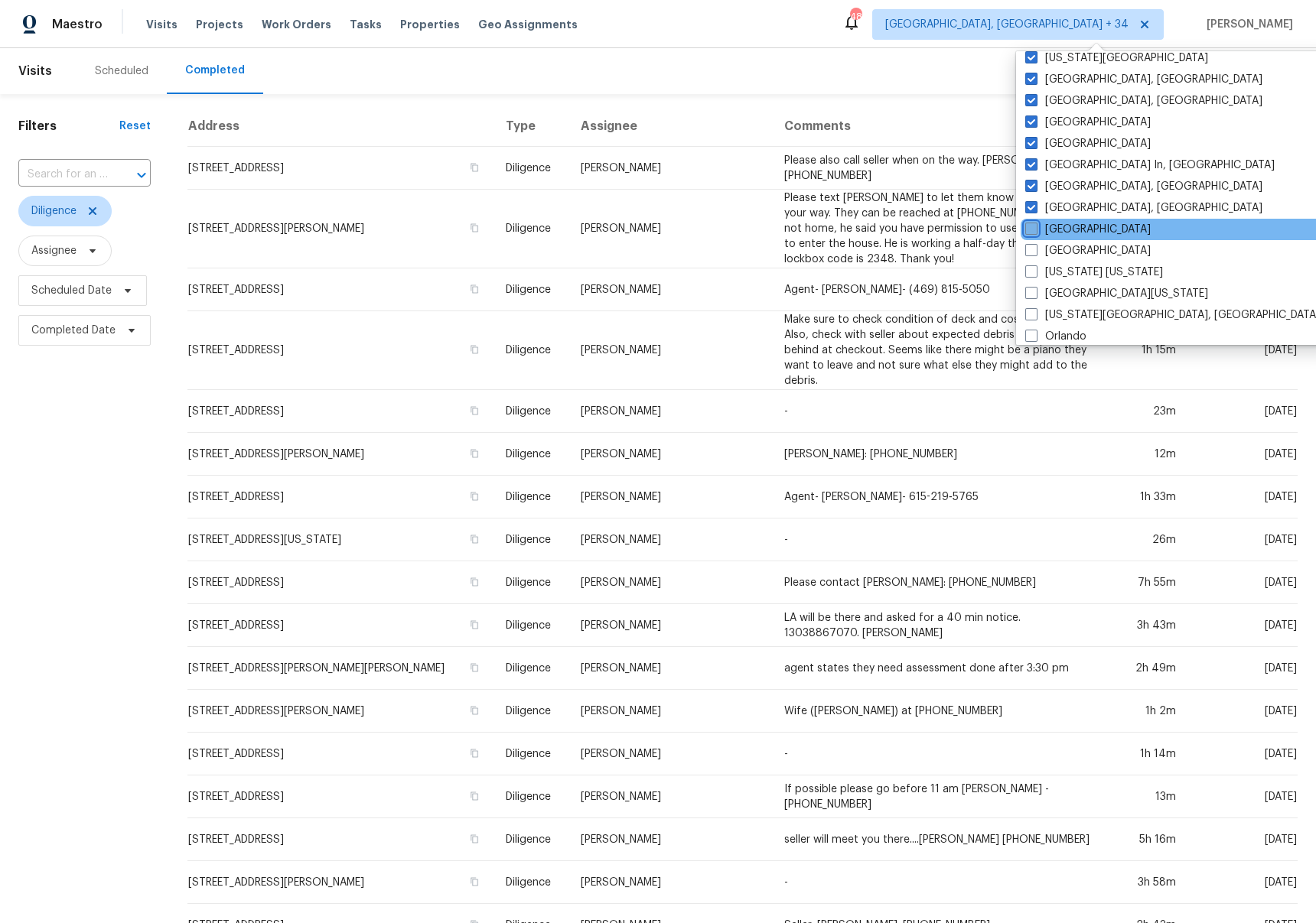
click at [1035, 232] on input "[GEOGRAPHIC_DATA]" at bounding box center [1030, 227] width 10 height 10
checkbox input "true"
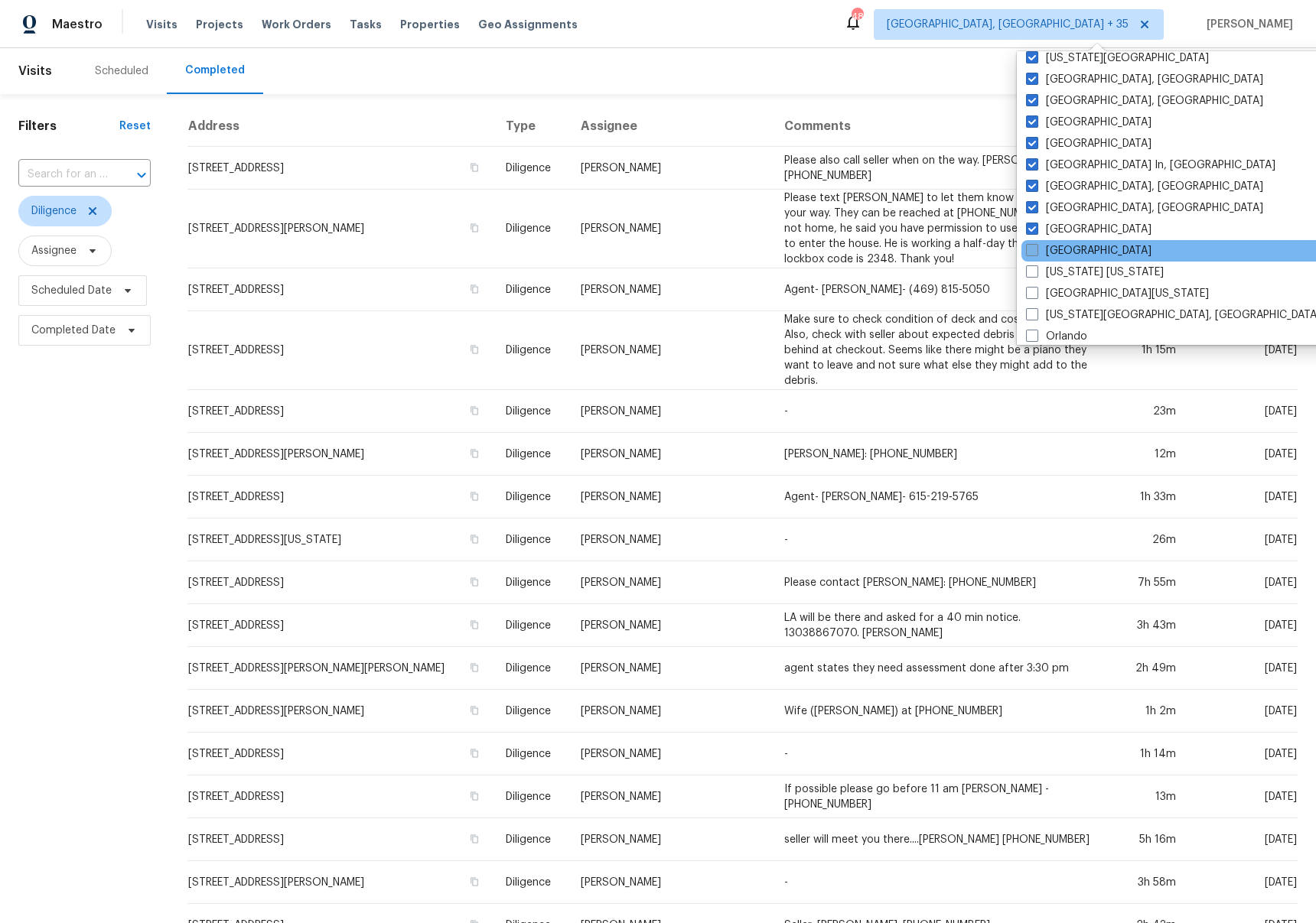
click at [1063, 243] on label "[GEOGRAPHIC_DATA]" at bounding box center [1089, 251] width 126 height 15
click at [1035, 243] on input "[GEOGRAPHIC_DATA]" at bounding box center [1031, 248] width 10 height 10
checkbox input "true"
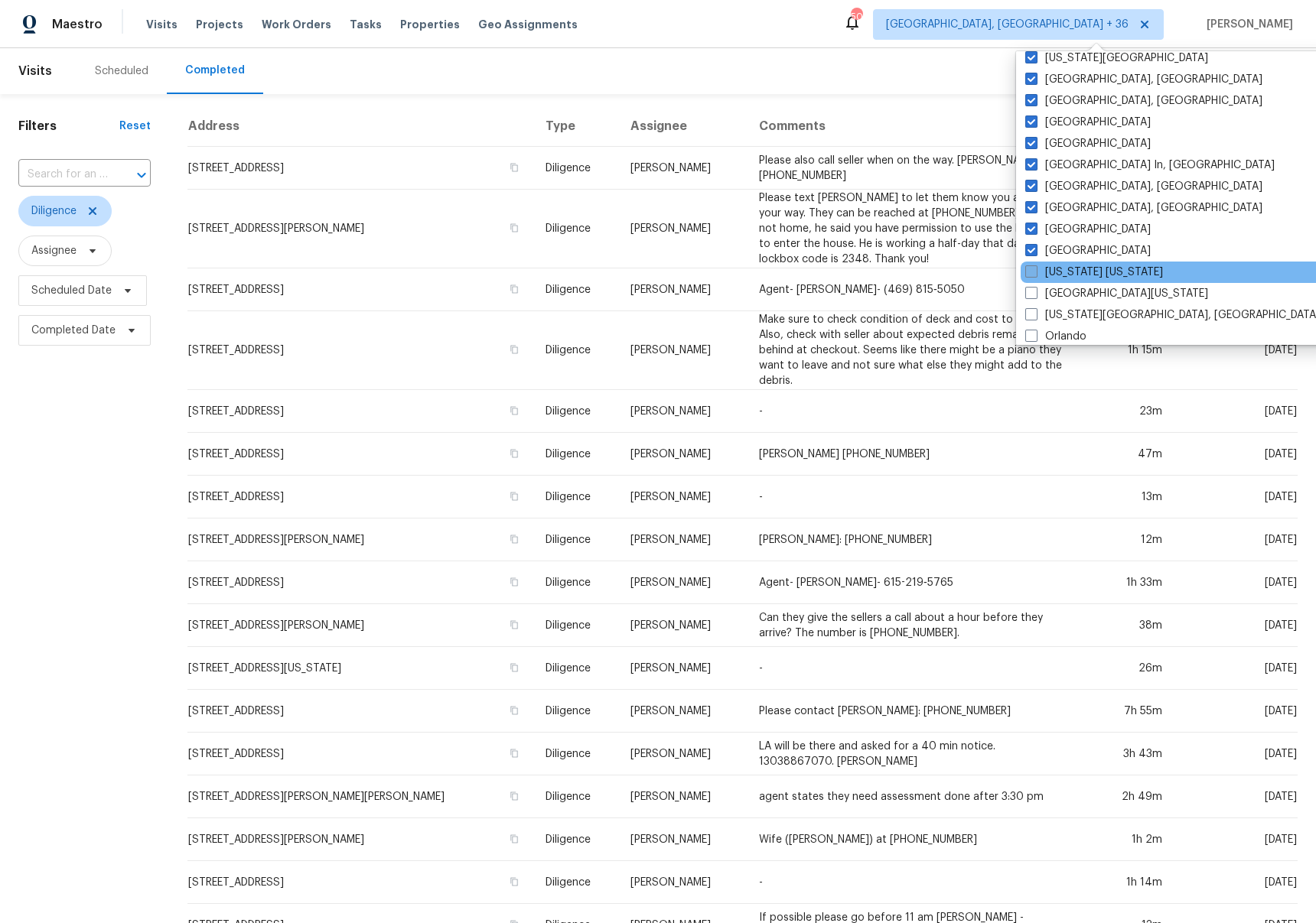
click at [1061, 271] on label "[US_STATE] [US_STATE]" at bounding box center [1094, 272] width 138 height 15
click at [1035, 271] on input "[US_STATE] [US_STATE]" at bounding box center [1030, 269] width 10 height 10
checkbox input "true"
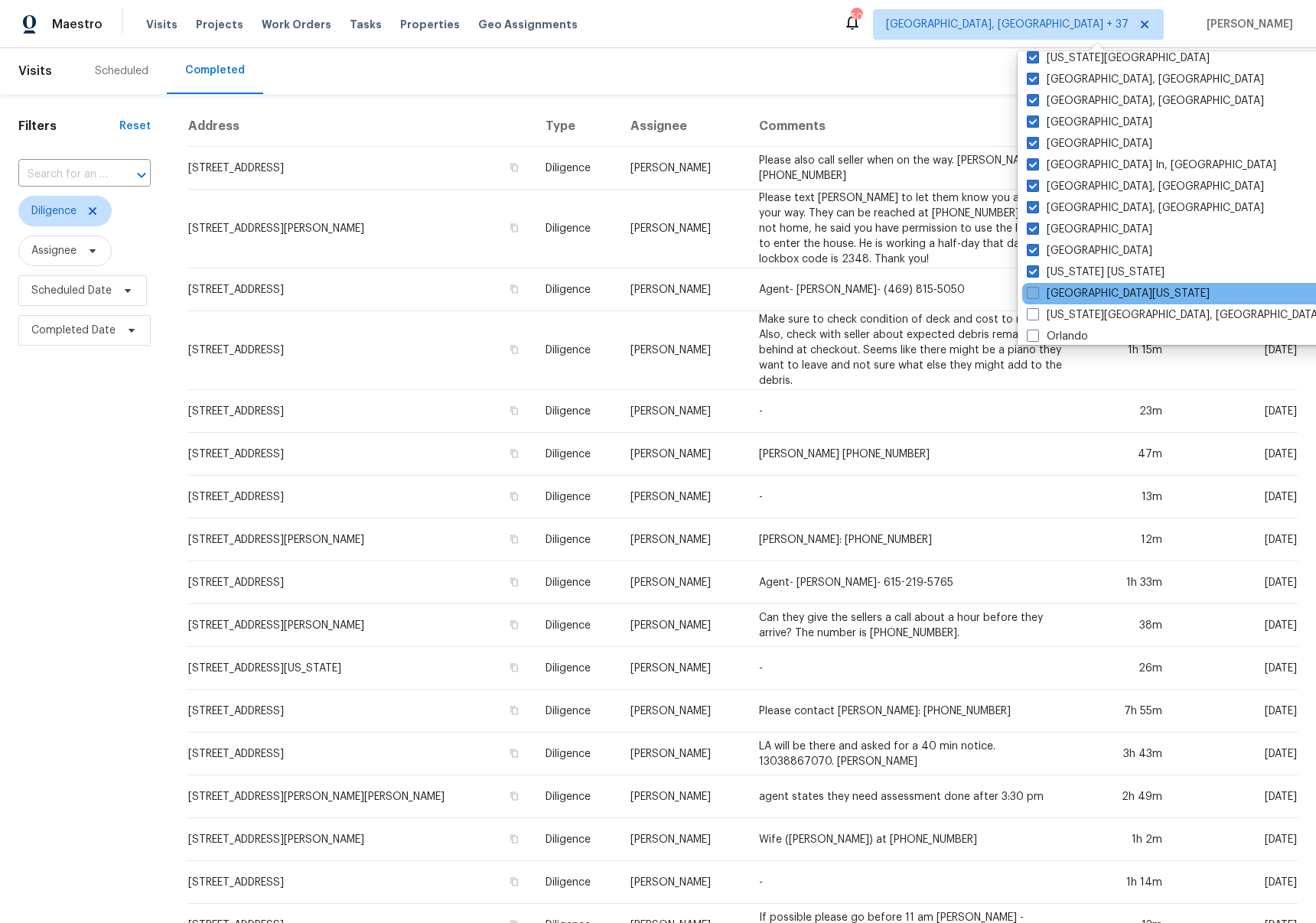
click at [1062, 295] on label "[GEOGRAPHIC_DATA][US_STATE]" at bounding box center [1118, 294] width 183 height 15
click at [1036, 295] on input "[GEOGRAPHIC_DATA][US_STATE]" at bounding box center [1032, 291] width 10 height 10
checkbox input "true"
click at [1056, 307] on label "[US_STATE][GEOGRAPHIC_DATA], [GEOGRAPHIC_DATA]" at bounding box center [1172, 315] width 295 height 15
click at [1035, 307] on input "[US_STATE][GEOGRAPHIC_DATA], [GEOGRAPHIC_DATA]" at bounding box center [1030, 313] width 10 height 10
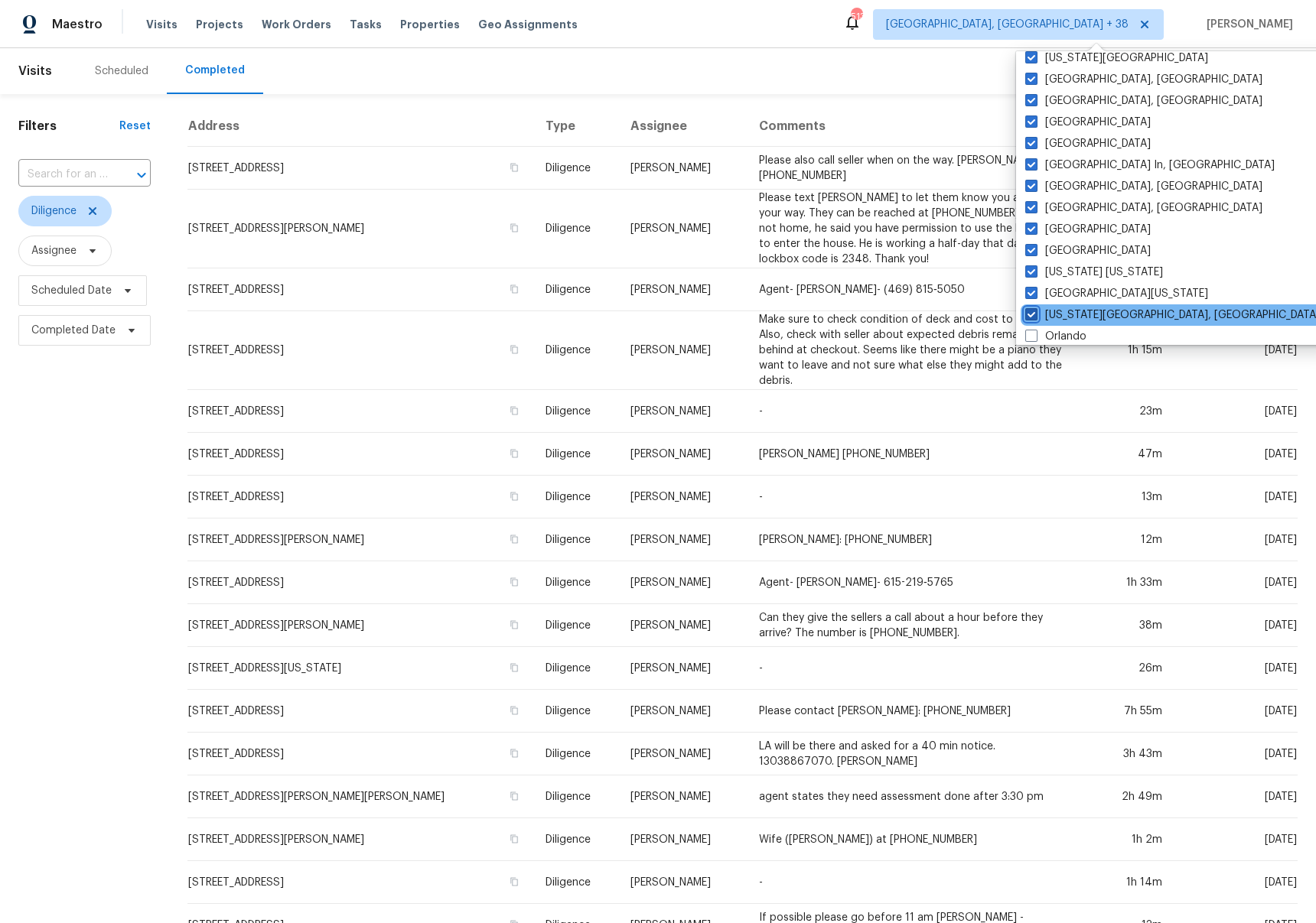
checkbox input "true"
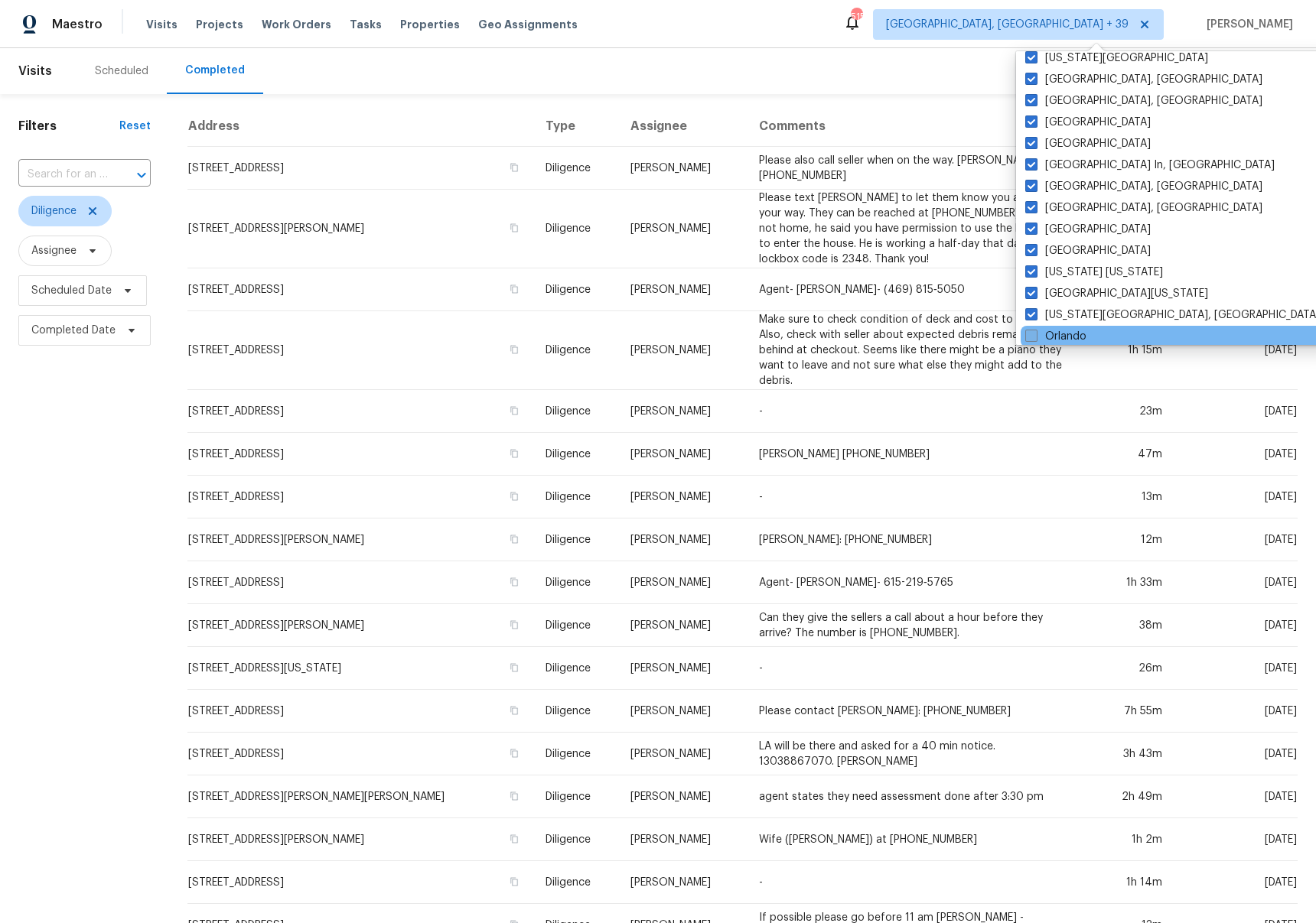
click at [1056, 332] on label "Orlando" at bounding box center [1055, 337] width 61 height 15
click at [1035, 332] on input "Orlando" at bounding box center [1030, 334] width 10 height 10
checkbox input "true"
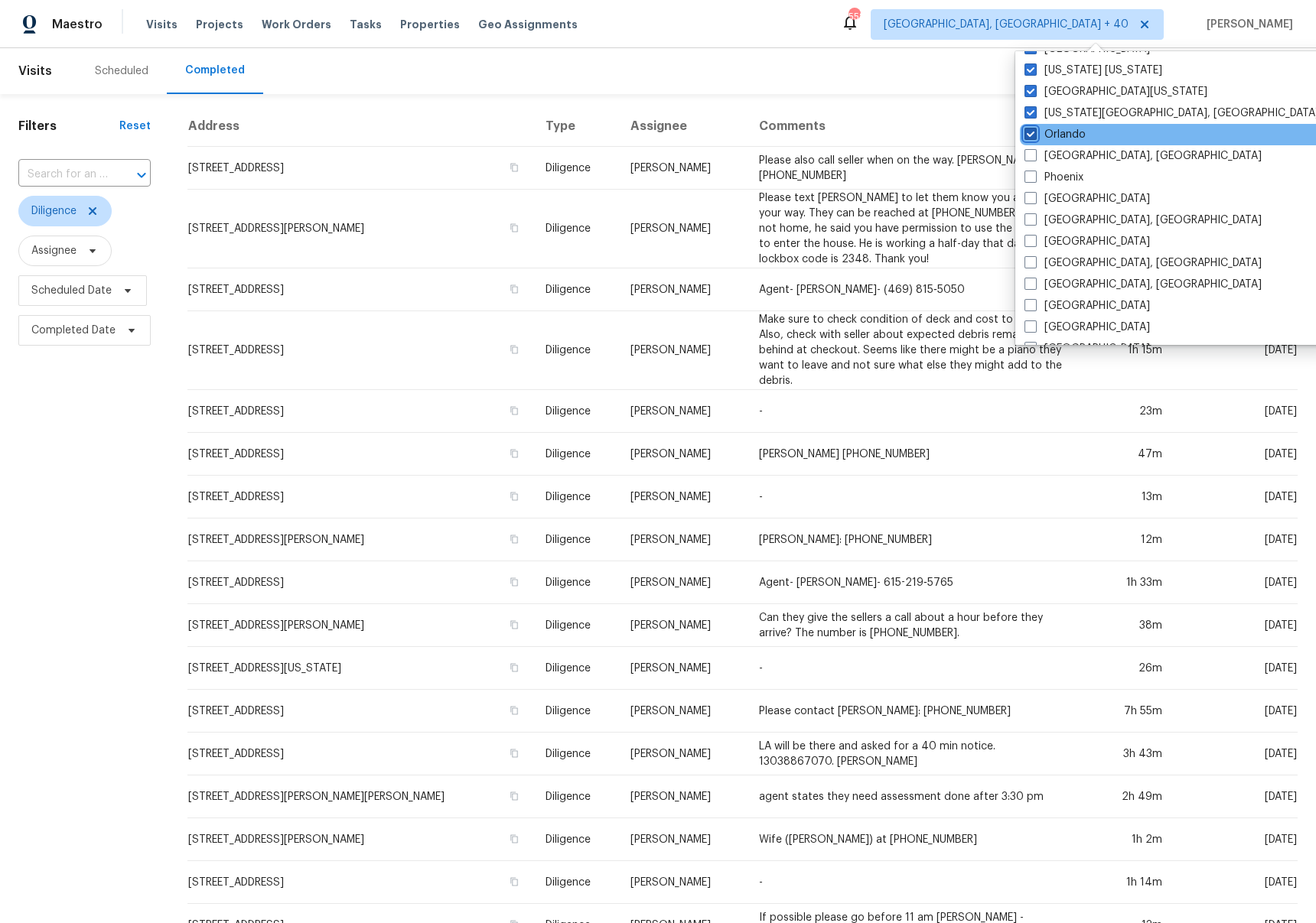
scroll to position [803, 0]
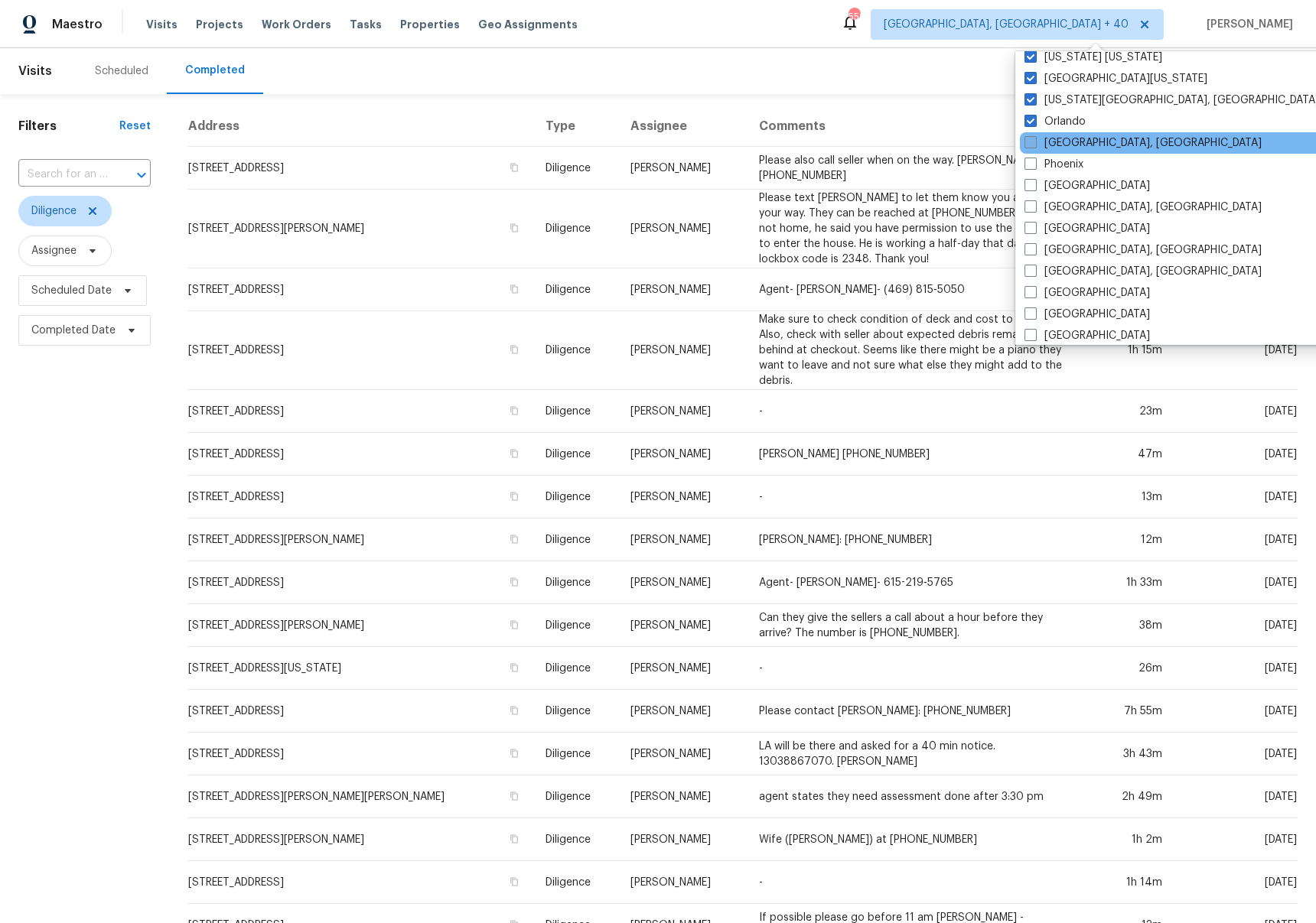
click at [1085, 142] on label "[GEOGRAPHIC_DATA], [GEOGRAPHIC_DATA]" at bounding box center [1142, 143] width 237 height 15
click at [1034, 142] on input "[GEOGRAPHIC_DATA], [GEOGRAPHIC_DATA]" at bounding box center [1029, 140] width 10 height 10
checkbox input "true"
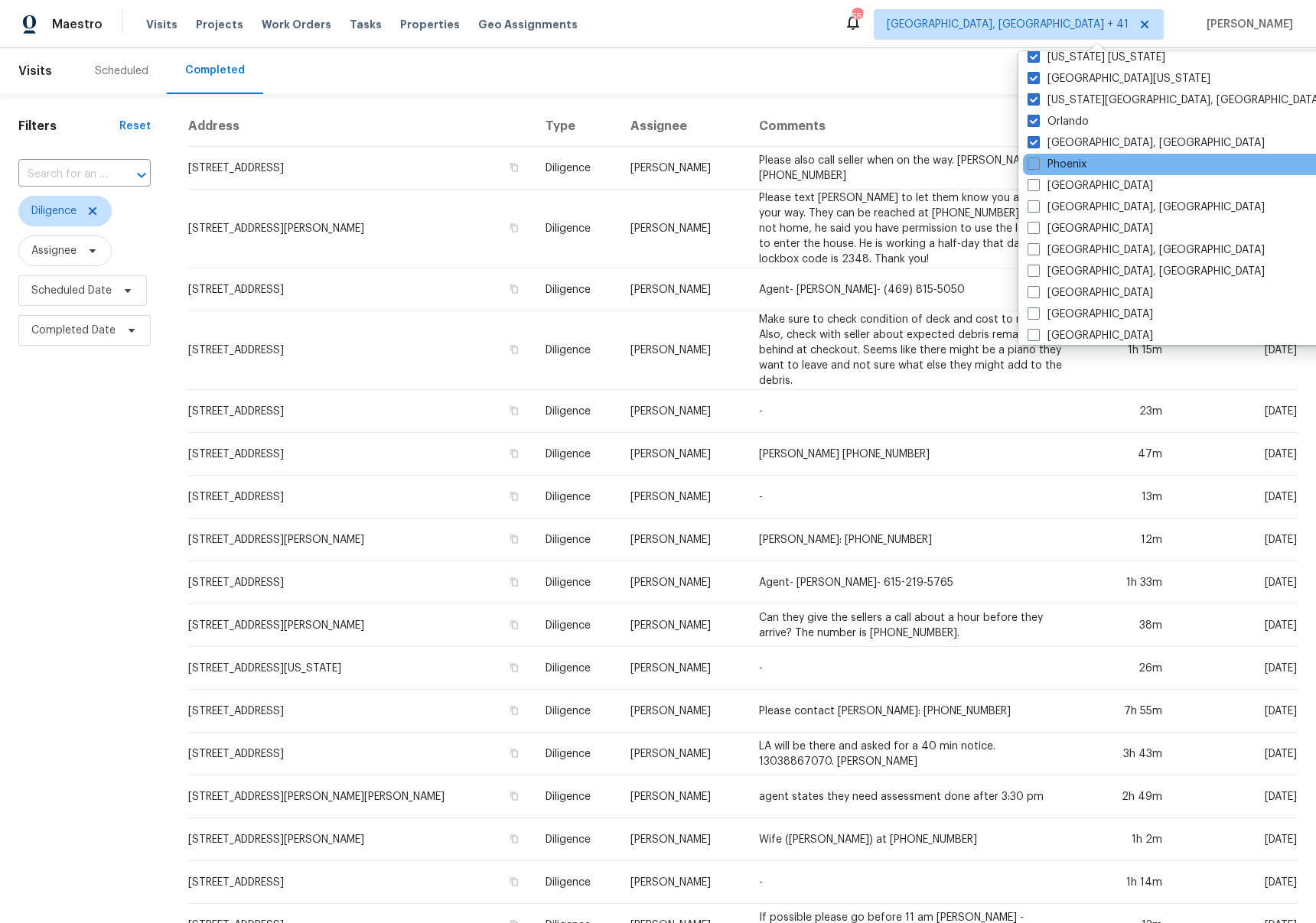
click at [1064, 161] on label "Phoenix" at bounding box center [1057, 164] width 59 height 15
click at [1037, 161] on input "Phoenix" at bounding box center [1033, 162] width 10 height 10
checkbox input "true"
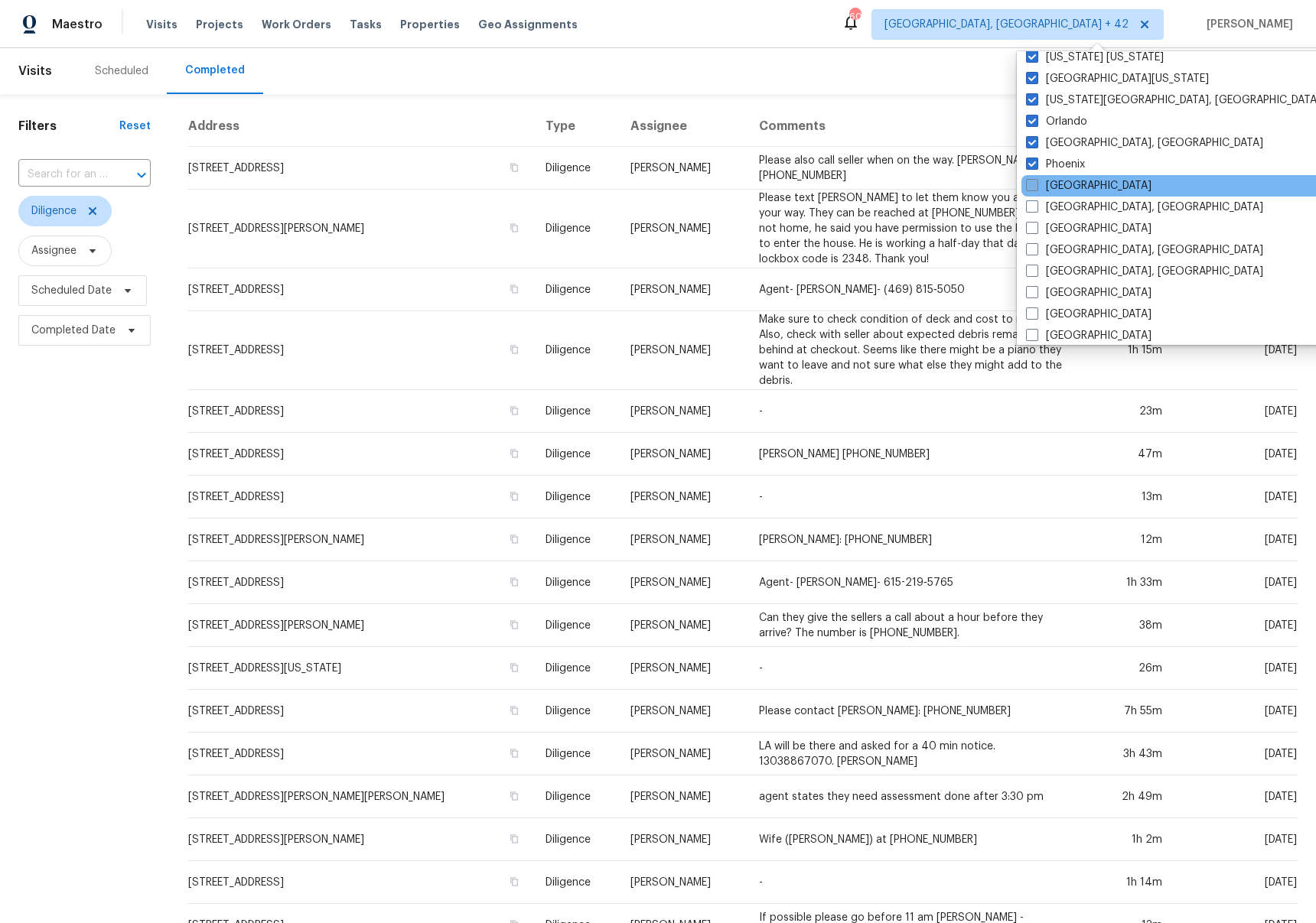
click at [1065, 187] on label "[GEOGRAPHIC_DATA]" at bounding box center [1089, 186] width 126 height 15
click at [1035, 187] on input "[GEOGRAPHIC_DATA]" at bounding box center [1031, 183] width 10 height 10
checkbox input "true"
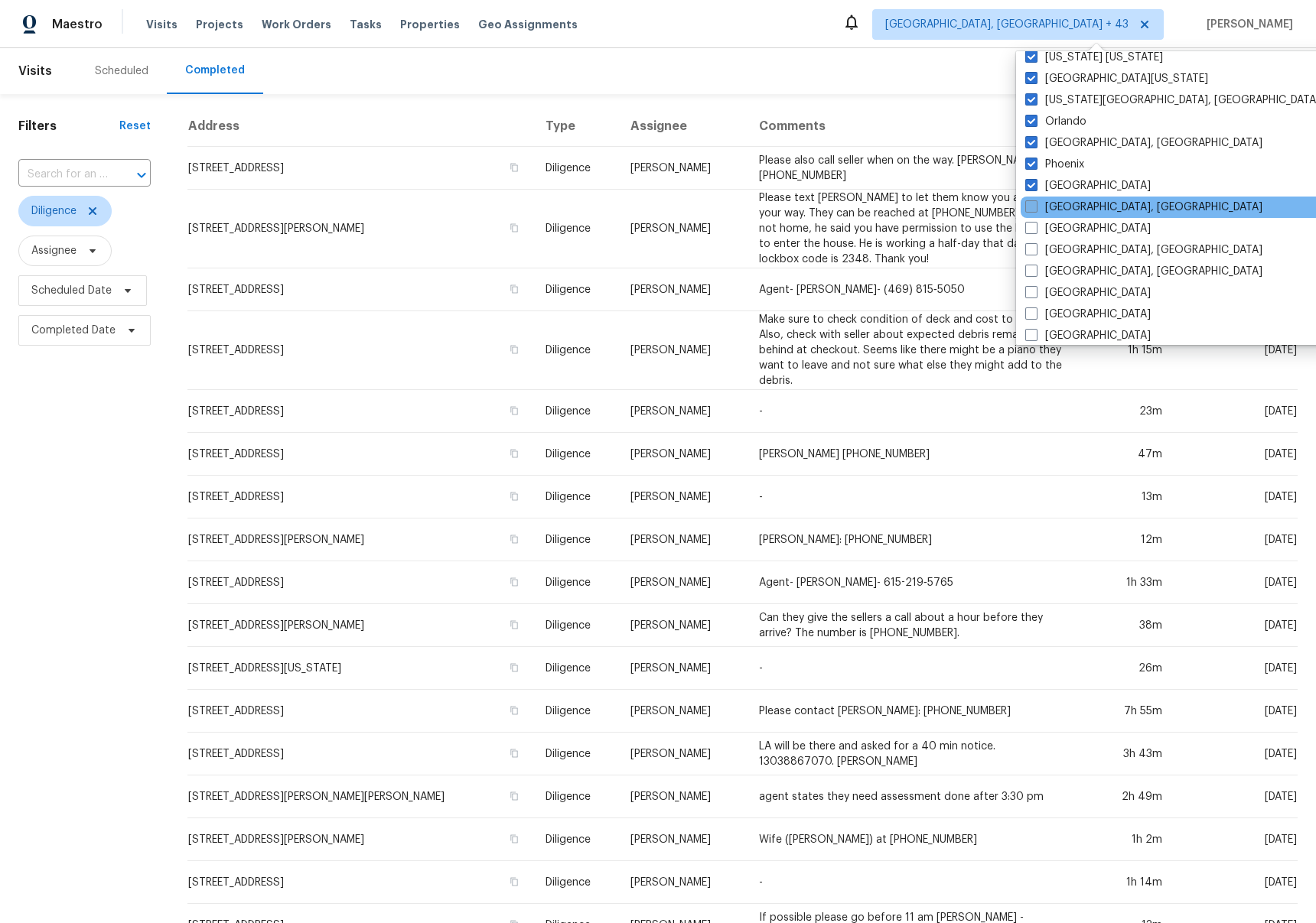
click at [1064, 207] on label "[GEOGRAPHIC_DATA], [GEOGRAPHIC_DATA]" at bounding box center [1143, 208] width 237 height 15
click at [1035, 207] on input "[GEOGRAPHIC_DATA], [GEOGRAPHIC_DATA]" at bounding box center [1030, 205] width 10 height 10
checkbox input "true"
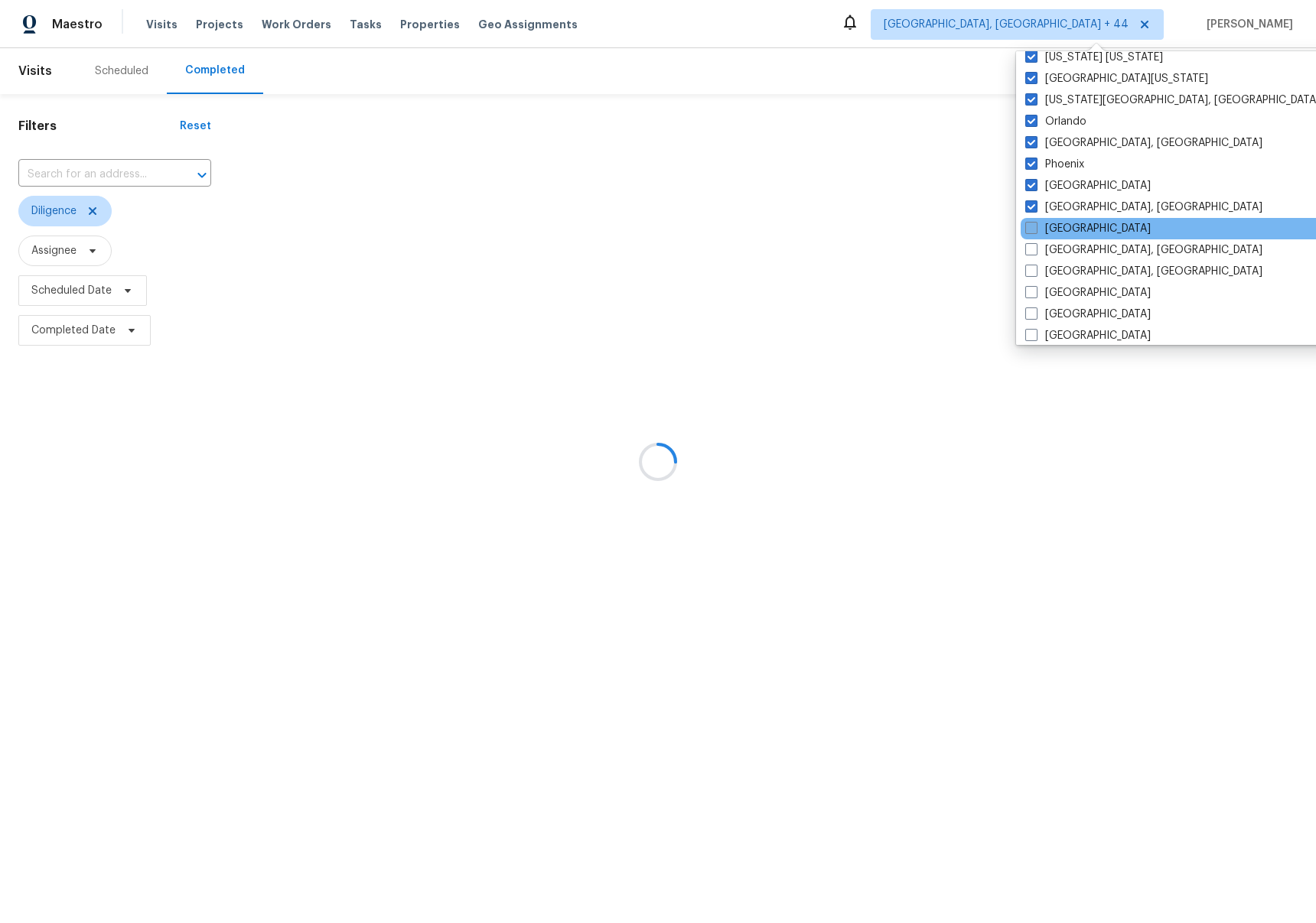
click at [1063, 229] on label "[GEOGRAPHIC_DATA]" at bounding box center [1088, 229] width 126 height 15
click at [1035, 229] on input "[GEOGRAPHIC_DATA]" at bounding box center [1030, 226] width 10 height 10
checkbox input "true"
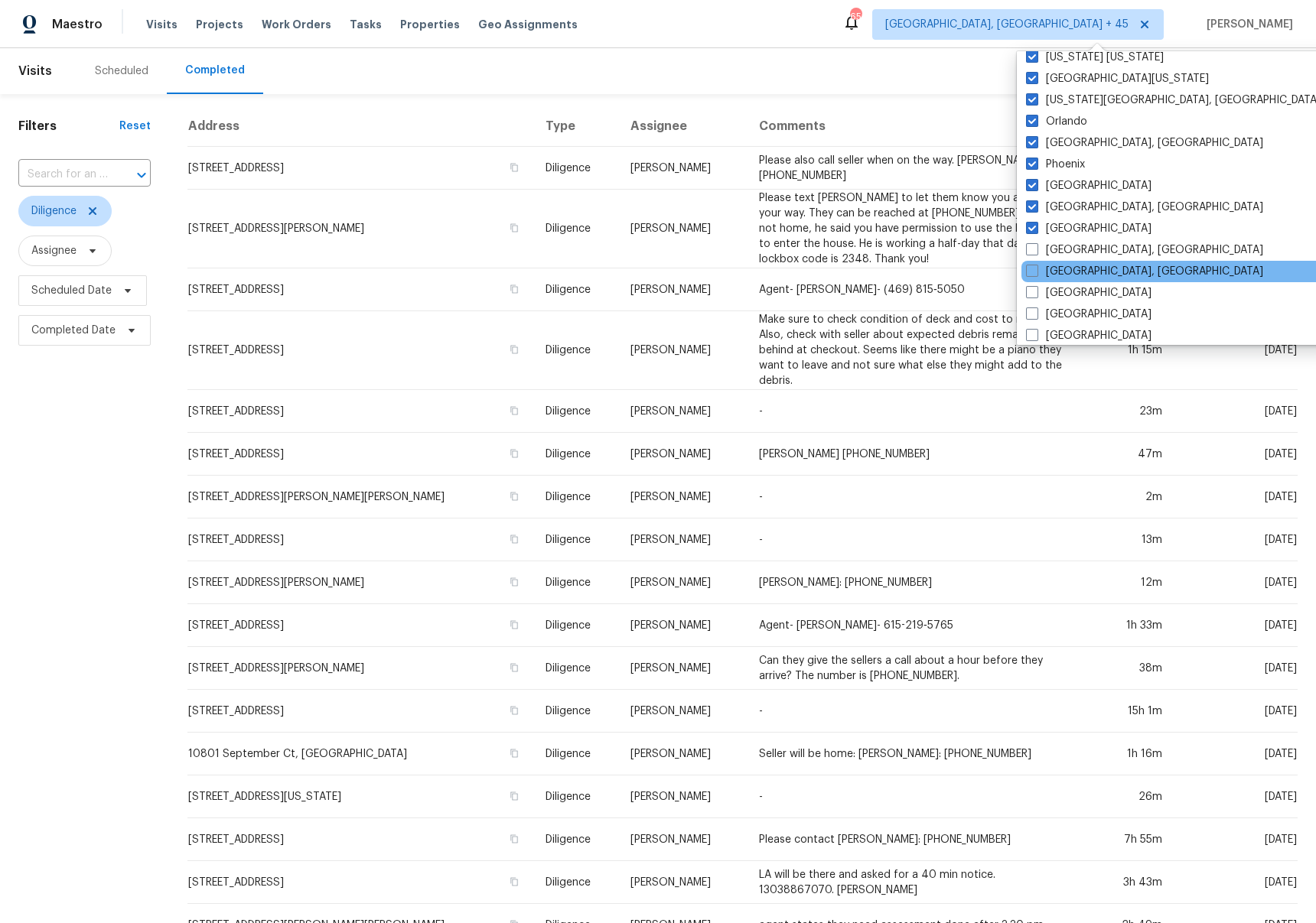
click at [1063, 263] on div "[GEOGRAPHIC_DATA], [GEOGRAPHIC_DATA]" at bounding box center [1176, 271] width 308 height 22
click at [1062, 265] on label "[GEOGRAPHIC_DATA], [GEOGRAPHIC_DATA]" at bounding box center [1144, 271] width 237 height 15
click at [1035, 265] on input "[GEOGRAPHIC_DATA], [GEOGRAPHIC_DATA]" at bounding box center [1031, 269] width 10 height 10
checkbox input "true"
click at [1064, 251] on label "[GEOGRAPHIC_DATA], [GEOGRAPHIC_DATA]" at bounding box center [1143, 251] width 237 height 15
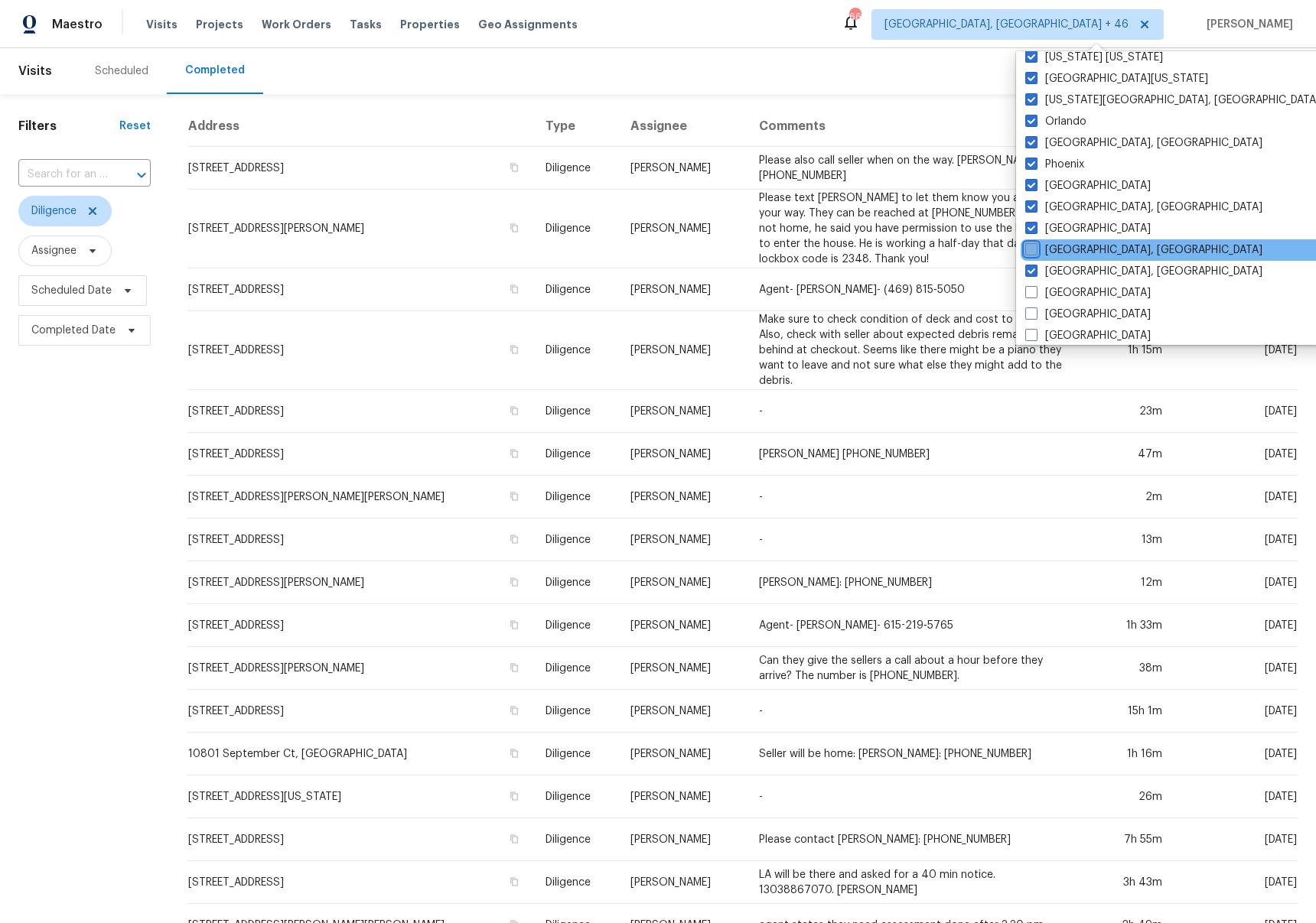
click at [1035, 251] on input "[GEOGRAPHIC_DATA], [GEOGRAPHIC_DATA]" at bounding box center [1030, 248] width 10 height 10
checkbox input "true"
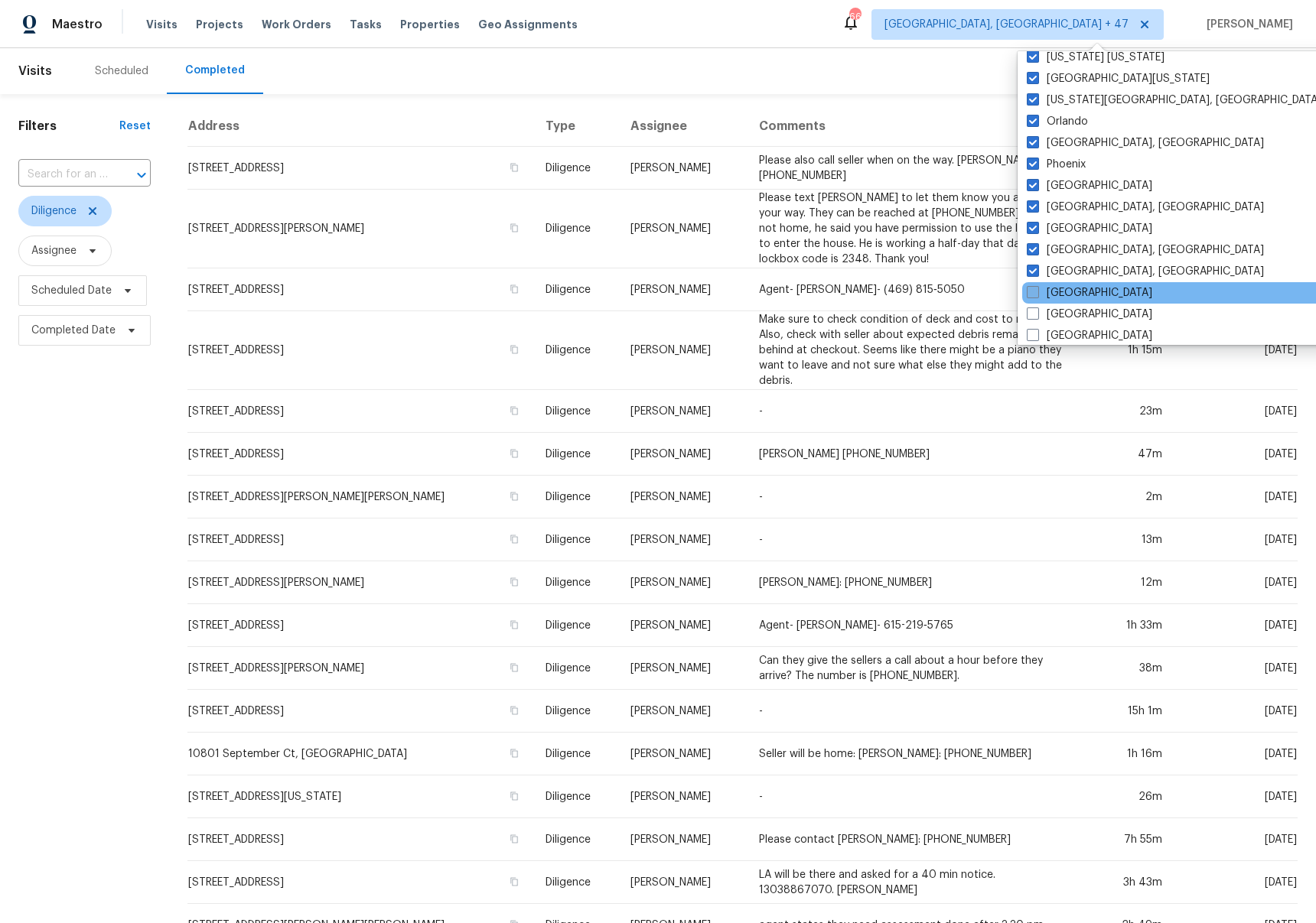
click at [1054, 290] on label "[GEOGRAPHIC_DATA]" at bounding box center [1089, 293] width 126 height 15
click at [1036, 290] on input "[GEOGRAPHIC_DATA]" at bounding box center [1032, 290] width 10 height 10
checkbox input "true"
click at [1061, 317] on label "[GEOGRAPHIC_DATA]" at bounding box center [1088, 314] width 126 height 15
click at [1035, 317] on input "[GEOGRAPHIC_DATA]" at bounding box center [1030, 312] width 10 height 10
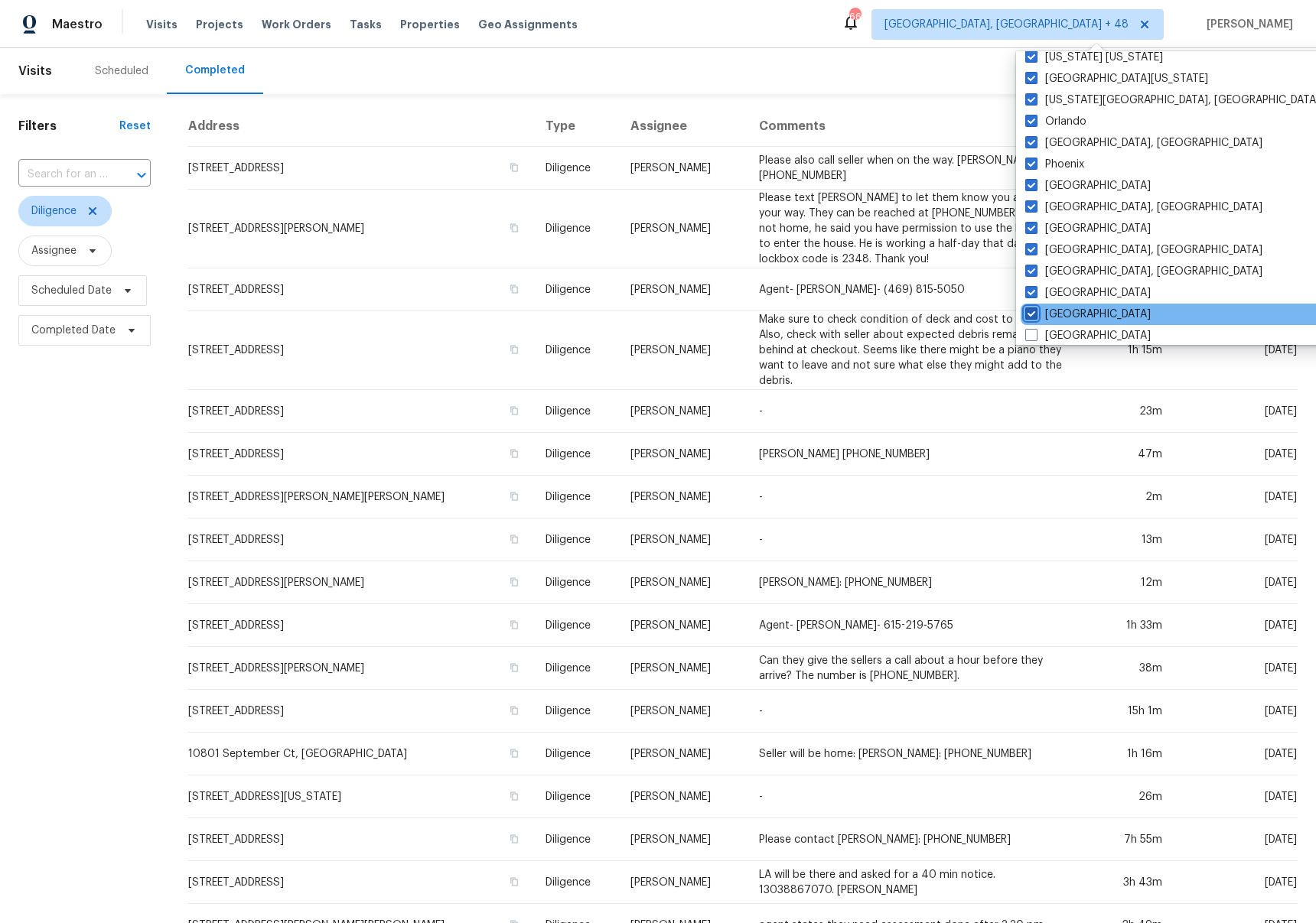
checkbox input "true"
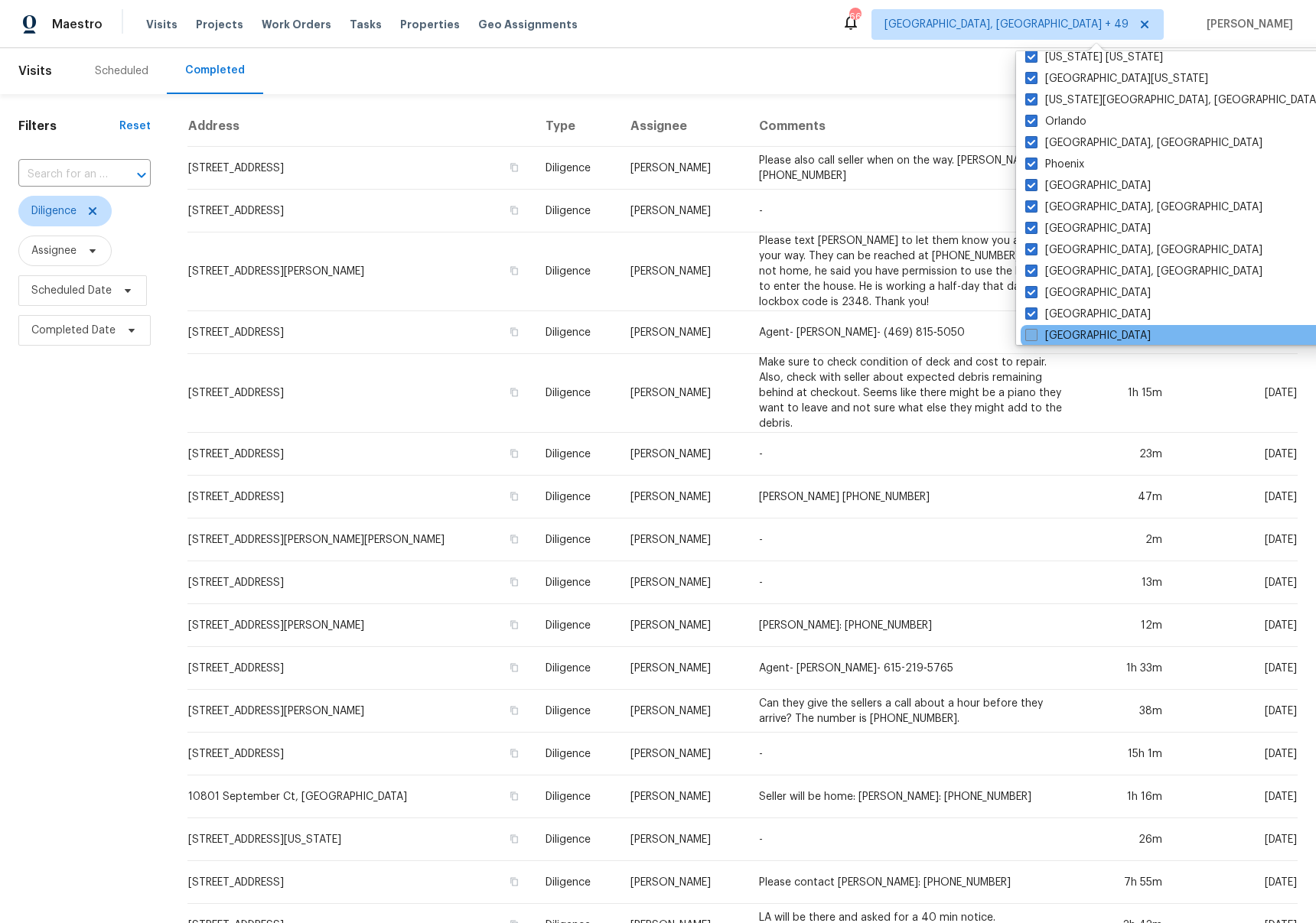
click at [1061, 330] on label "[GEOGRAPHIC_DATA]" at bounding box center [1088, 336] width 126 height 15
click at [1035, 330] on input "[GEOGRAPHIC_DATA]" at bounding box center [1030, 333] width 10 height 10
checkbox input "true"
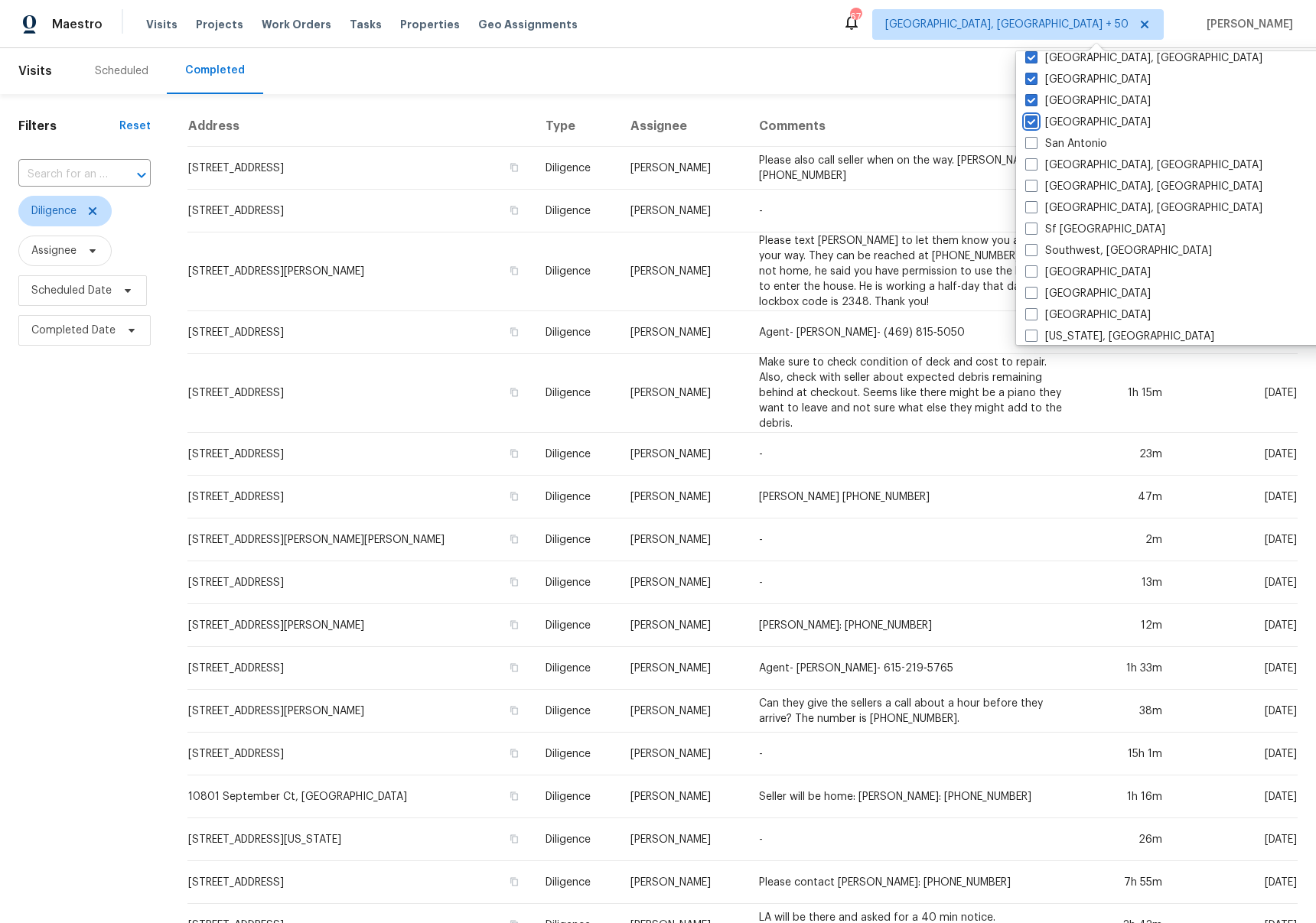
scroll to position [1025, 0]
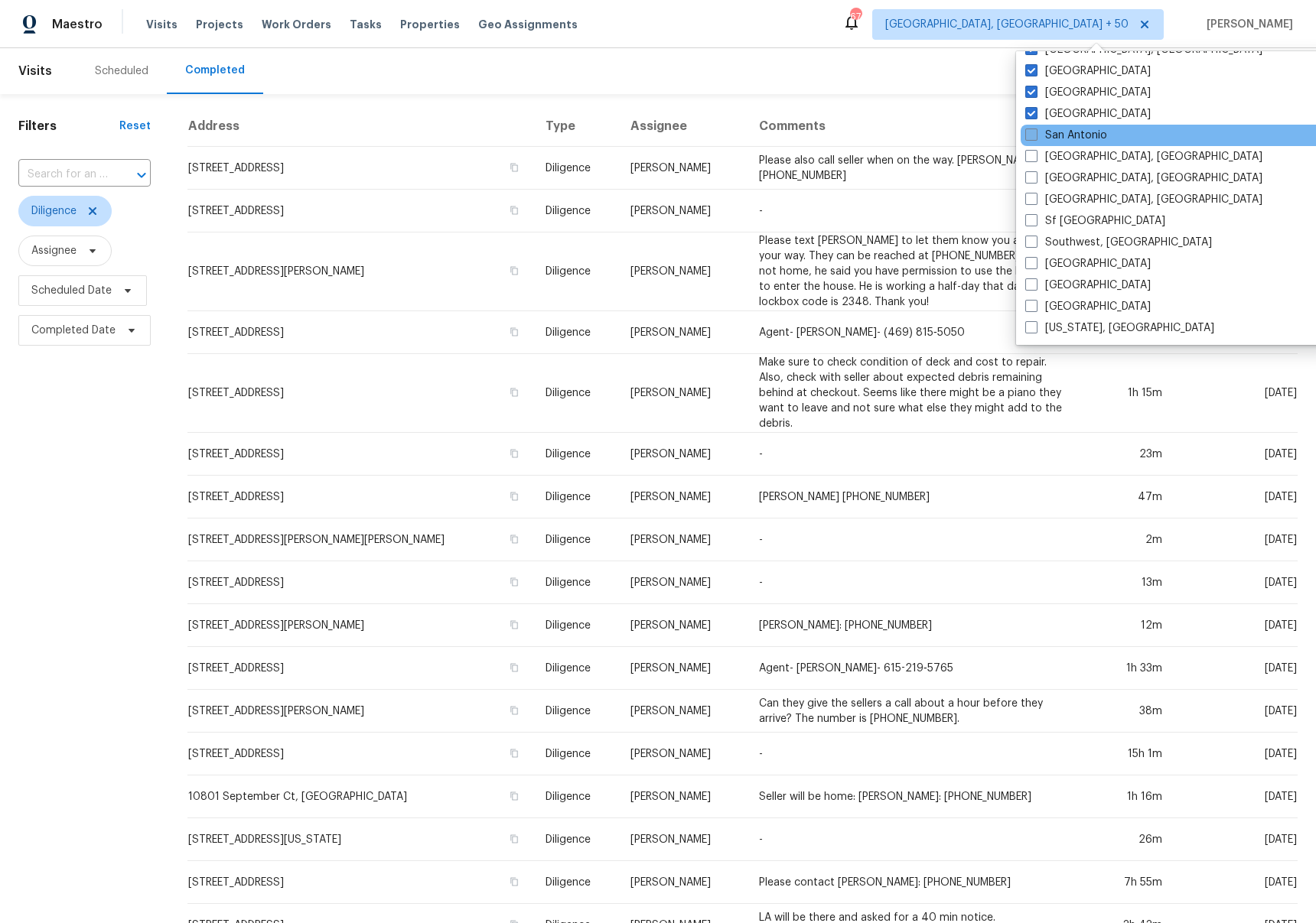
click at [1090, 138] on label "San Antonio" at bounding box center [1065, 135] width 82 height 15
click at [1035, 138] on input "San Antonio" at bounding box center [1030, 133] width 10 height 10
checkbox input "true"
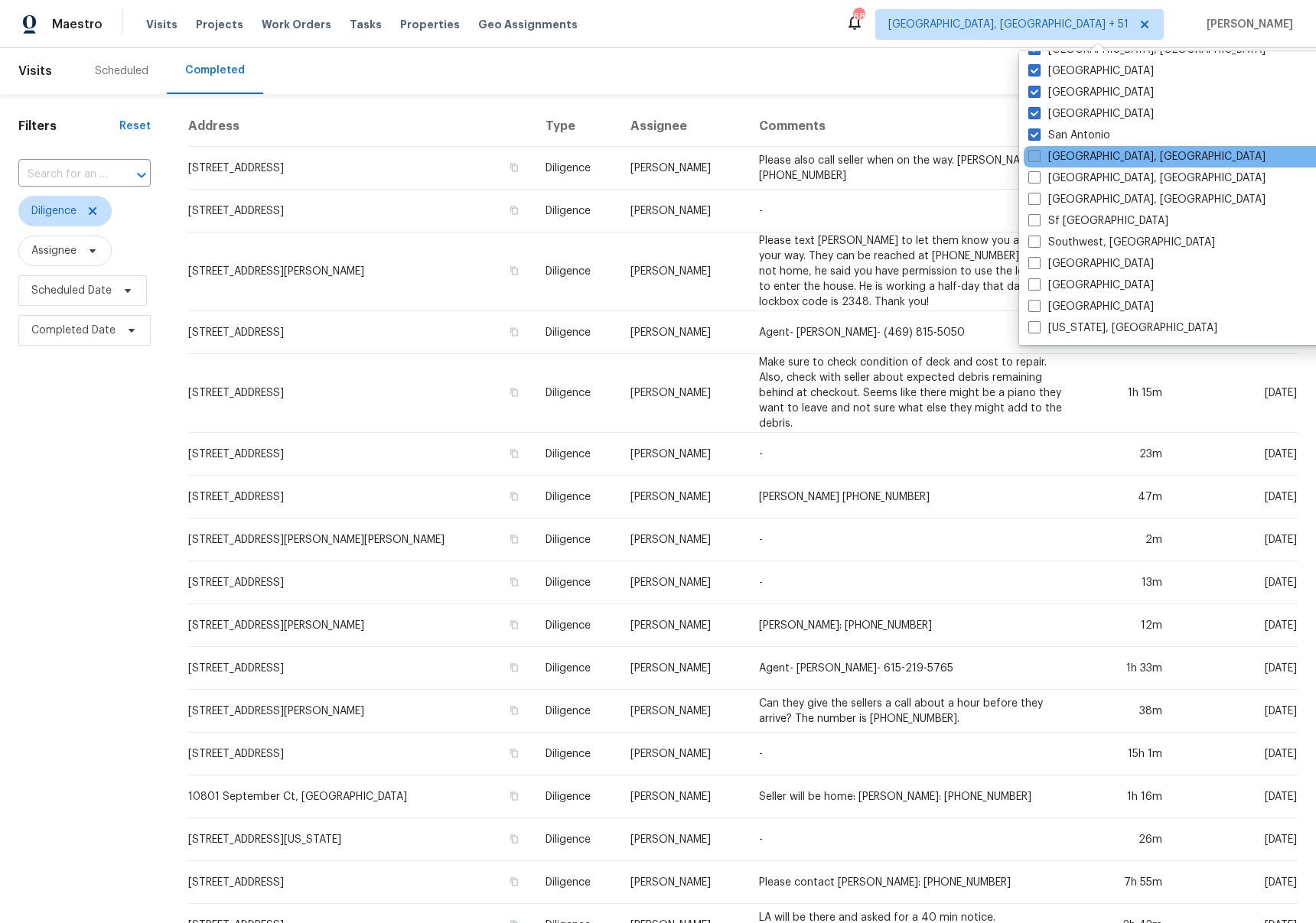
click at [1083, 151] on label "[GEOGRAPHIC_DATA], [GEOGRAPHIC_DATA]" at bounding box center [1146, 157] width 237 height 15
click at [1038, 151] on input "[GEOGRAPHIC_DATA], [GEOGRAPHIC_DATA]" at bounding box center [1034, 154] width 10 height 10
checkbox input "true"
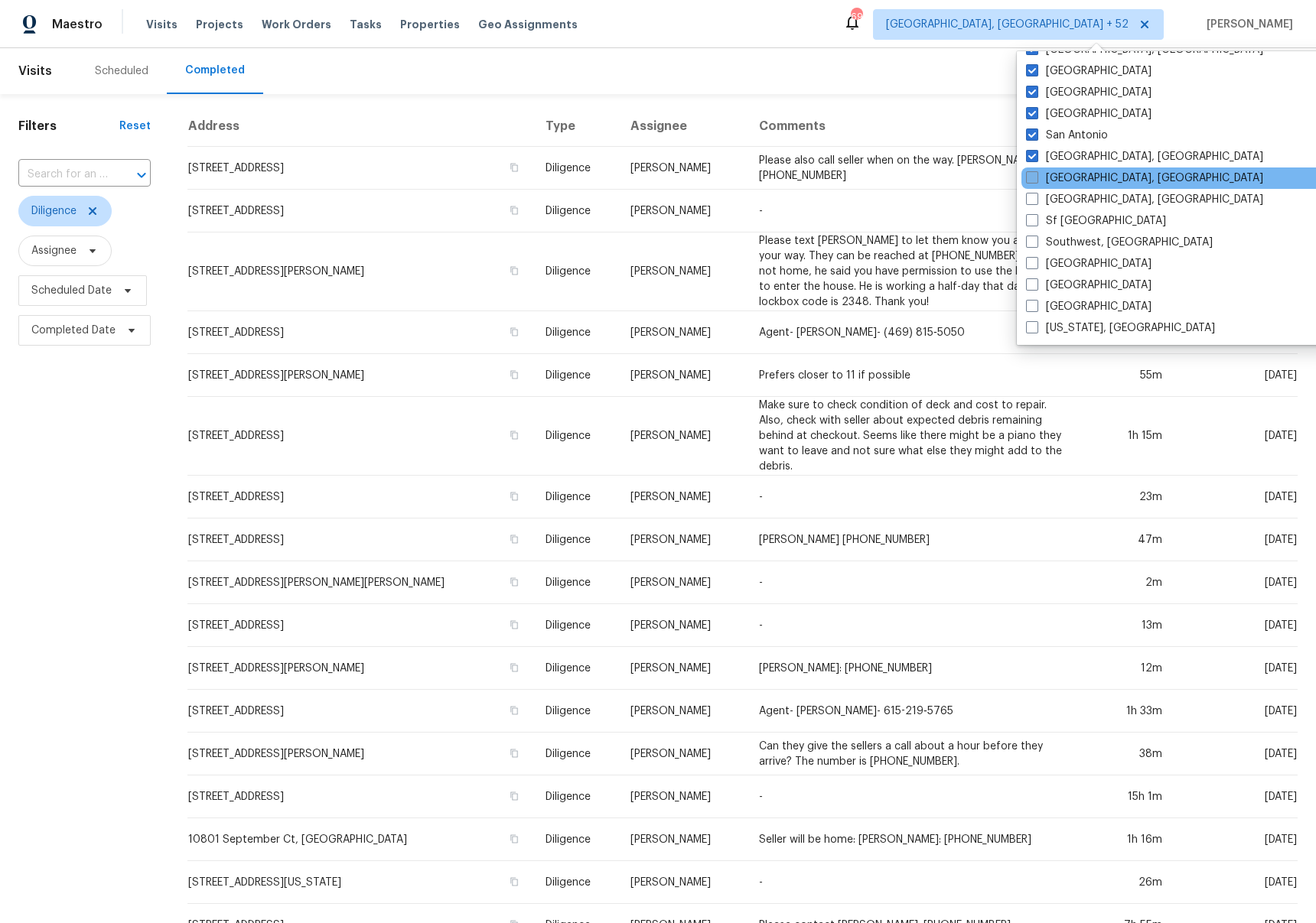
click at [1078, 173] on label "[GEOGRAPHIC_DATA], [GEOGRAPHIC_DATA]" at bounding box center [1144, 178] width 237 height 15
click at [1035, 173] on input "[GEOGRAPHIC_DATA], [GEOGRAPHIC_DATA]" at bounding box center [1031, 176] width 10 height 10
checkbox input "true"
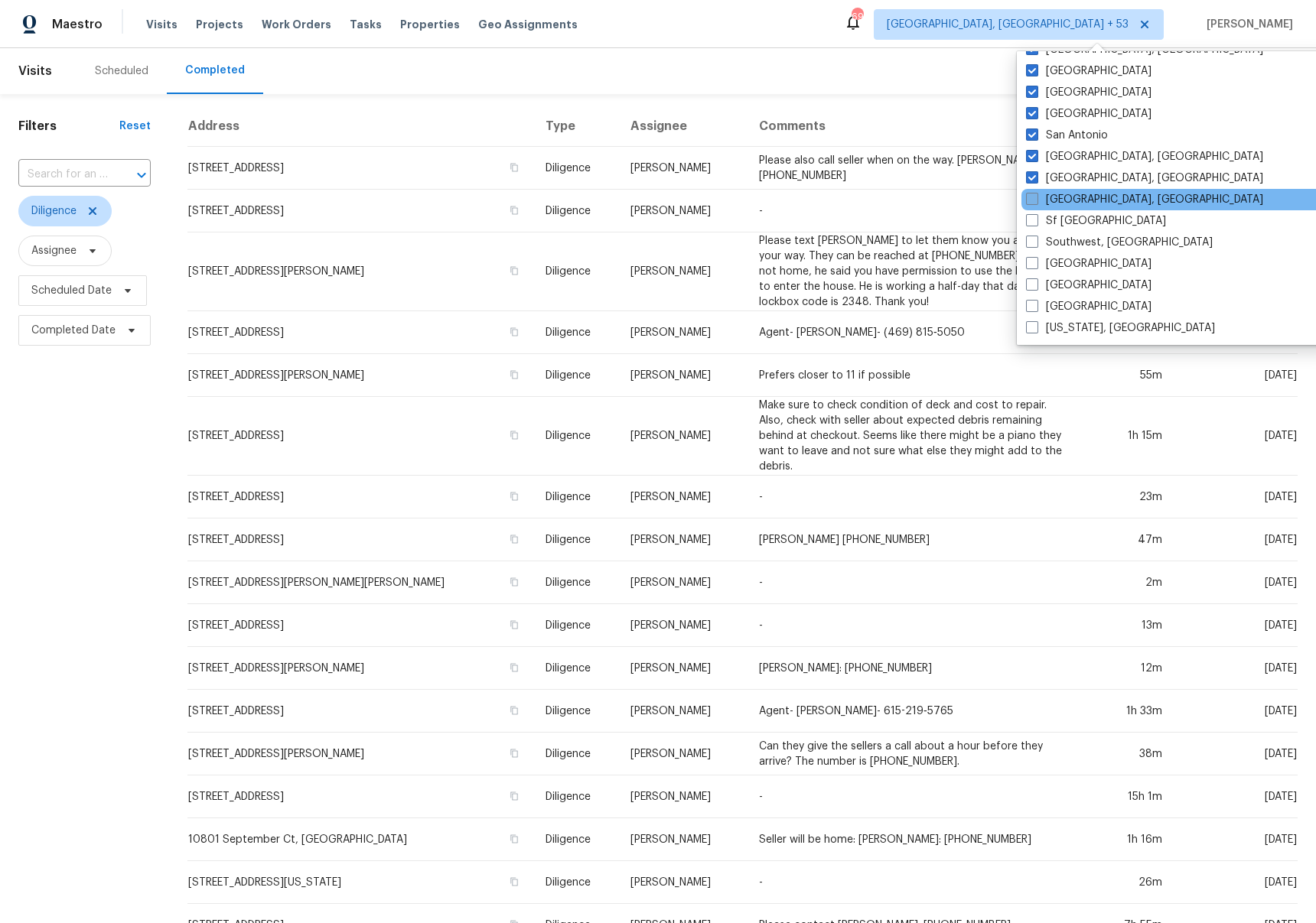
click at [1071, 194] on label "[GEOGRAPHIC_DATA], [GEOGRAPHIC_DATA]" at bounding box center [1144, 200] width 237 height 15
click at [1035, 194] on input "[GEOGRAPHIC_DATA], [GEOGRAPHIC_DATA]" at bounding box center [1031, 197] width 10 height 10
checkbox input "true"
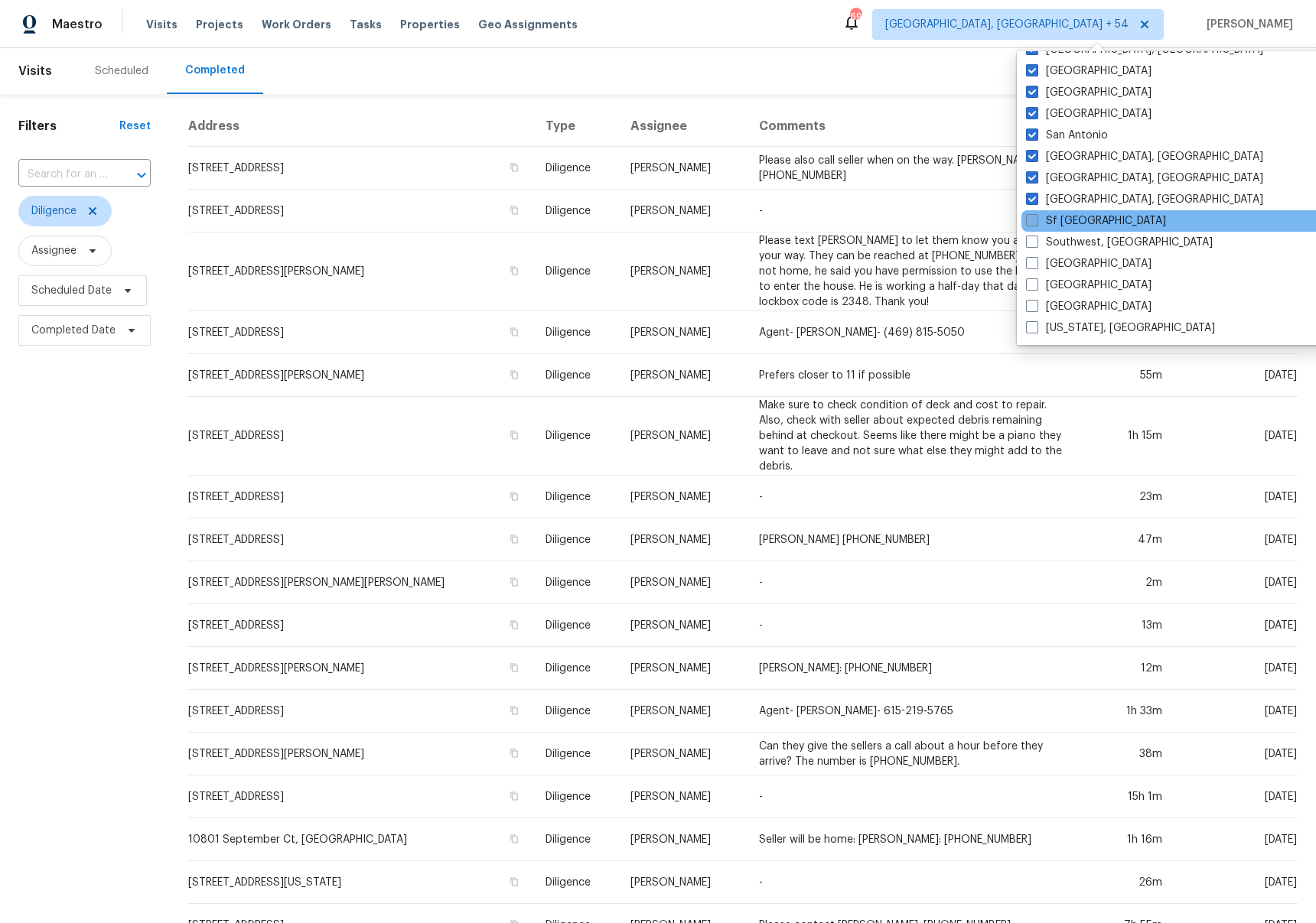
click at [1066, 216] on label "Sf [GEOGRAPHIC_DATA]" at bounding box center [1096, 221] width 140 height 15
click at [1035, 216] on input "Sf [GEOGRAPHIC_DATA]" at bounding box center [1031, 219] width 10 height 10
checkbox input "true"
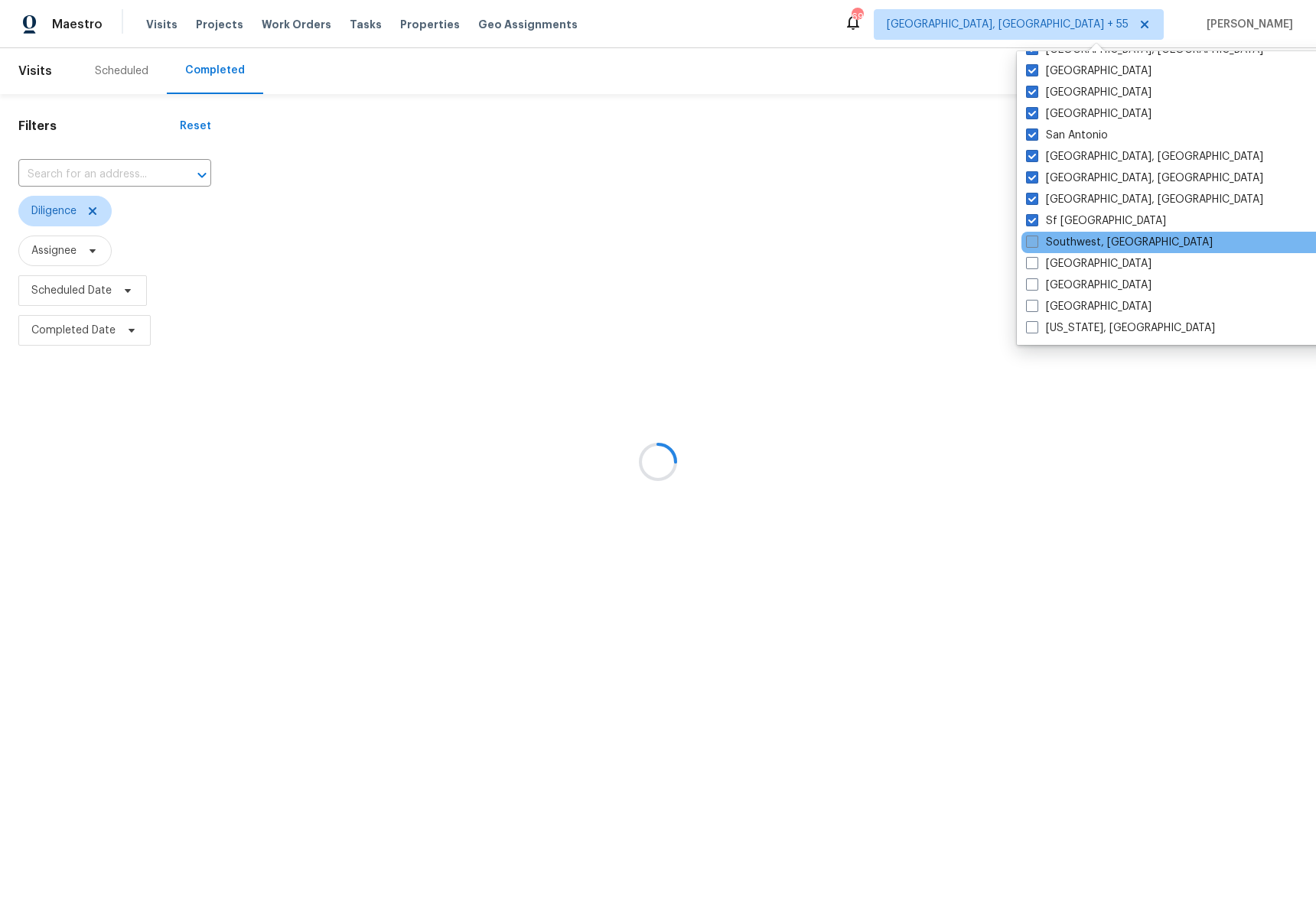
click at [1061, 243] on label "Southwest, [GEOGRAPHIC_DATA]" at bounding box center [1119, 243] width 187 height 15
click at [1035, 243] on input "Southwest, [GEOGRAPHIC_DATA]" at bounding box center [1031, 240] width 10 height 10
checkbox input "true"
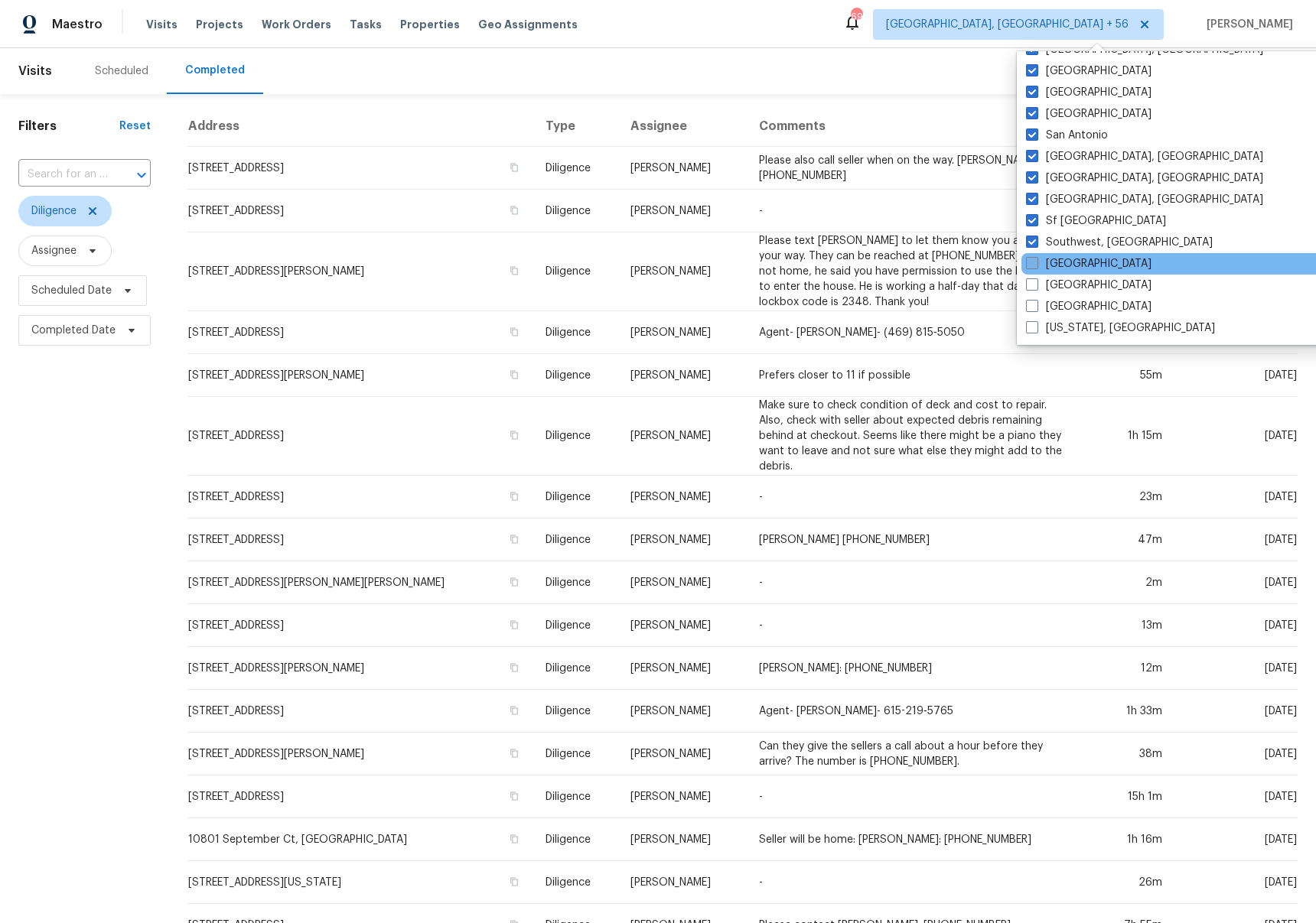
click at [1053, 268] on label "[GEOGRAPHIC_DATA]" at bounding box center [1089, 264] width 126 height 15
click at [1035, 266] on input "[GEOGRAPHIC_DATA]" at bounding box center [1031, 262] width 10 height 10
checkbox input "true"
click at [1053, 282] on label "[GEOGRAPHIC_DATA]" at bounding box center [1089, 285] width 126 height 15
click at [1036, 282] on input "[GEOGRAPHIC_DATA]" at bounding box center [1032, 282] width 10 height 10
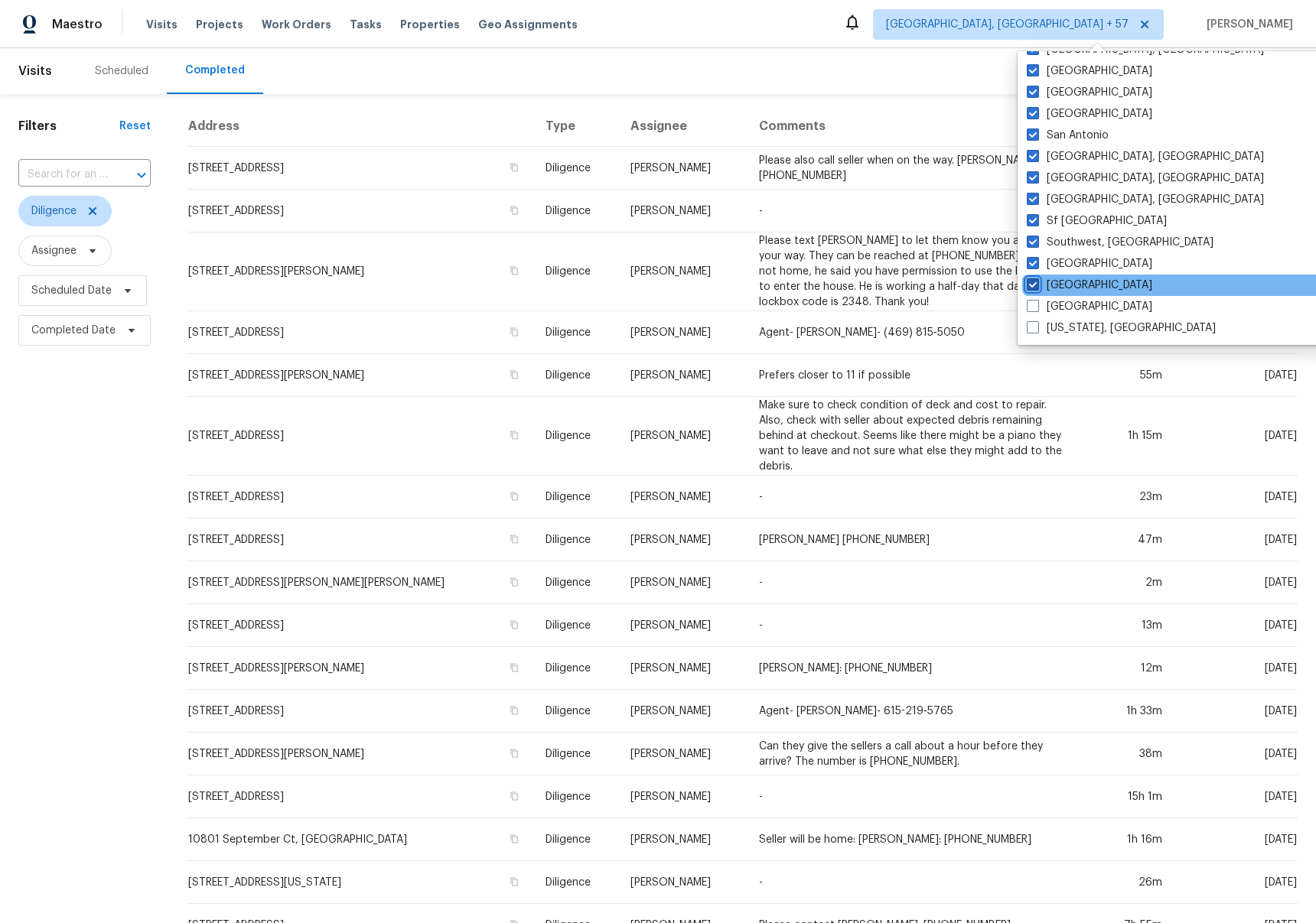
checkbox input "true"
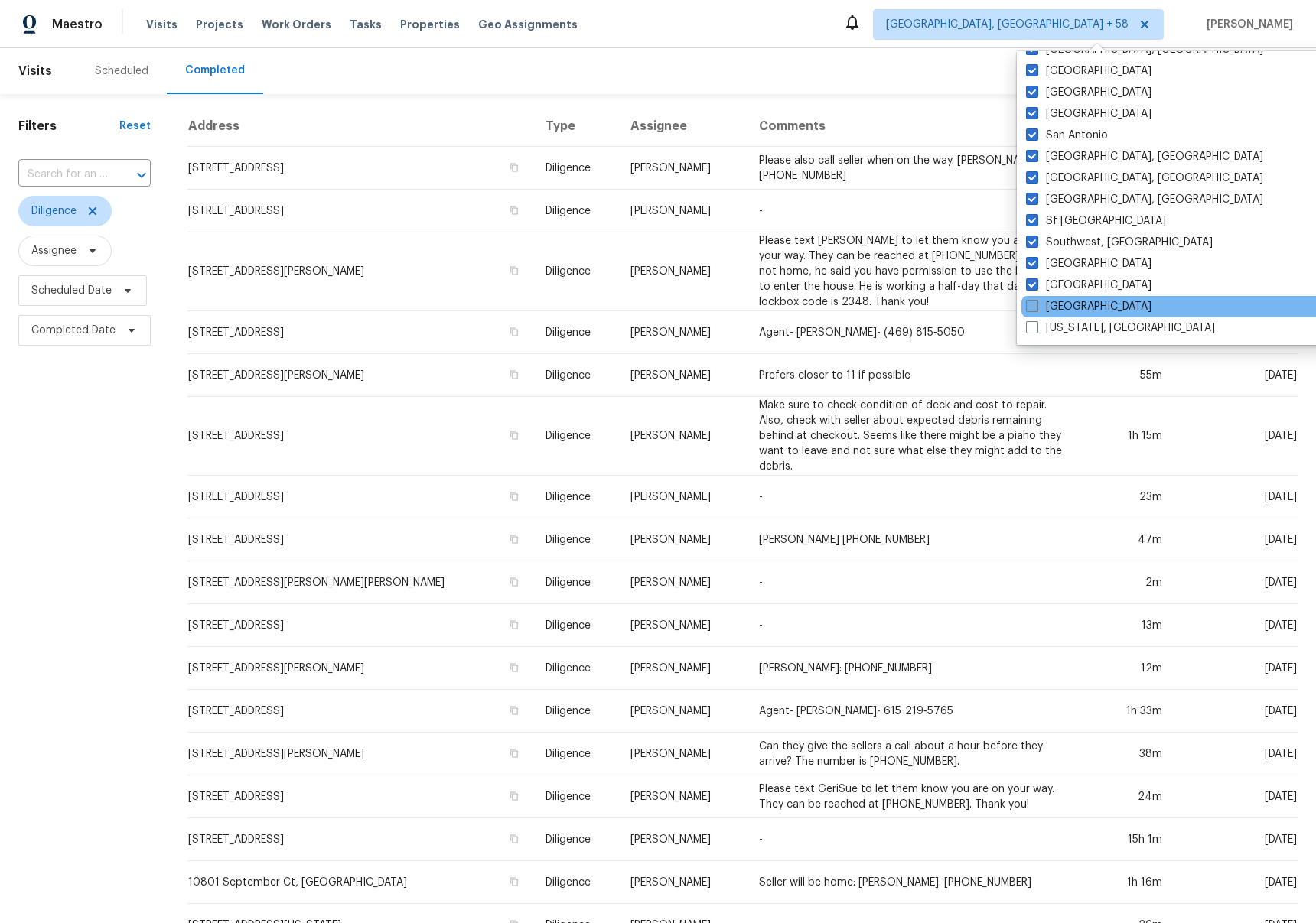
click at [1056, 299] on label "[GEOGRAPHIC_DATA]" at bounding box center [1089, 307] width 126 height 15
click at [1035, 299] on input "[GEOGRAPHIC_DATA]" at bounding box center [1031, 304] width 10 height 10
checkbox input "true"
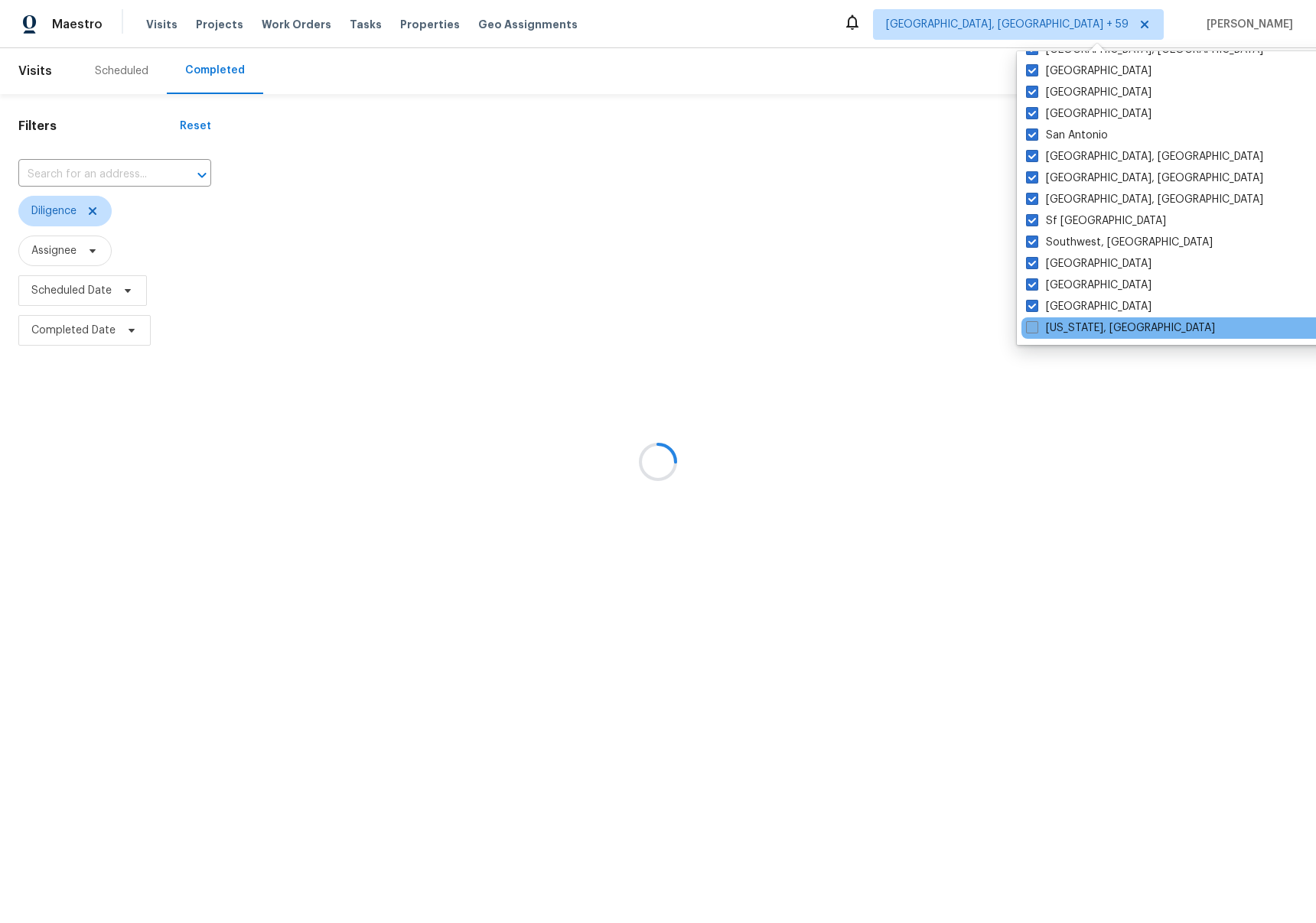
click at [1058, 327] on label "[US_STATE], [GEOGRAPHIC_DATA]" at bounding box center [1120, 328] width 189 height 15
click at [1035, 327] on input "[US_STATE], [GEOGRAPHIC_DATA]" at bounding box center [1031, 325] width 10 height 10
checkbox input "true"
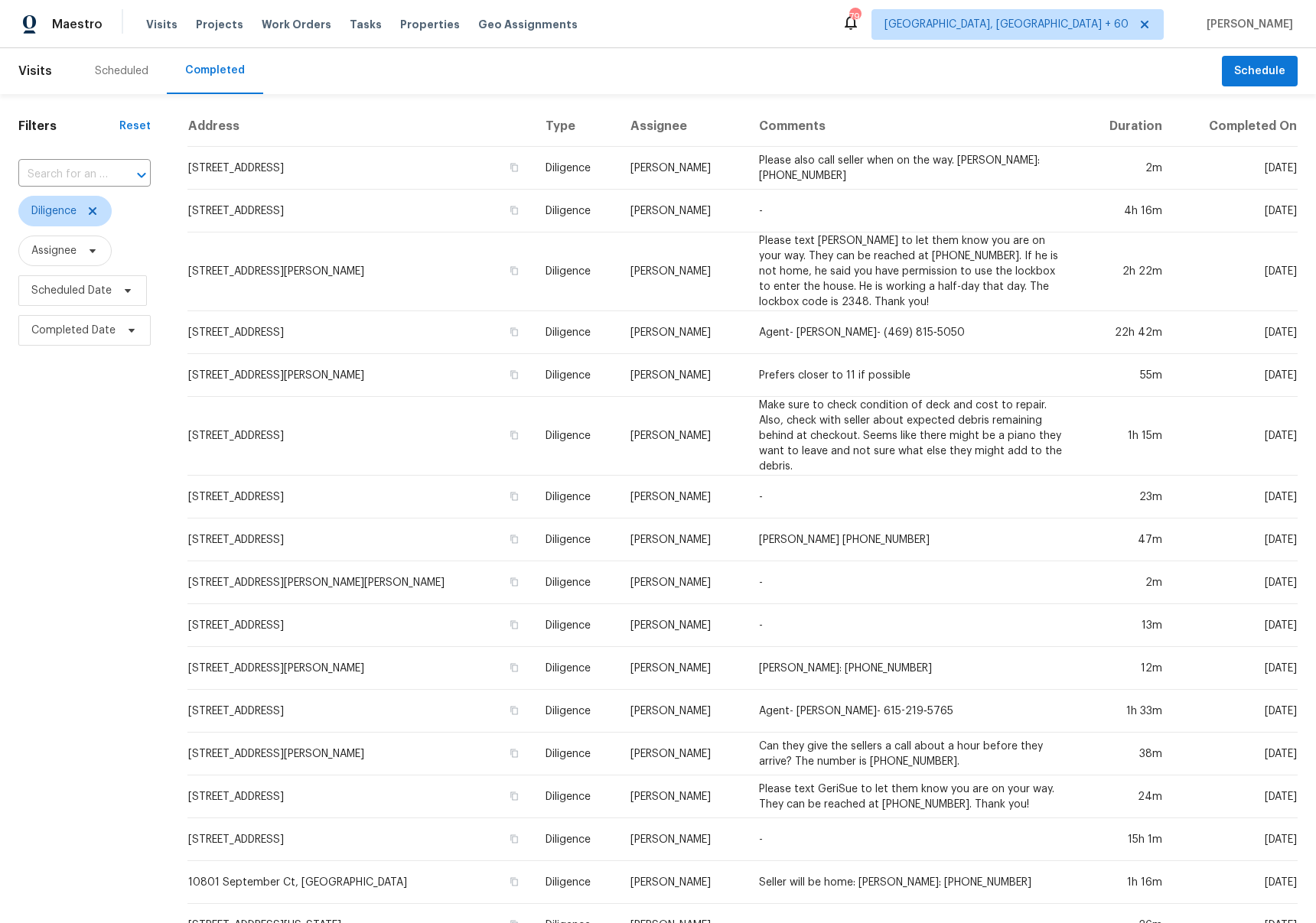
click at [913, 102] on div "Filters Reset ​ Diligence Assignee Scheduled Date Completed Date Address Type A…" at bounding box center [658, 604] width 1316 height 1022
